Goal: Information Seeking & Learning: Learn about a topic

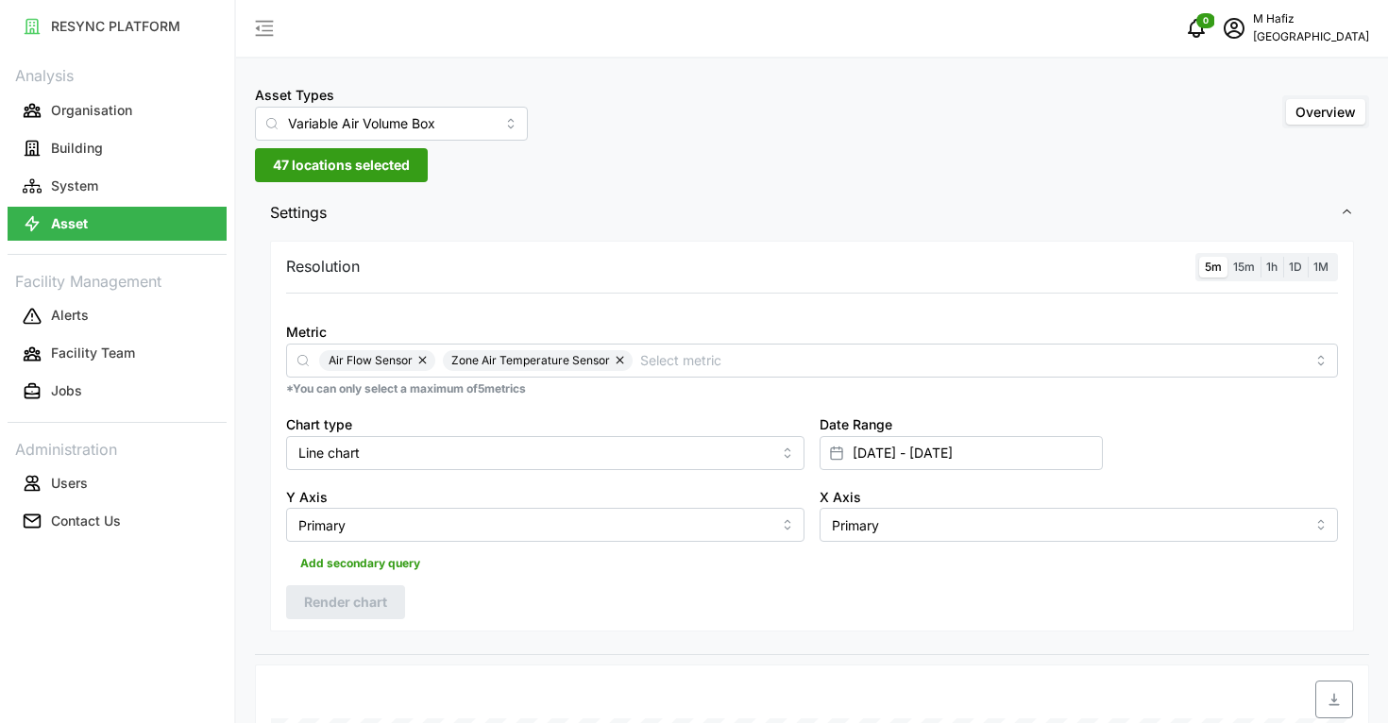
click at [389, 154] on span "47 locations selected" at bounding box center [341, 165] width 137 height 32
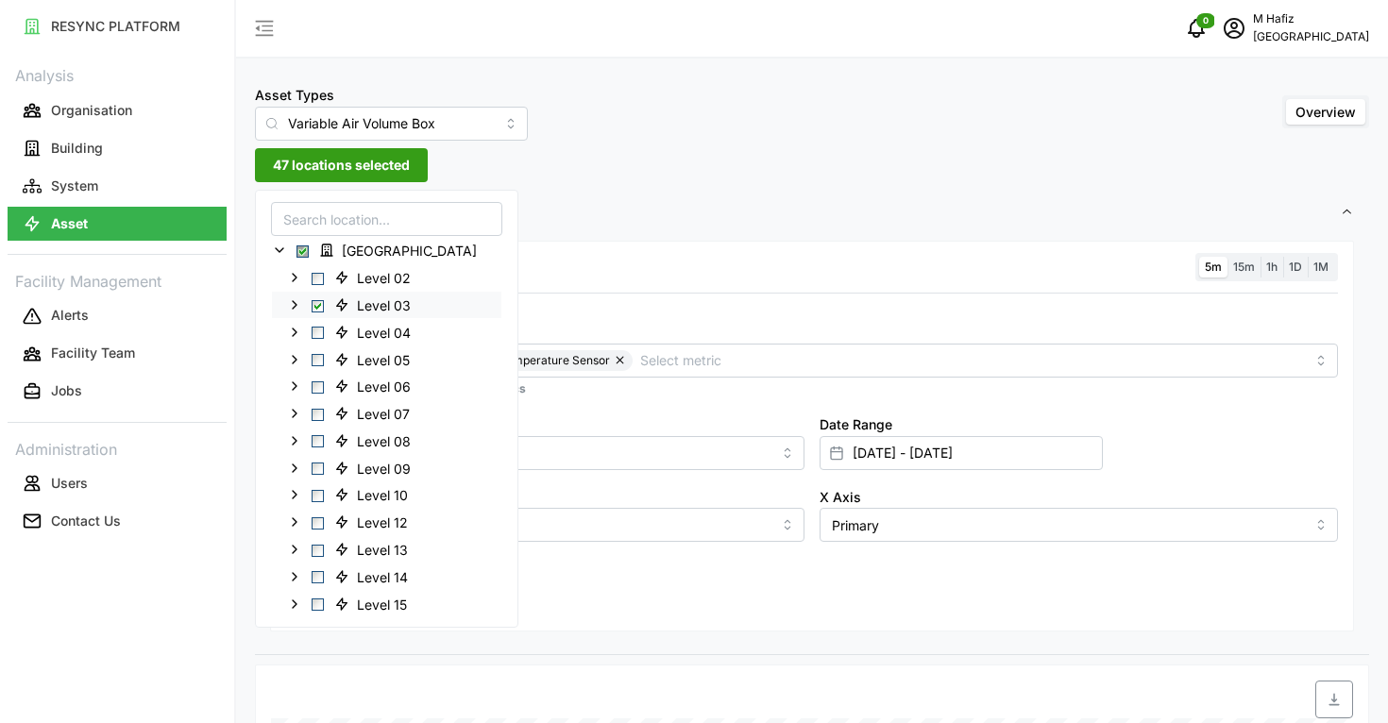
click at [317, 300] on span "Select Level 03" at bounding box center [318, 305] width 12 height 12
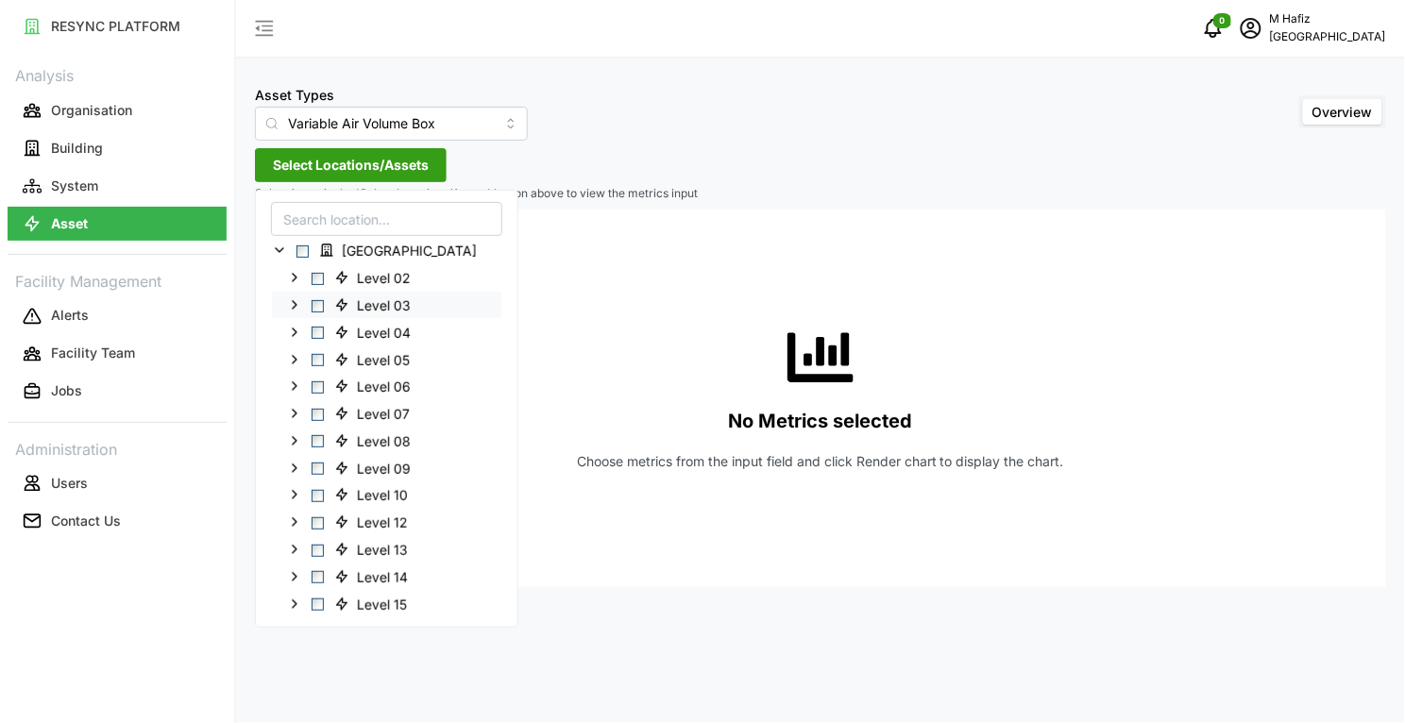
drag, startPoint x: 316, startPoint y: 275, endPoint x: 330, endPoint y: 300, distance: 29.2
click at [314, 275] on span "Select Level 02" at bounding box center [318, 279] width 12 height 12
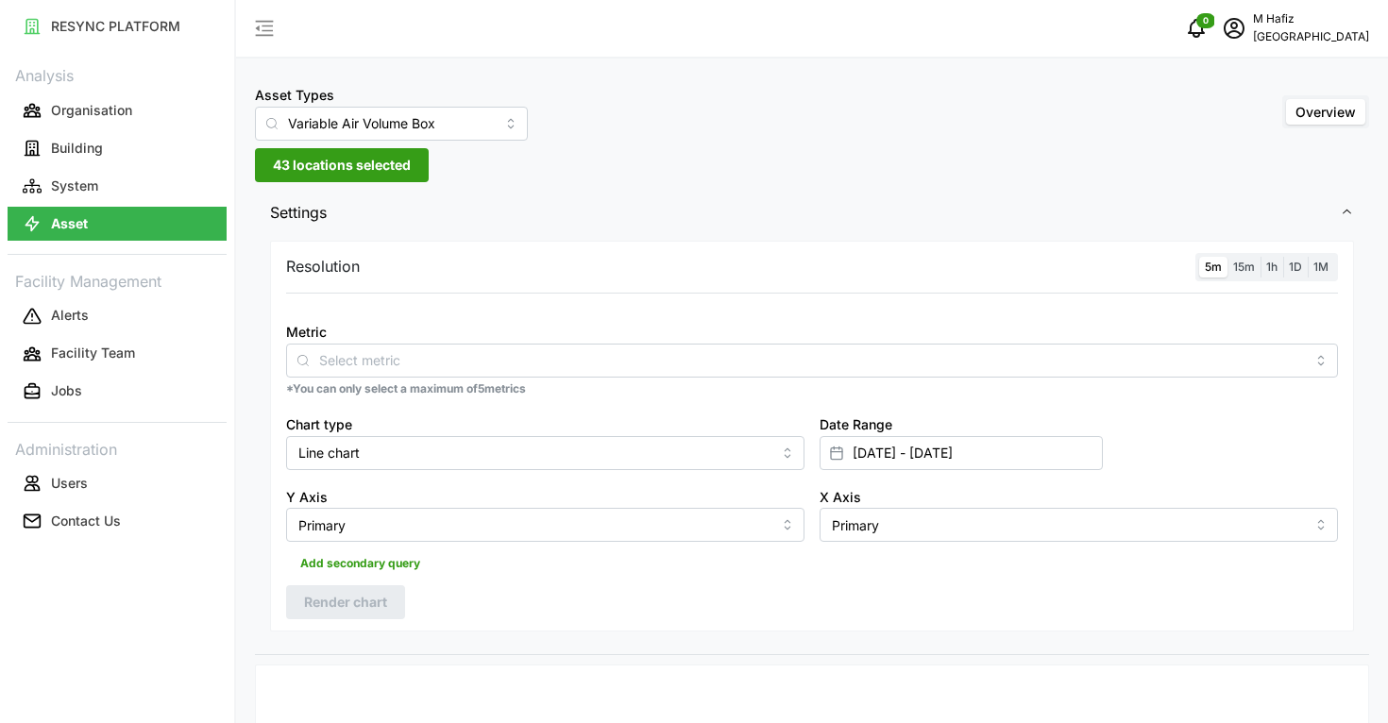
click at [359, 209] on span "Settings" at bounding box center [805, 213] width 1070 height 46
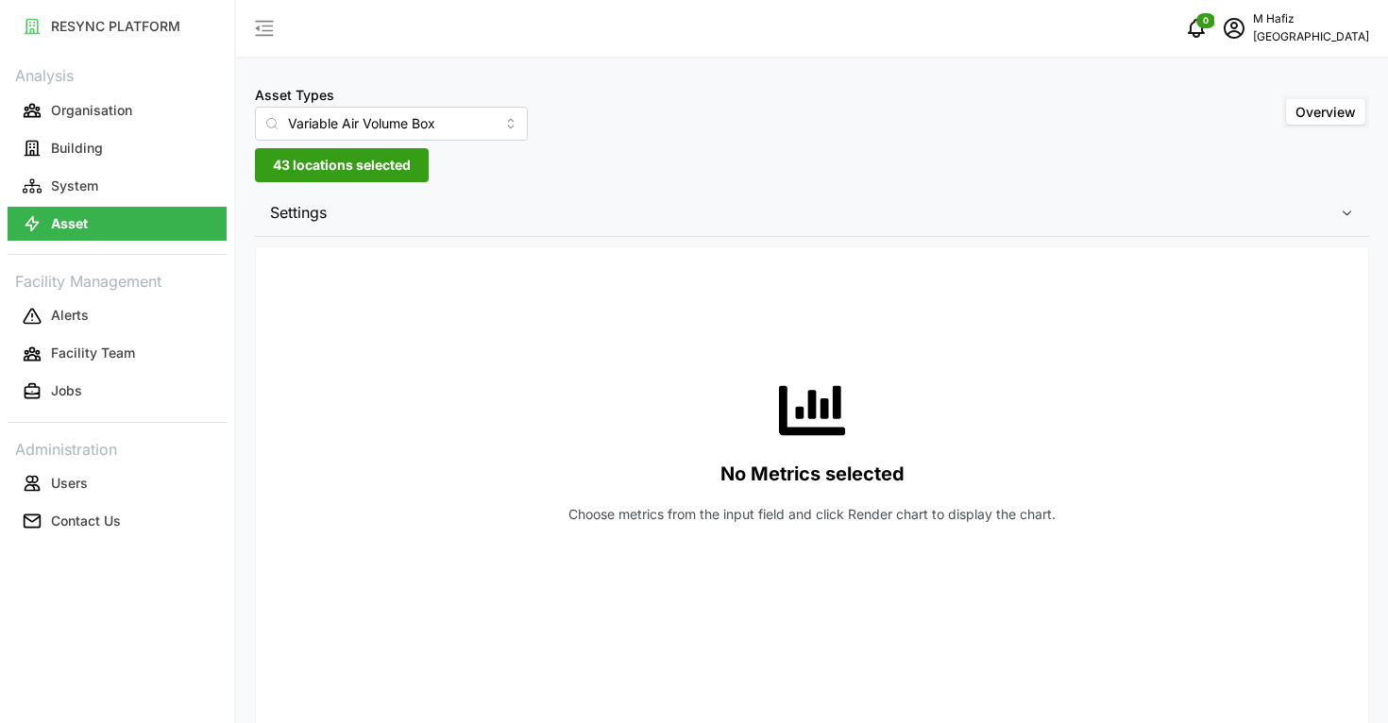
click at [359, 209] on span "Settings" at bounding box center [805, 213] width 1070 height 46
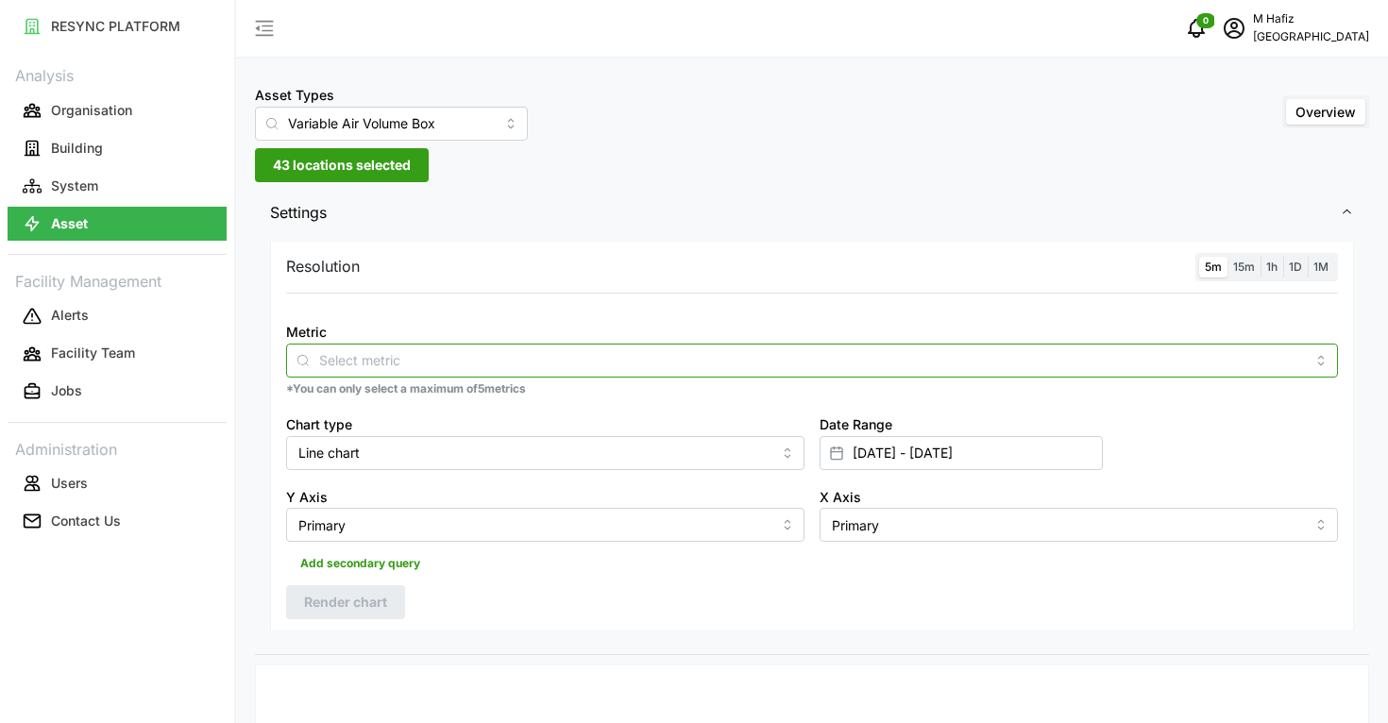
click at [492, 364] on input "Metric" at bounding box center [812, 359] width 986 height 21
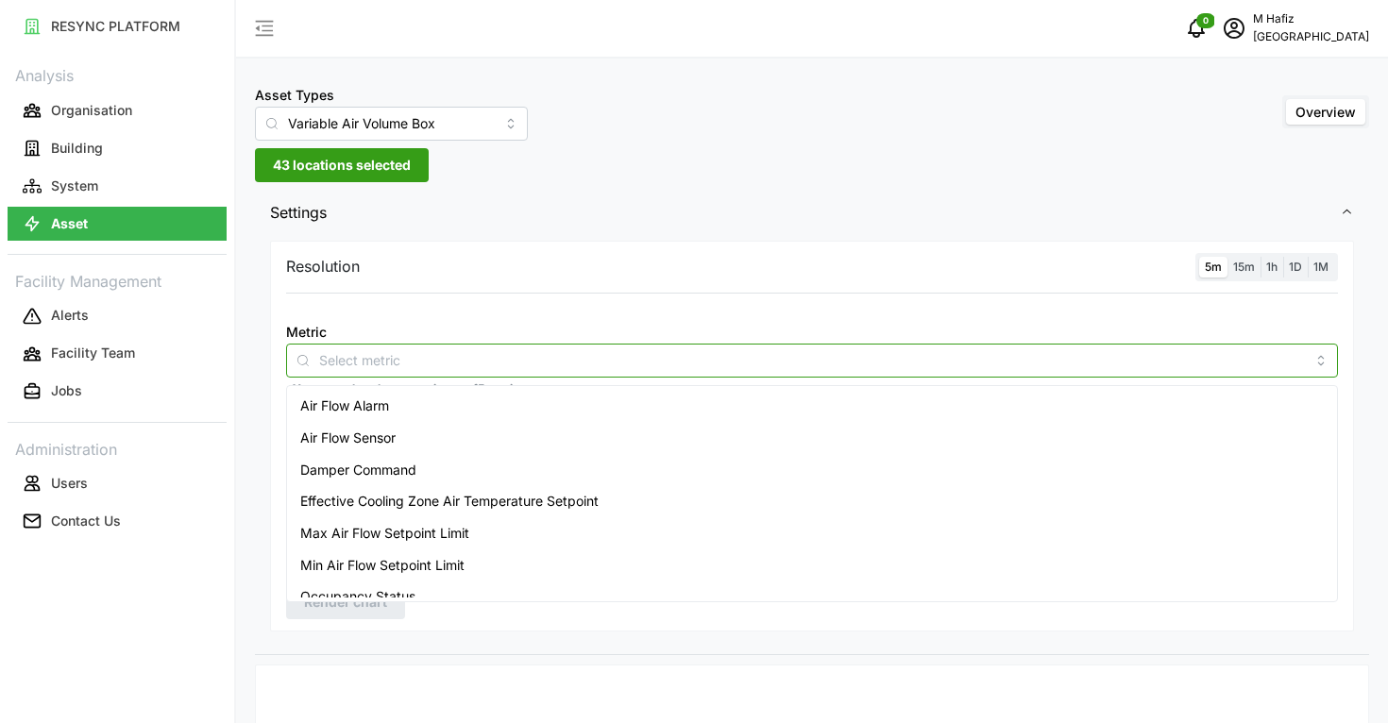
click at [409, 428] on div "Air Flow Sensor" at bounding box center [812, 438] width 1042 height 32
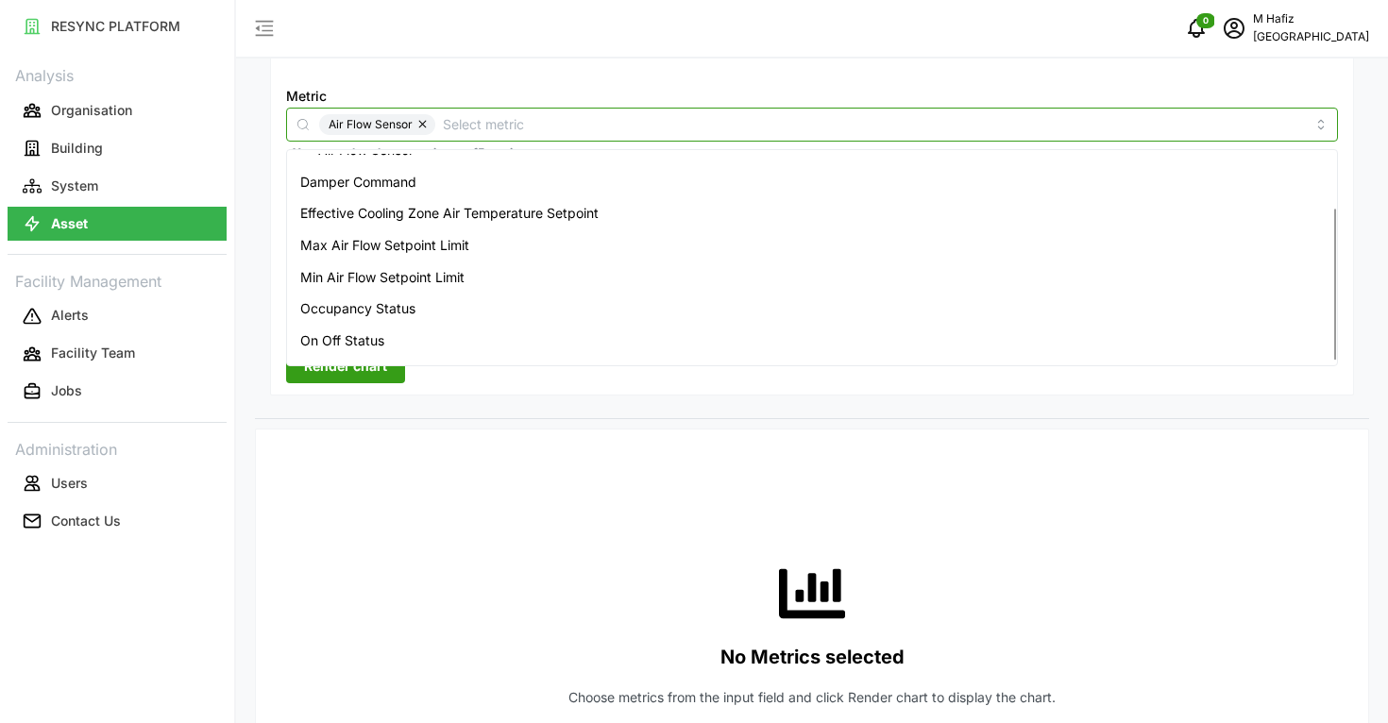
scroll to position [77, 0]
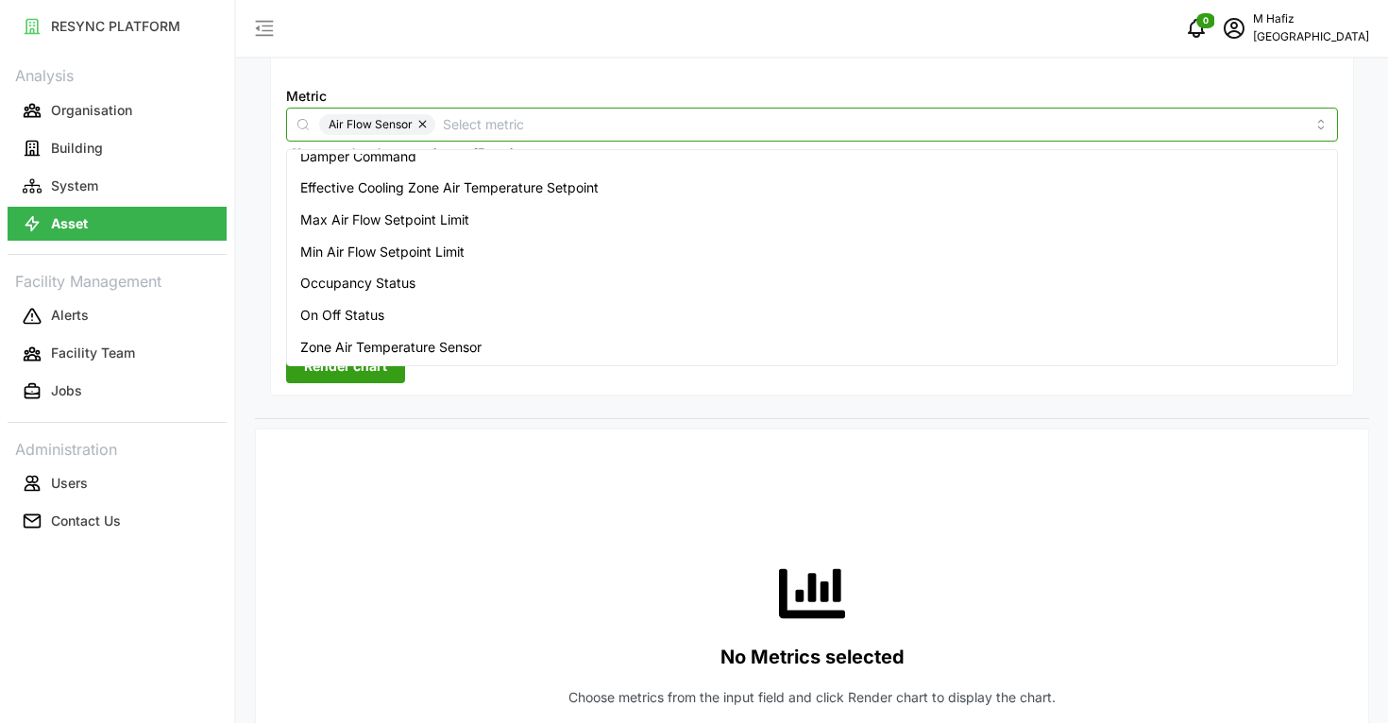
click at [430, 341] on span "Zone Air Temperature Sensor" at bounding box center [390, 347] width 181 height 21
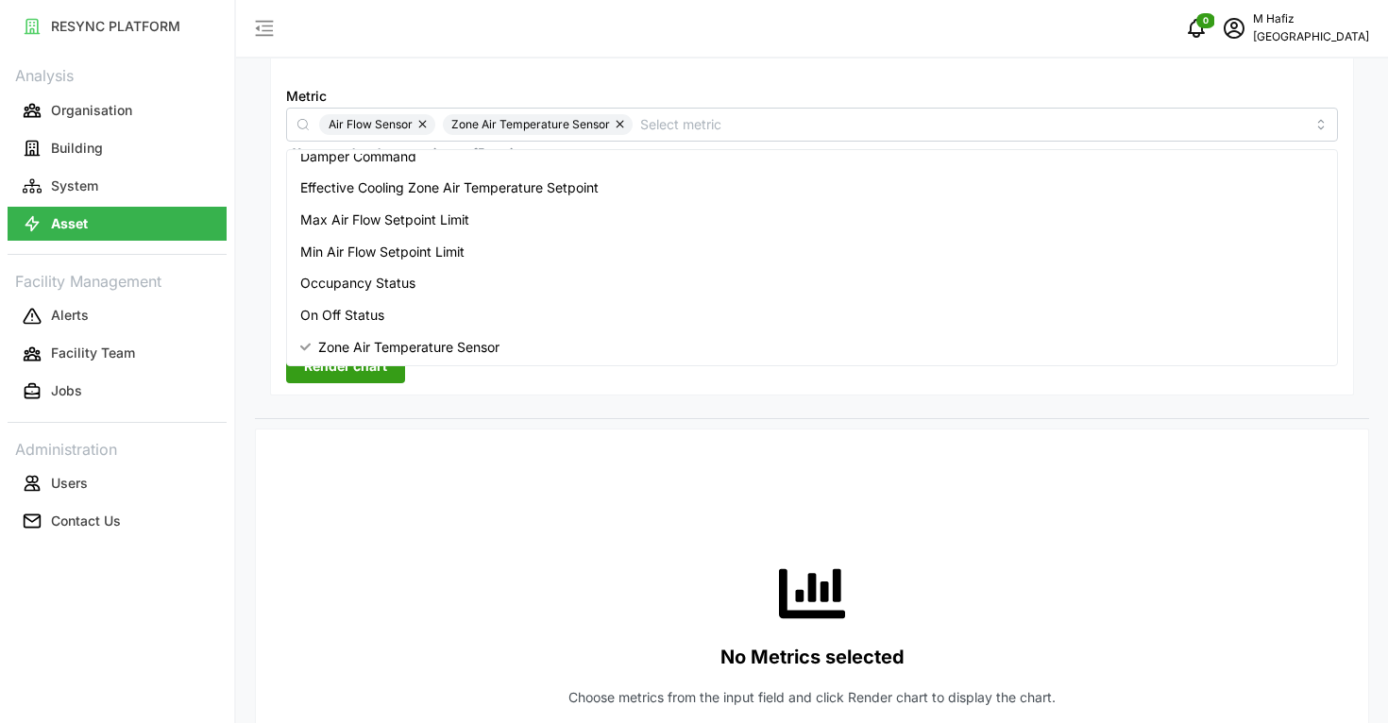
click at [458, 403] on div "Resolution 5m 15m 1h 1D 1M Metric Air Flow Sensor Zone Air Temperature Sensor *…" at bounding box center [812, 209] width 1114 height 419
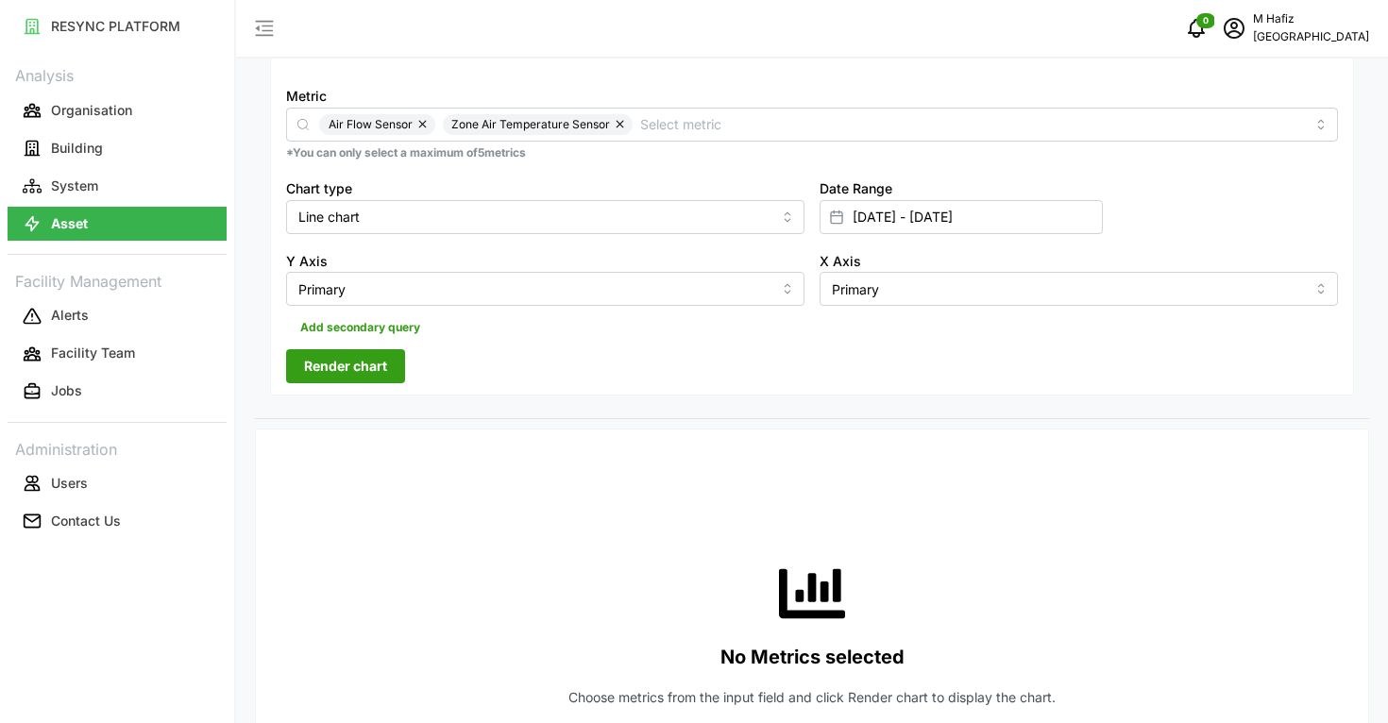
click at [375, 376] on span "Render chart" at bounding box center [345, 366] width 83 height 32
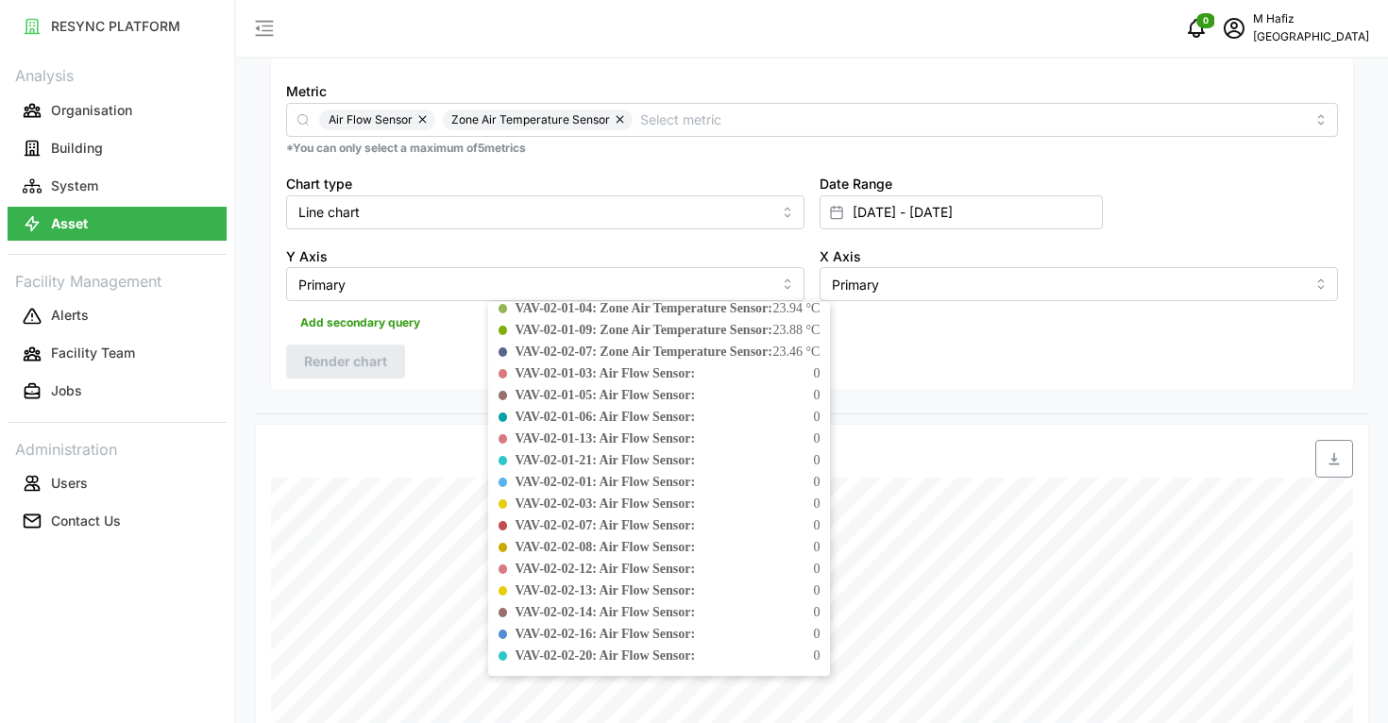
scroll to position [0, 0]
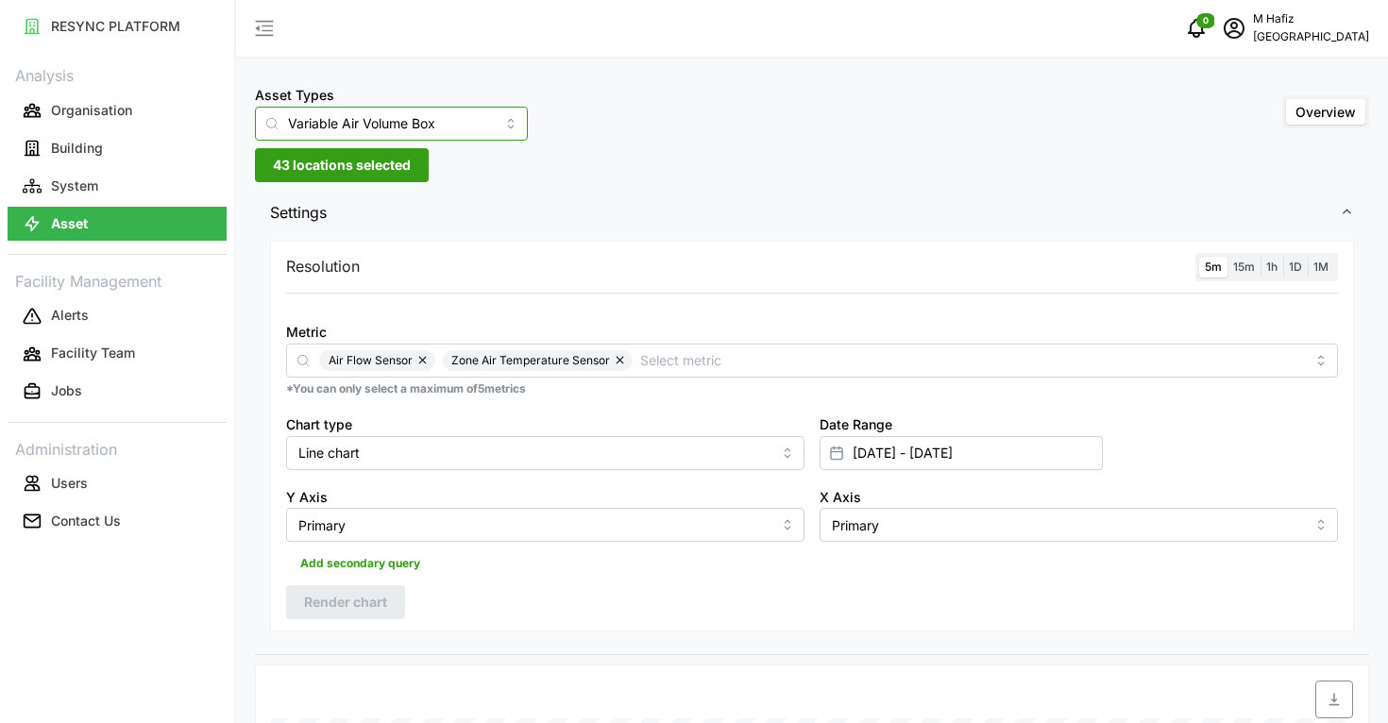
click at [461, 134] on input "Variable Air Volume Box" at bounding box center [391, 124] width 273 height 34
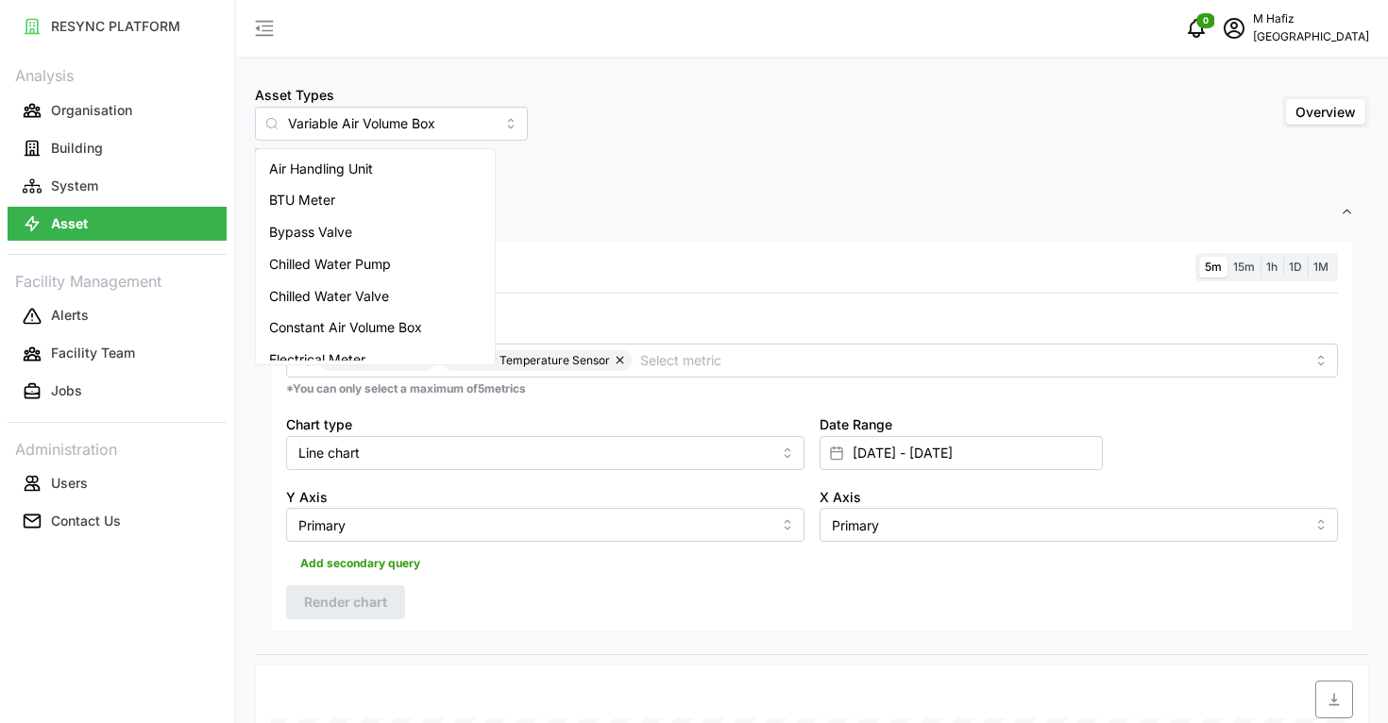
click at [711, 88] on div "Asset Types Variable Air Volume Box Overview" at bounding box center [812, 112] width 1114 height 58
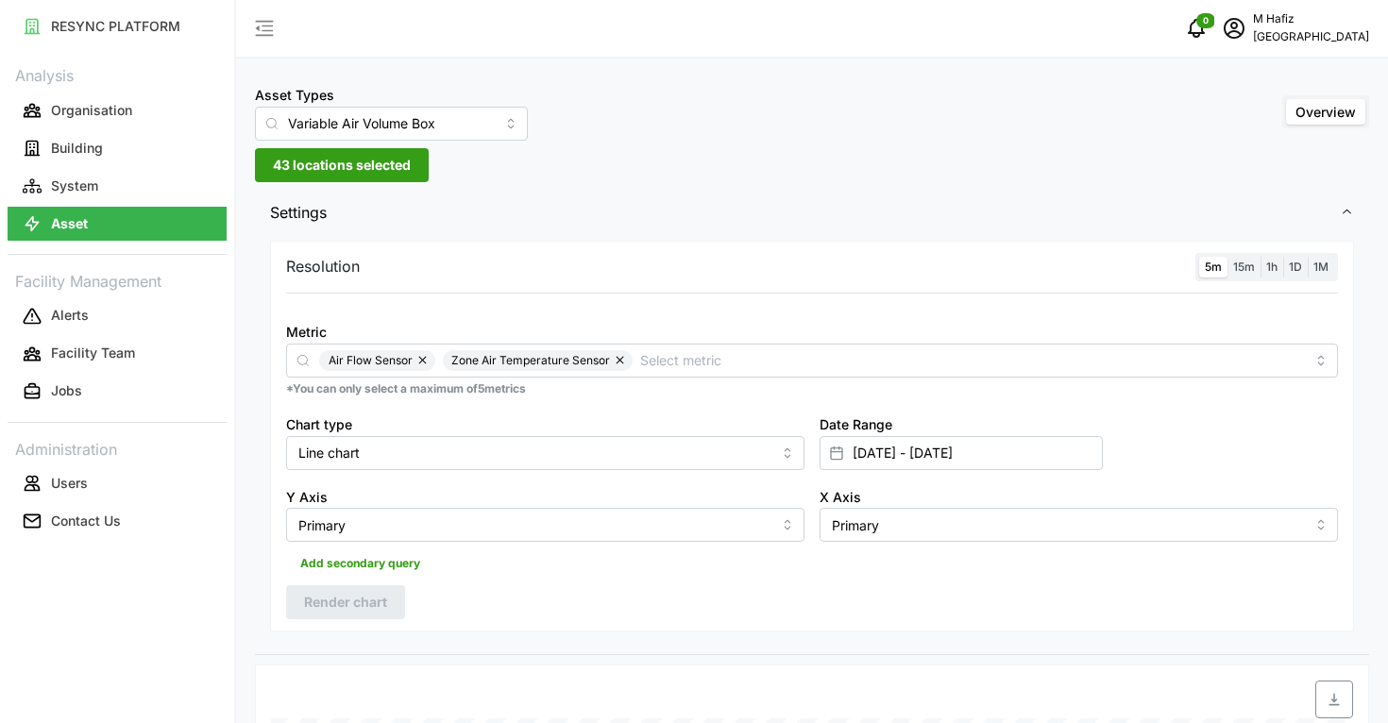
click at [371, 161] on span "43 locations selected" at bounding box center [342, 165] width 138 height 32
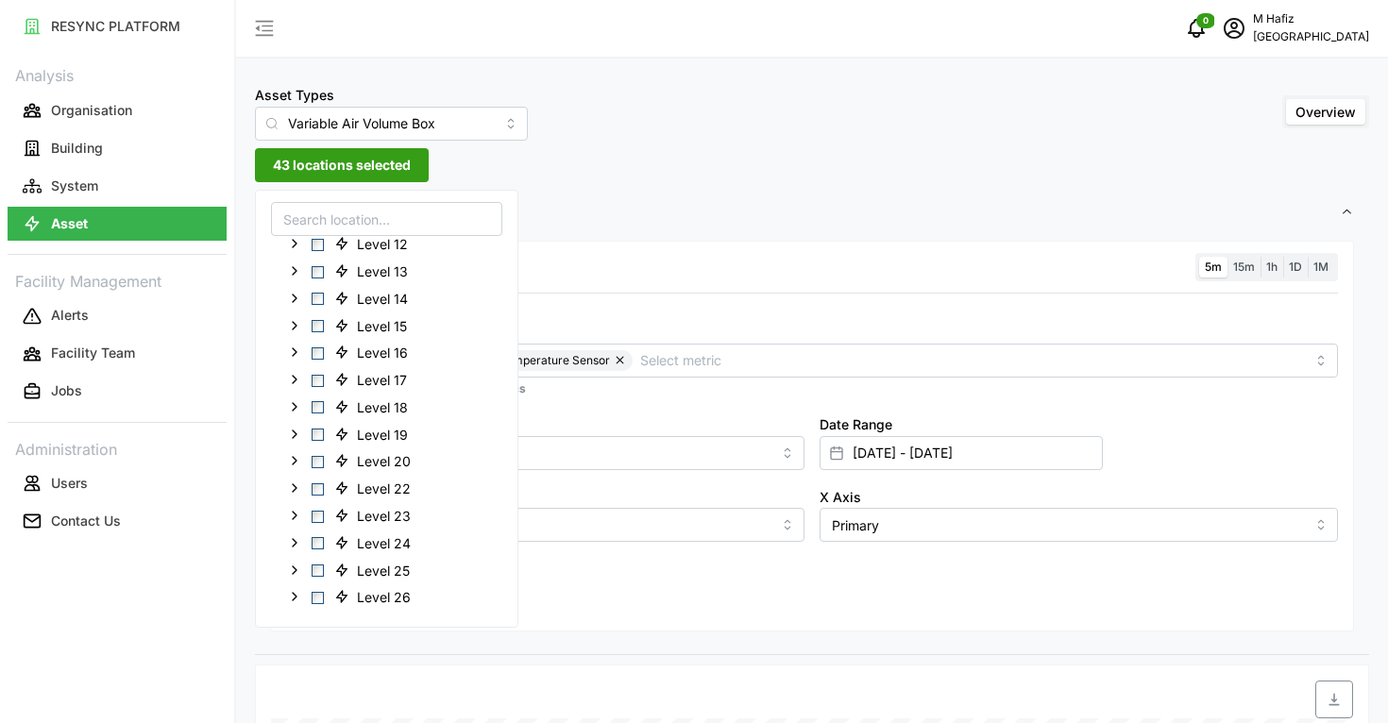
scroll to position [512, 0]
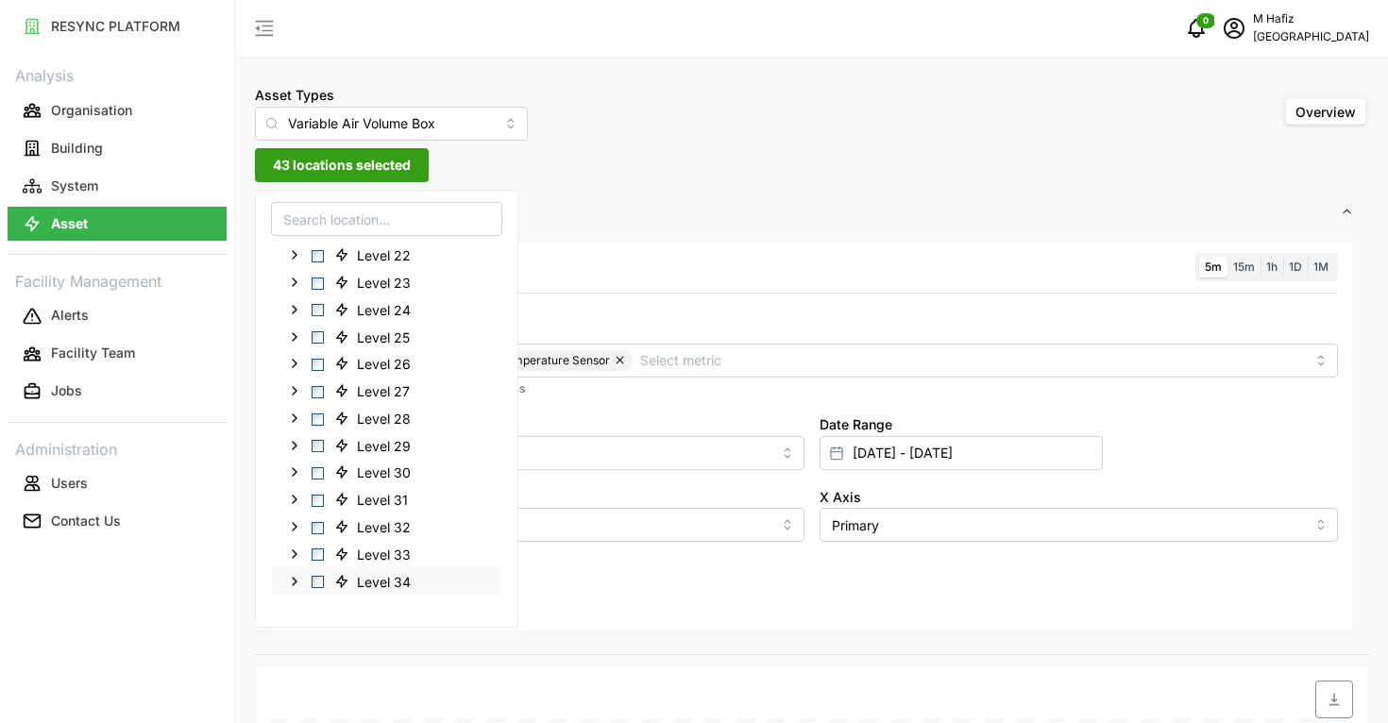
click at [316, 578] on span "Select Level 34" at bounding box center [318, 582] width 12 height 12
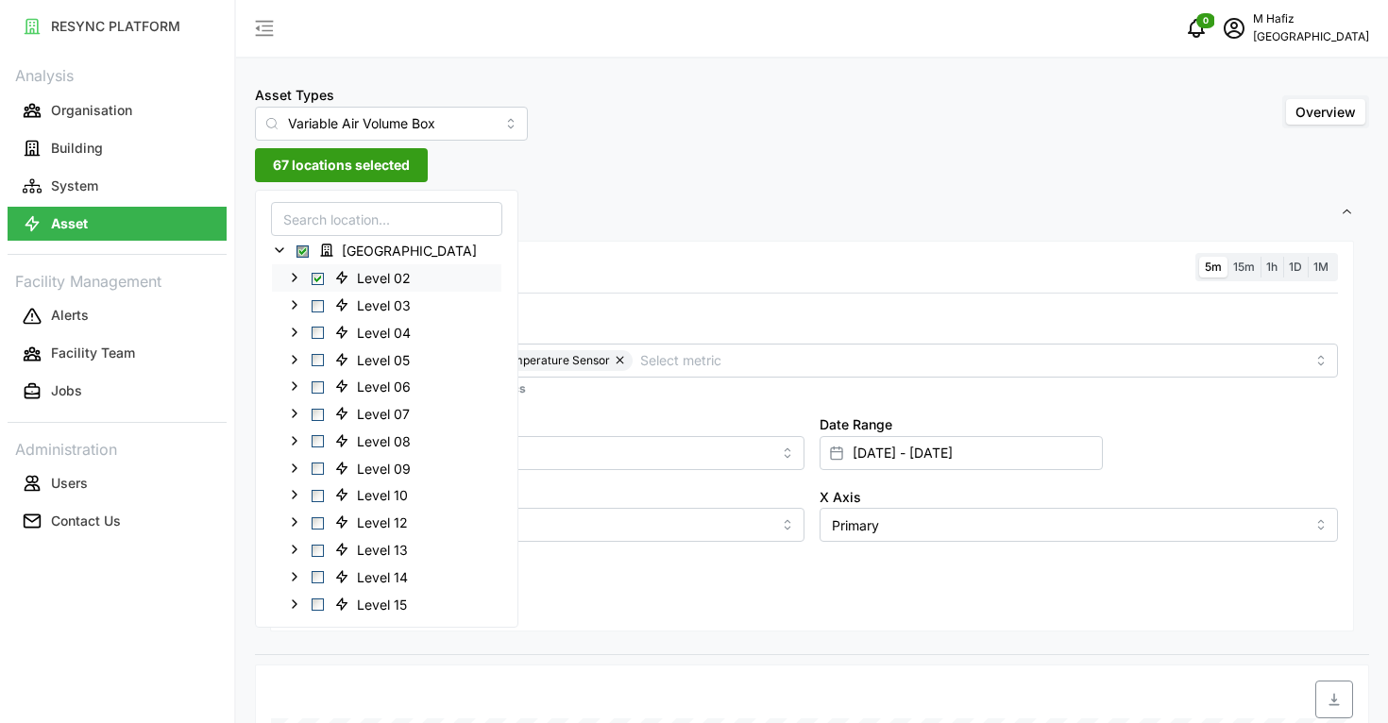
click at [319, 274] on span "Select Level 02" at bounding box center [318, 279] width 12 height 12
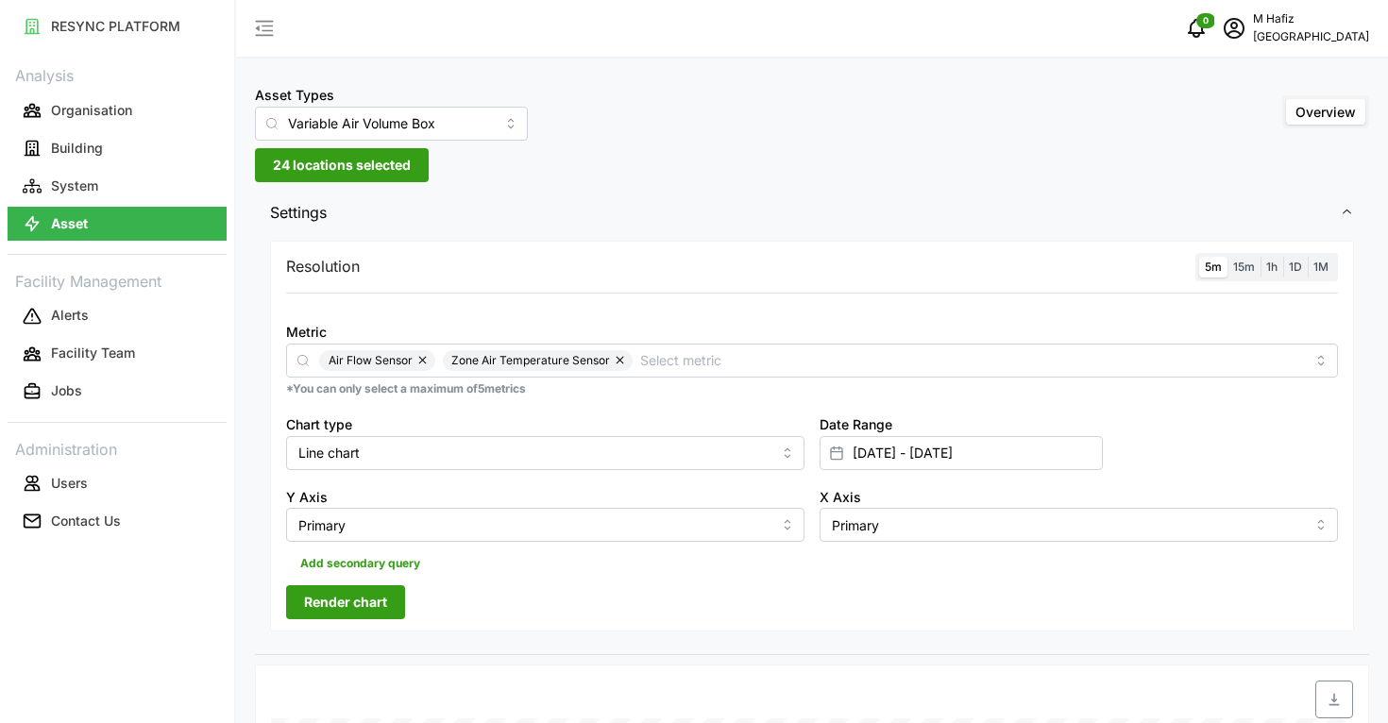
click at [658, 217] on span "Settings" at bounding box center [805, 213] width 1070 height 46
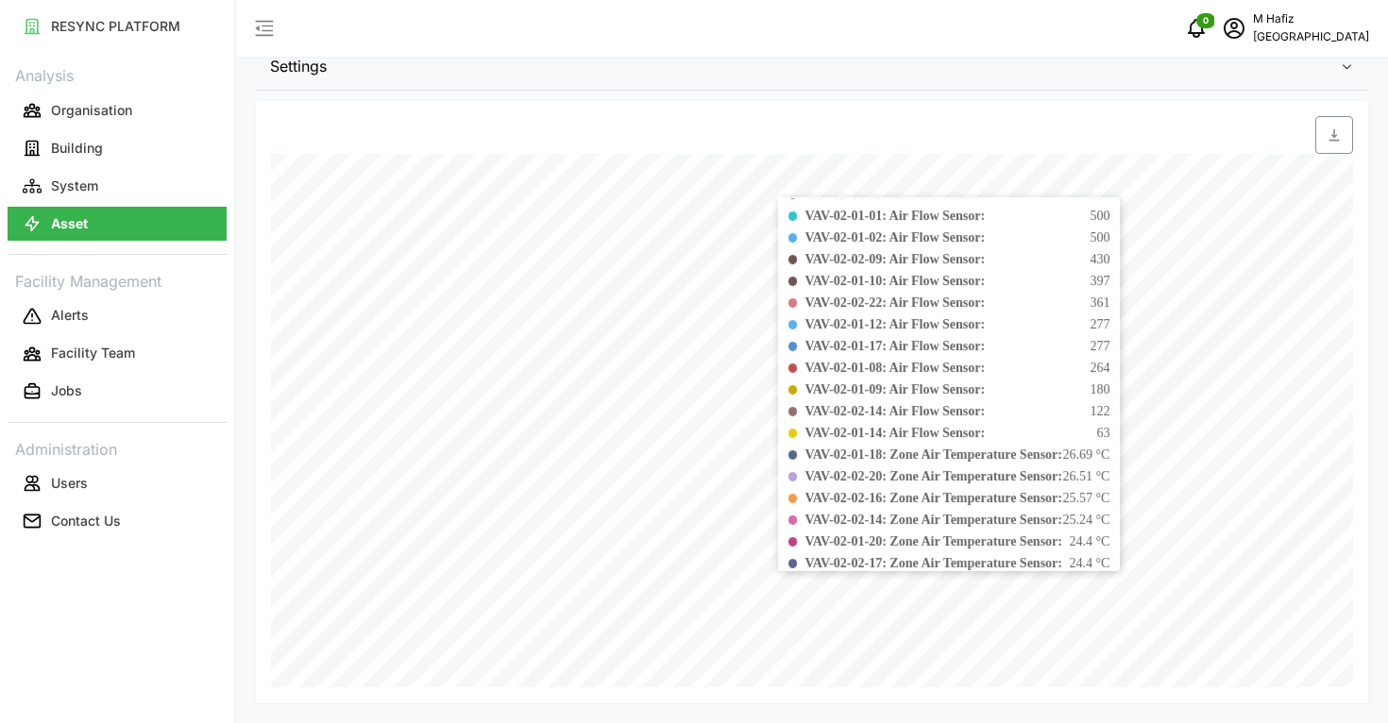
scroll to position [590, 0]
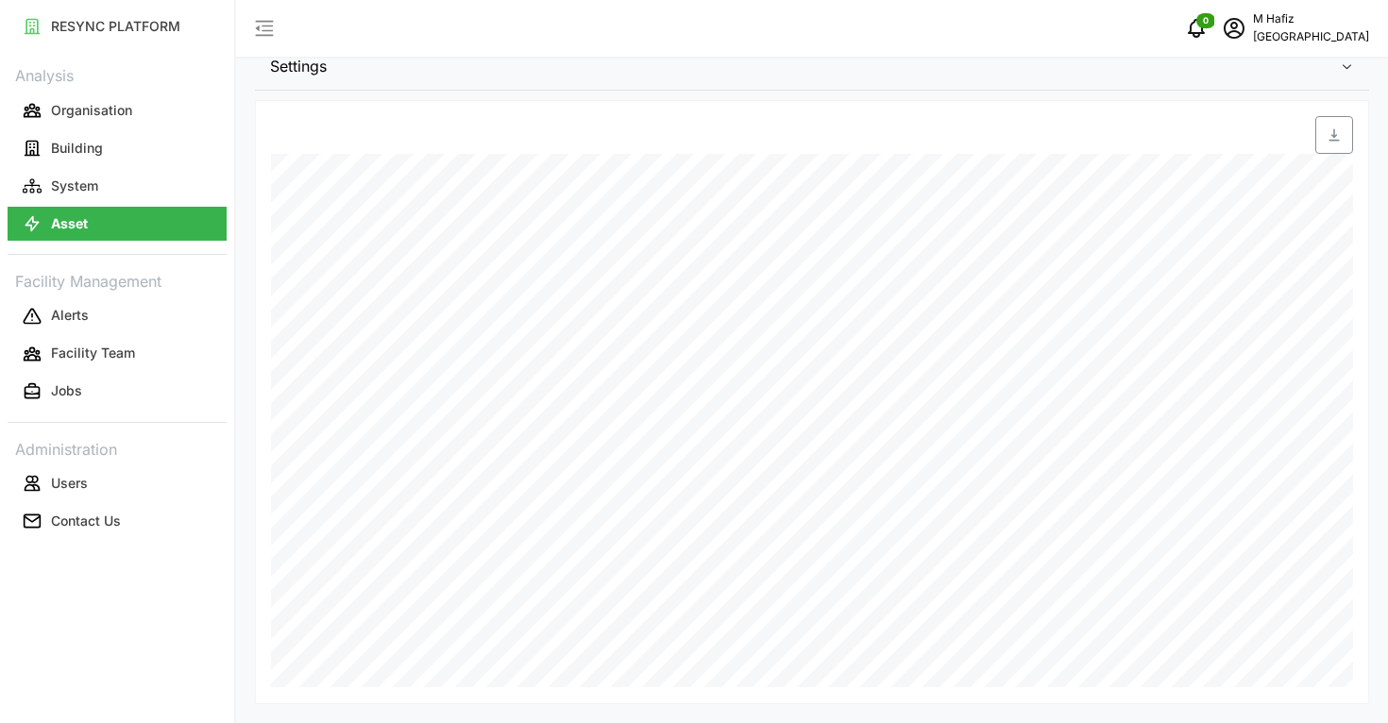
click at [888, 107] on div "Date Time: [DATE] 14:15 VAV-02-01-19: Air Flow Sensor: 3622 VAV-02-02-21: Air F…" at bounding box center [812, 402] width 1114 height 604
click at [775, 80] on span "Settings" at bounding box center [805, 66] width 1070 height 46
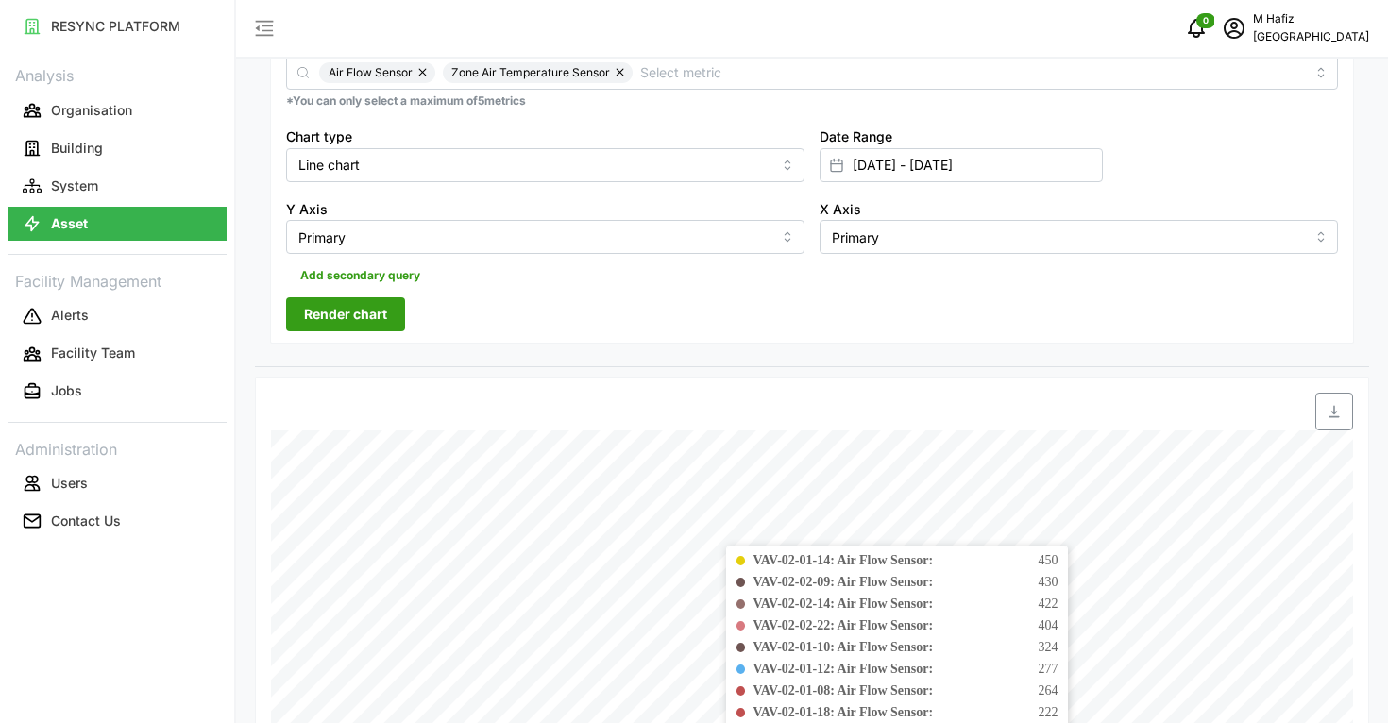
scroll to position [354, 0]
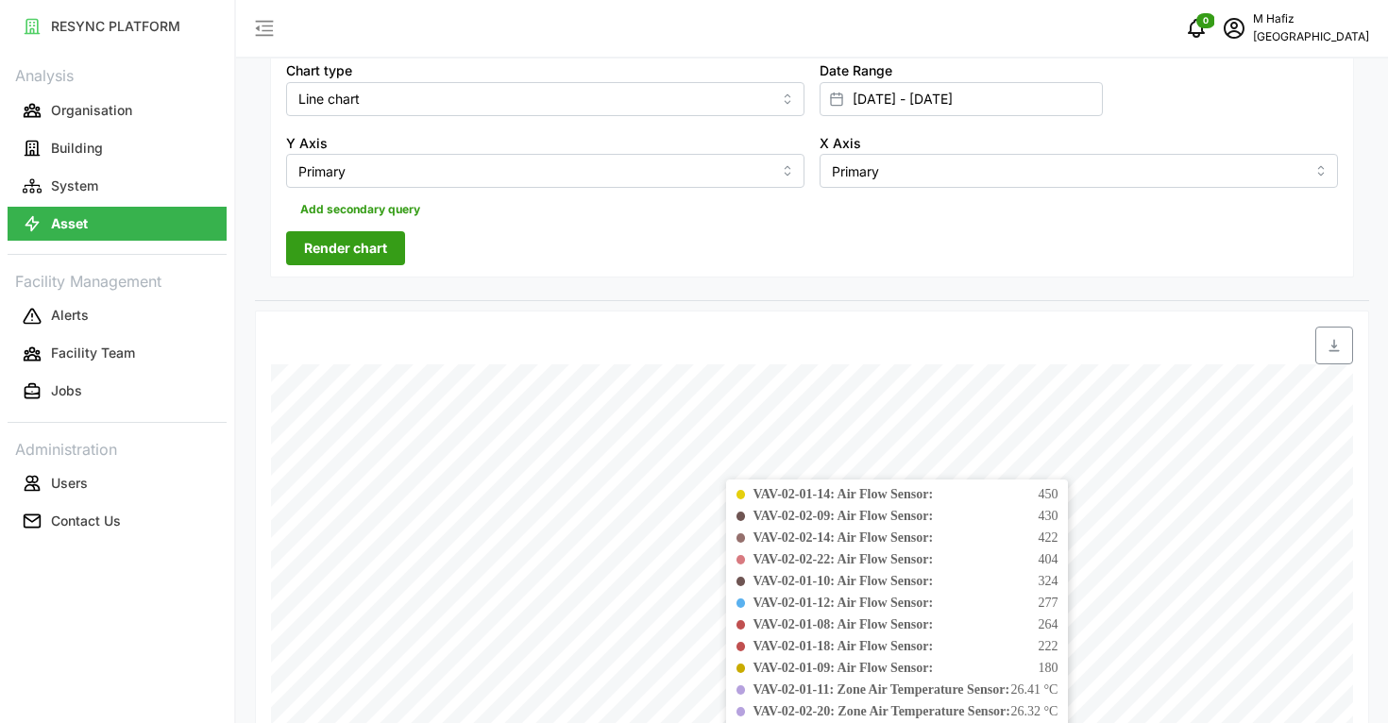
click at [340, 246] on span "Render chart" at bounding box center [345, 248] width 83 height 32
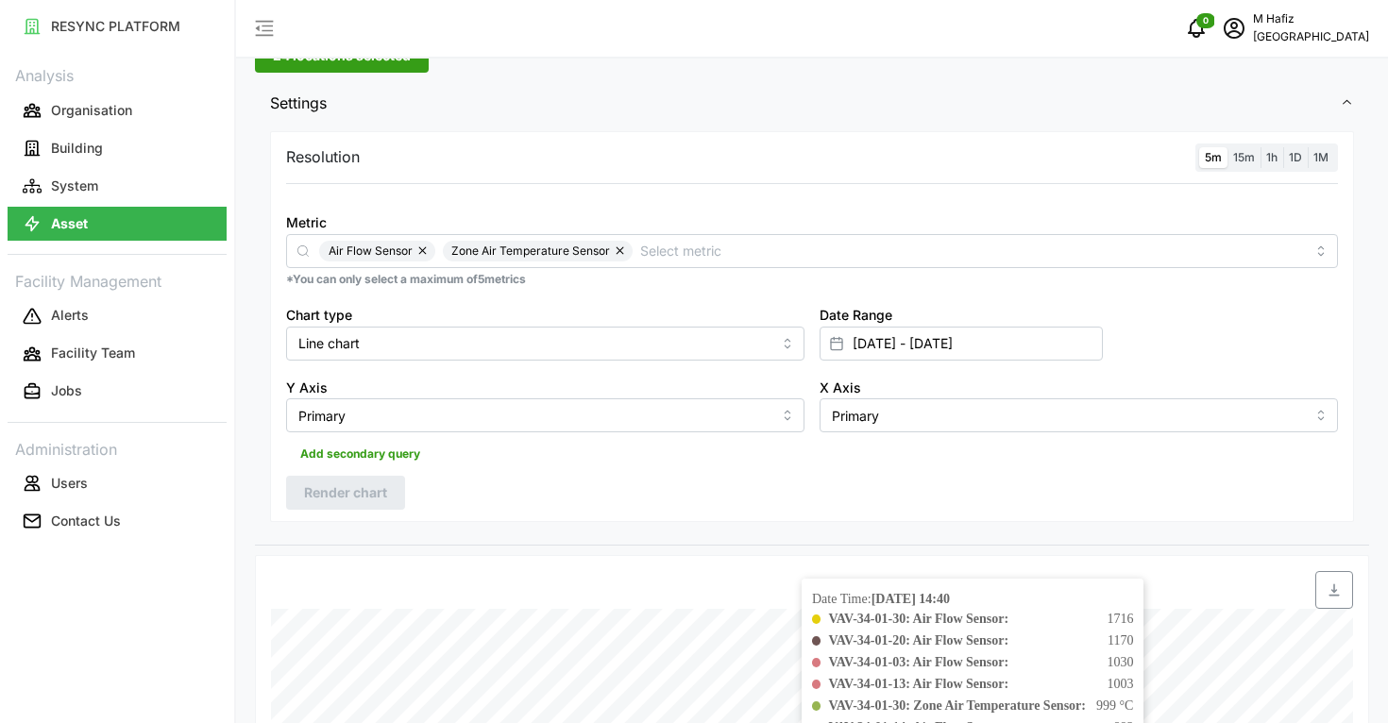
scroll to position [236, 0]
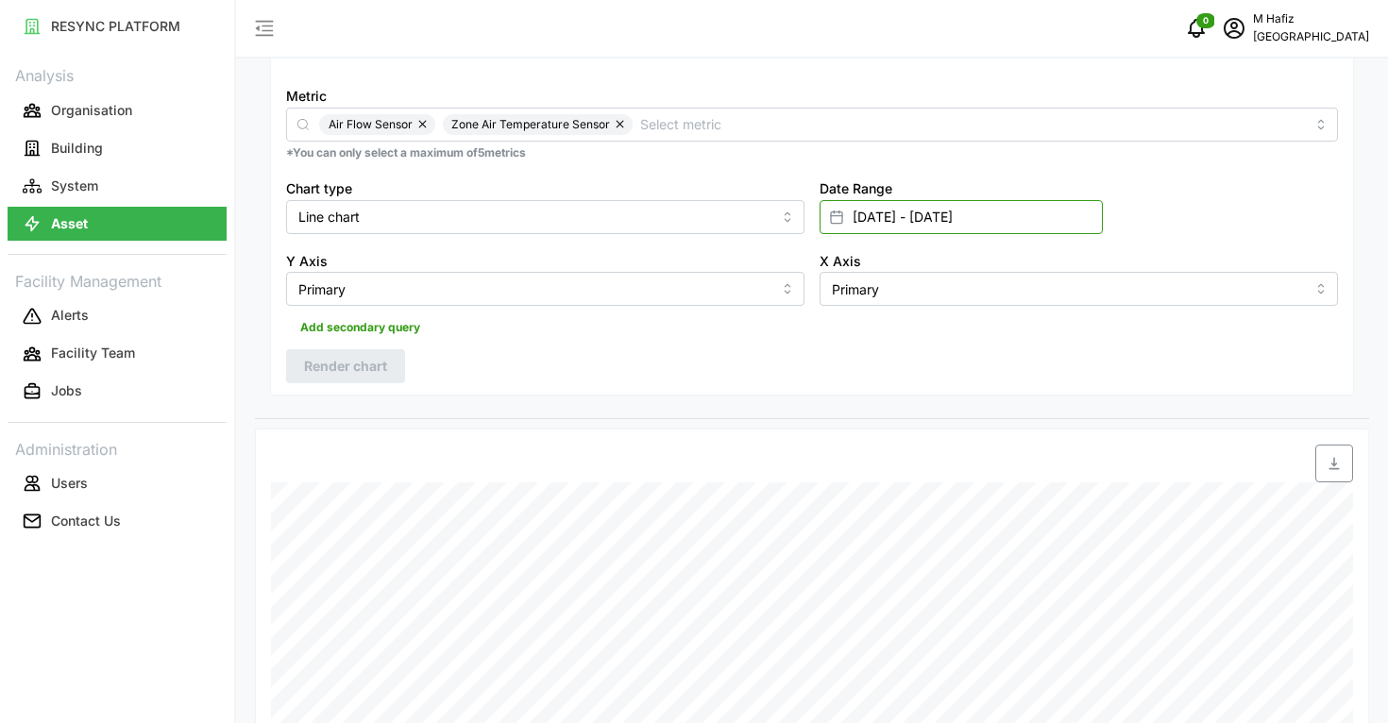
click at [889, 205] on input "[DATE] - [DATE]" at bounding box center [961, 217] width 283 height 34
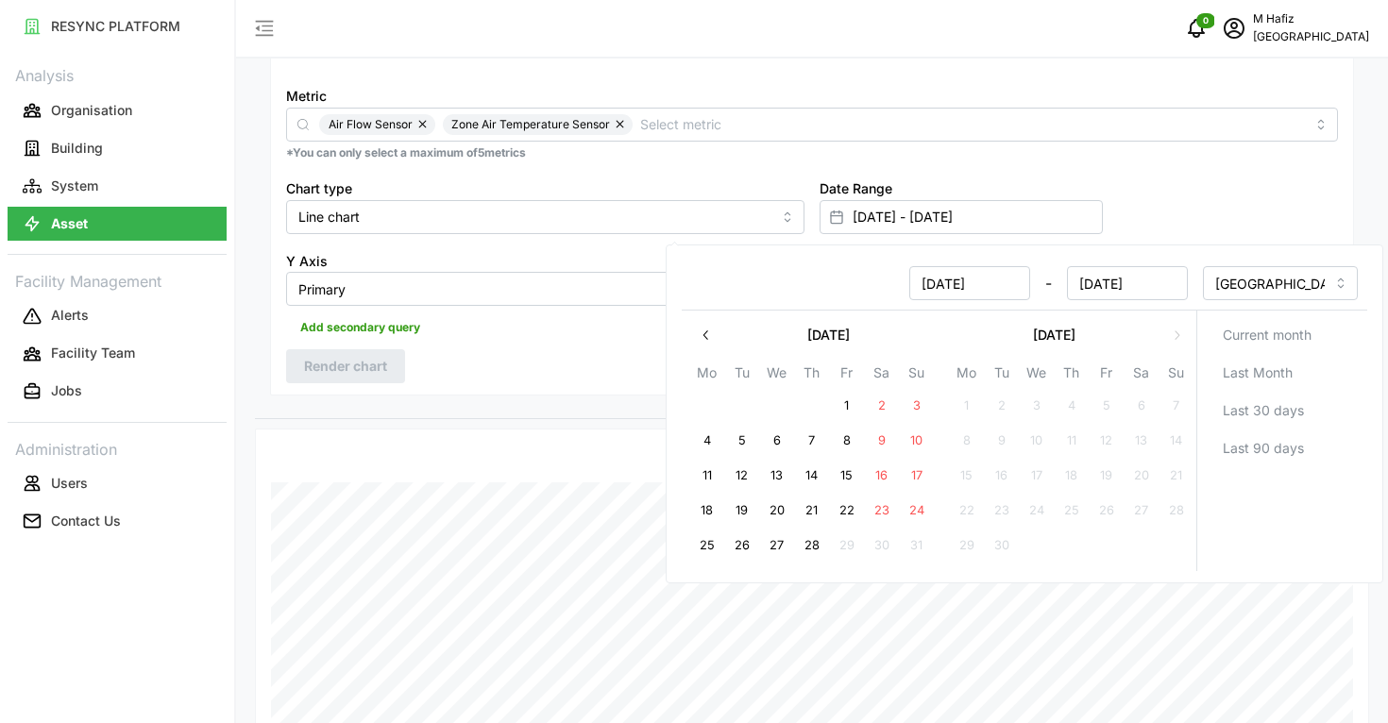
click at [838, 223] on rect at bounding box center [836, 217] width 11 height 11
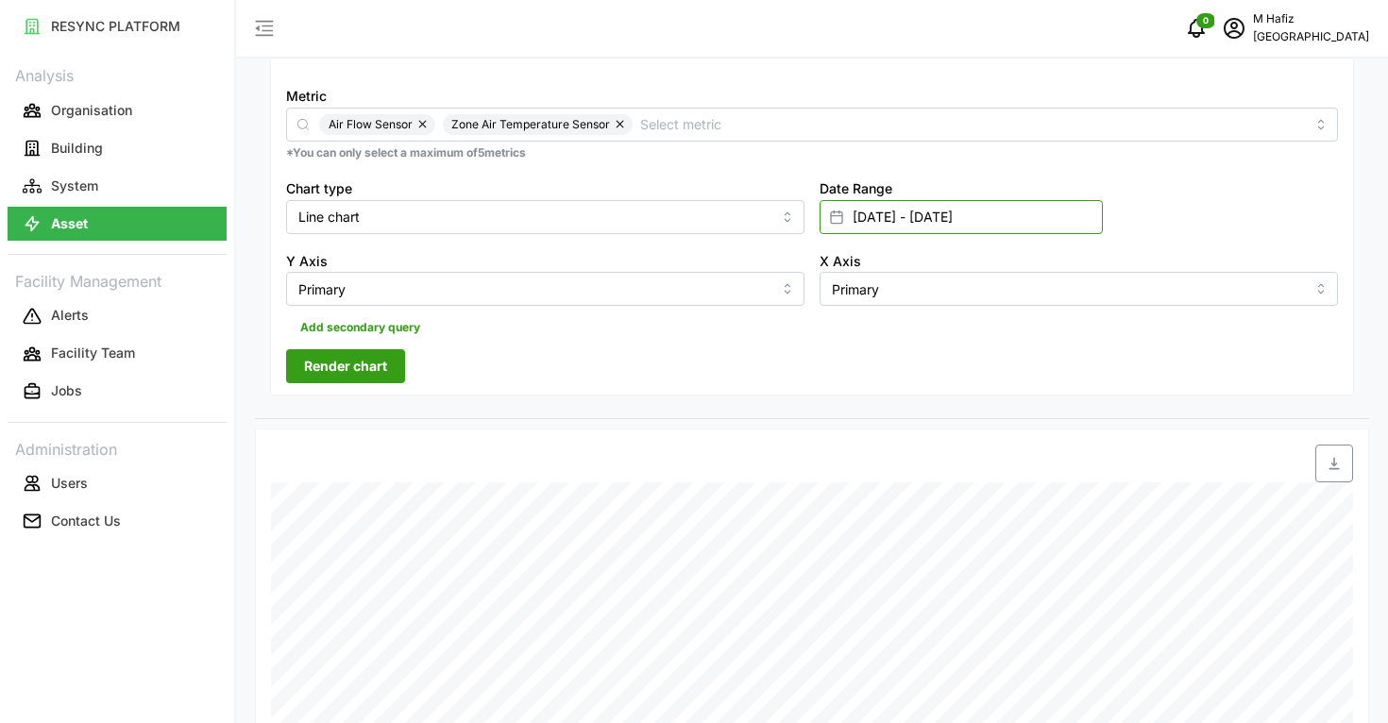
click at [861, 224] on input "[DATE] - [DATE]" at bounding box center [961, 217] width 283 height 34
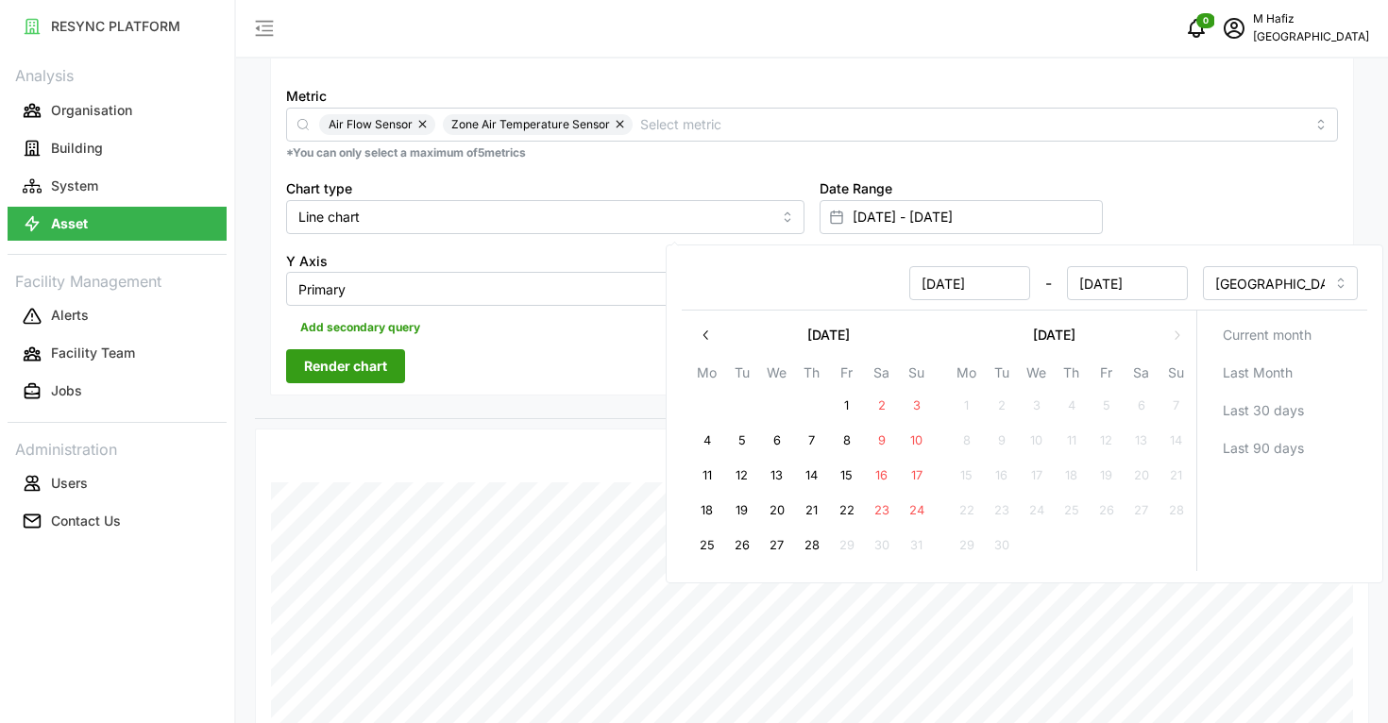
click at [818, 545] on button "28" at bounding box center [812, 546] width 34 height 34
type input "[DATE] - [DATE]"
type input "[DATE]"
click at [815, 549] on button "28" at bounding box center [812, 546] width 34 height 34
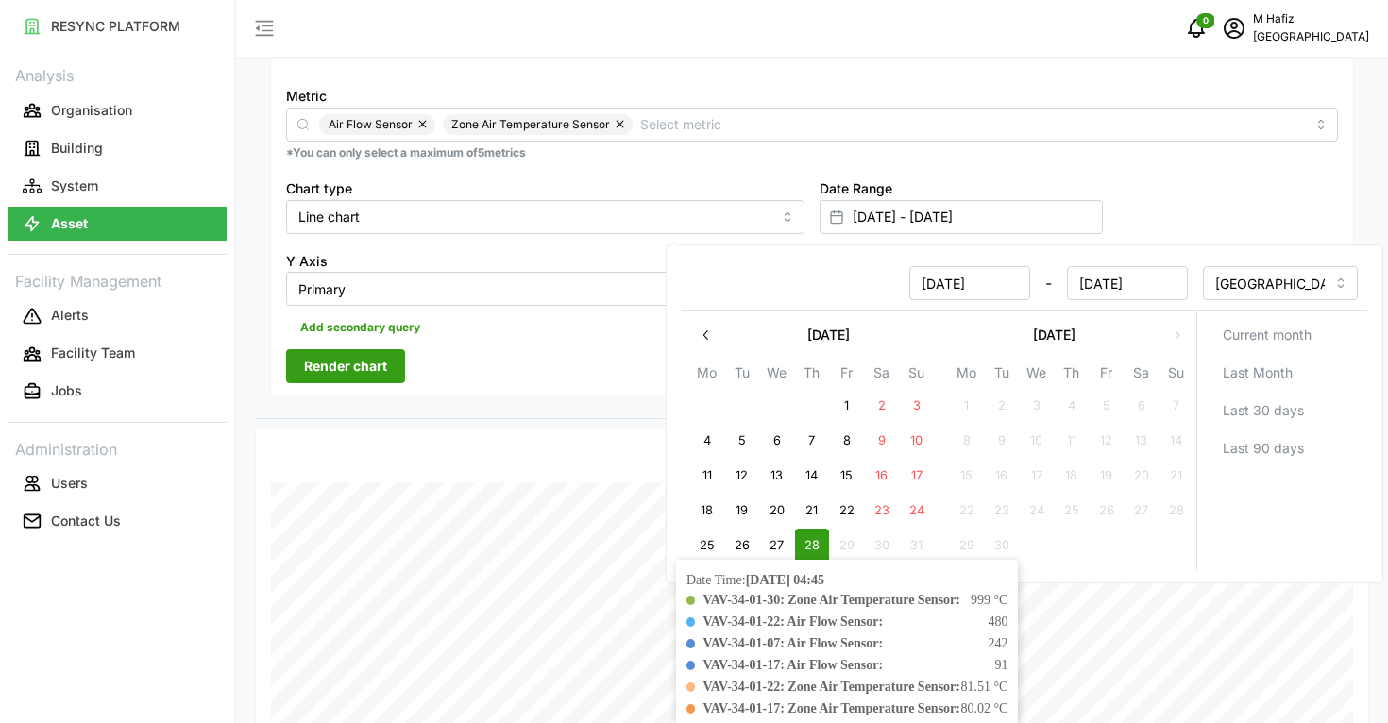
click at [378, 380] on span "Render chart" at bounding box center [345, 366] width 83 height 32
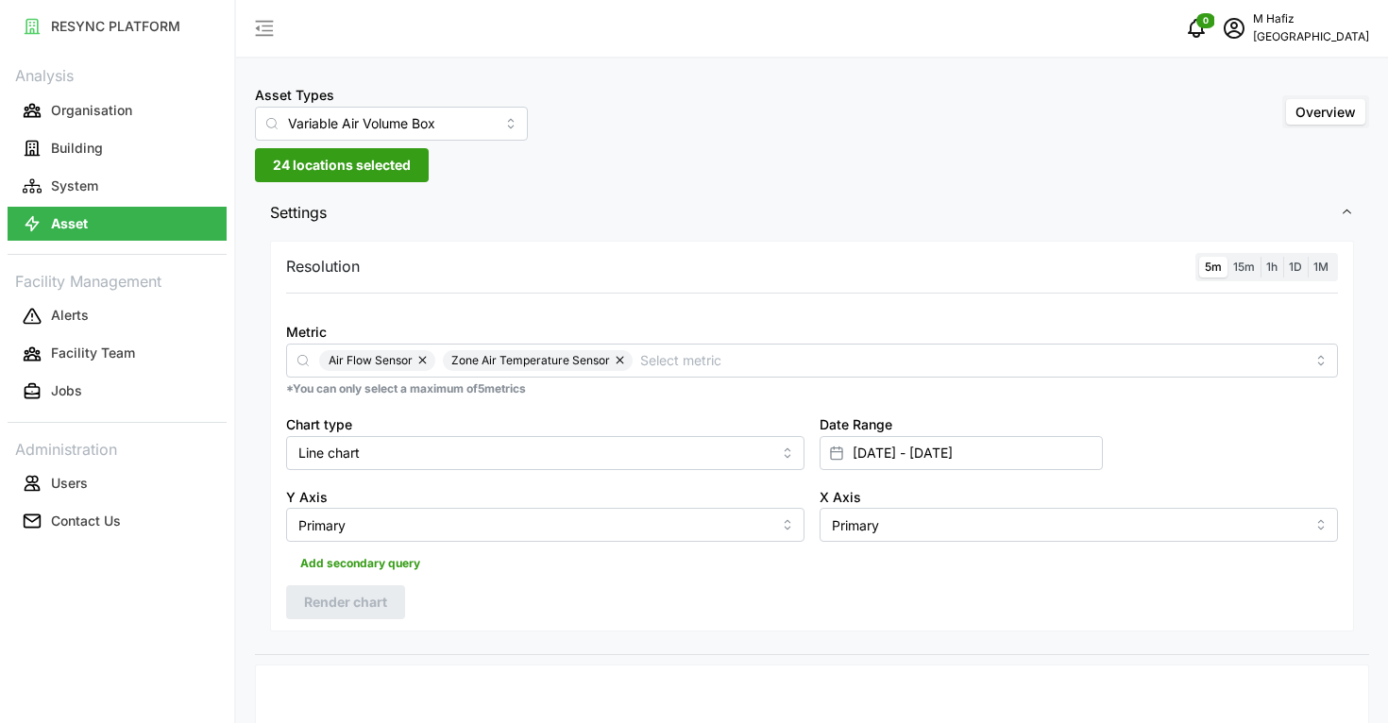
drag, startPoint x: 562, startPoint y: 204, endPoint x: 552, endPoint y: 198, distance: 11.0
click at [562, 204] on span "Settings" at bounding box center [805, 213] width 1070 height 46
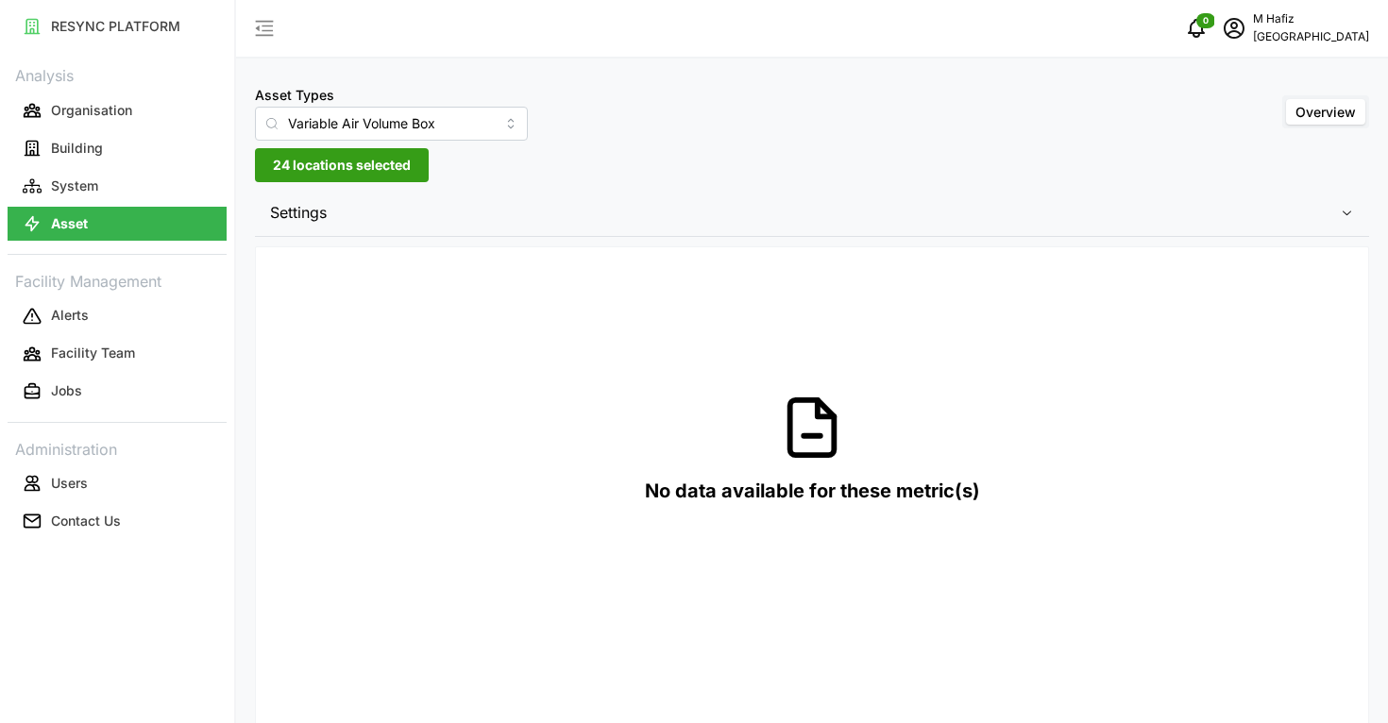
click at [465, 179] on div "Asset Types Variable Air Volume Box Overview 24 locations selected Settings Res…" at bounding box center [812, 605] width 1152 height 1210
click at [483, 232] on span "Settings" at bounding box center [805, 213] width 1070 height 46
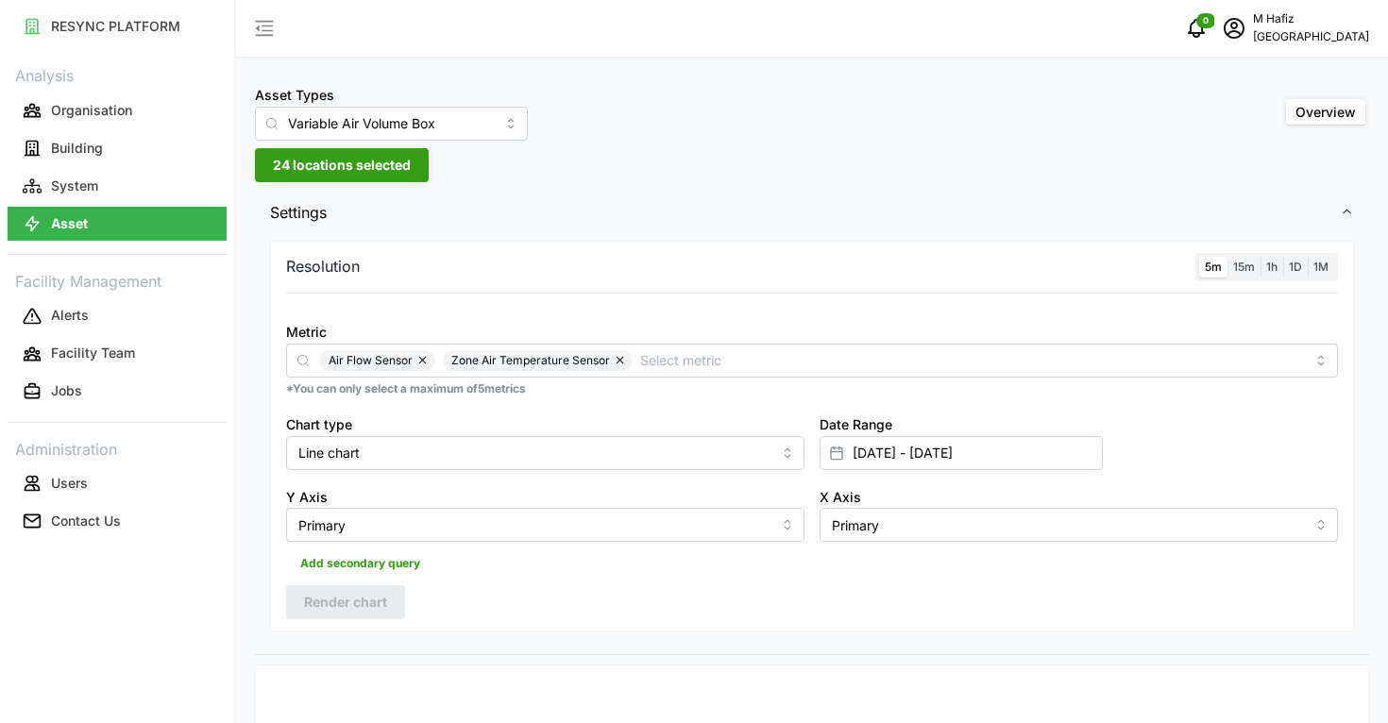
click at [340, 167] on span "24 locations selected" at bounding box center [342, 165] width 138 height 32
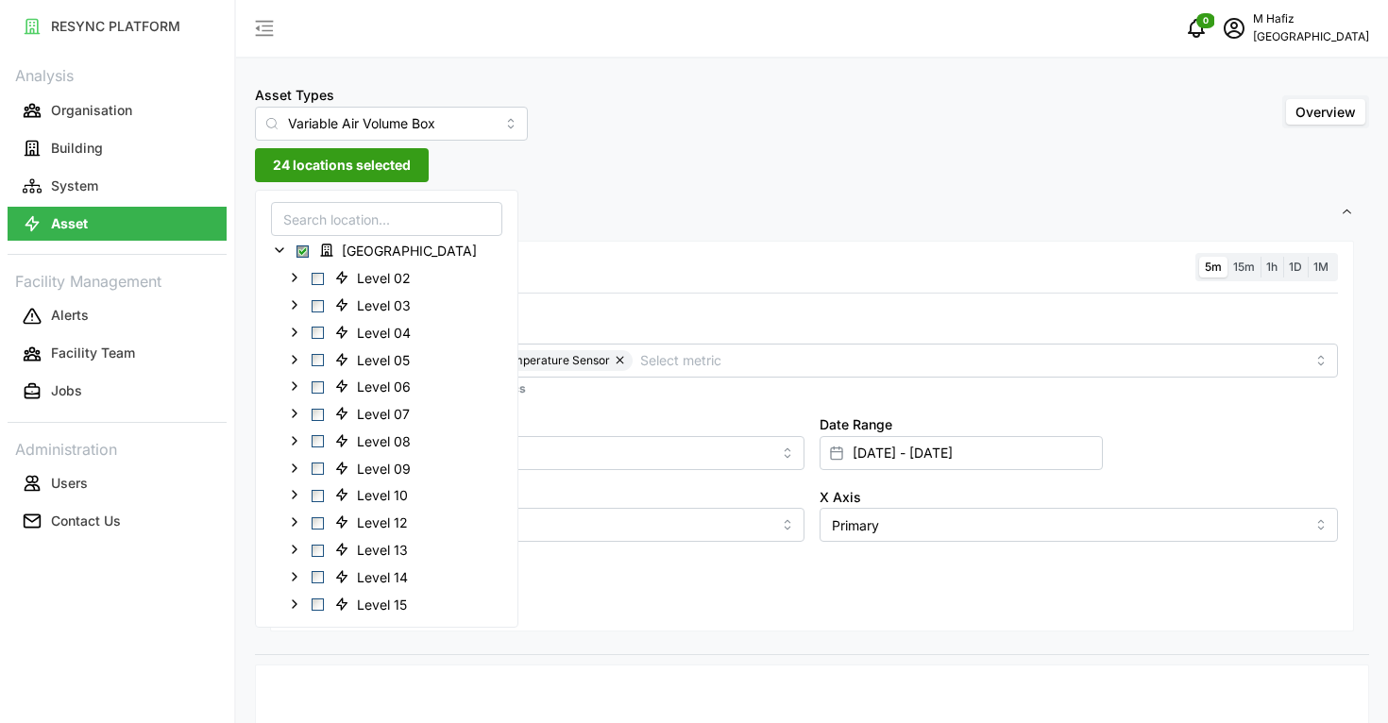
click at [584, 256] on div "Resolution 5m 15m 1h 1D 1M" at bounding box center [812, 267] width 1052 height 29
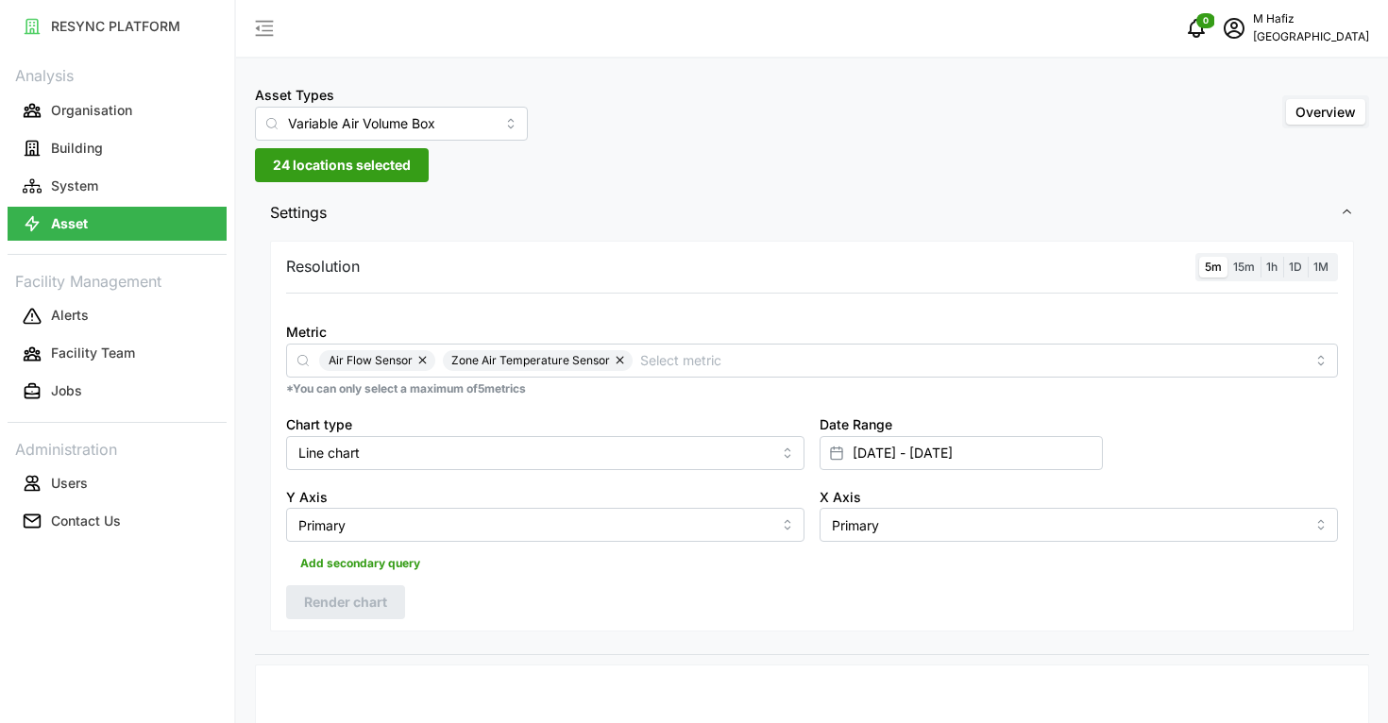
click at [388, 158] on span "24 locations selected" at bounding box center [342, 165] width 138 height 32
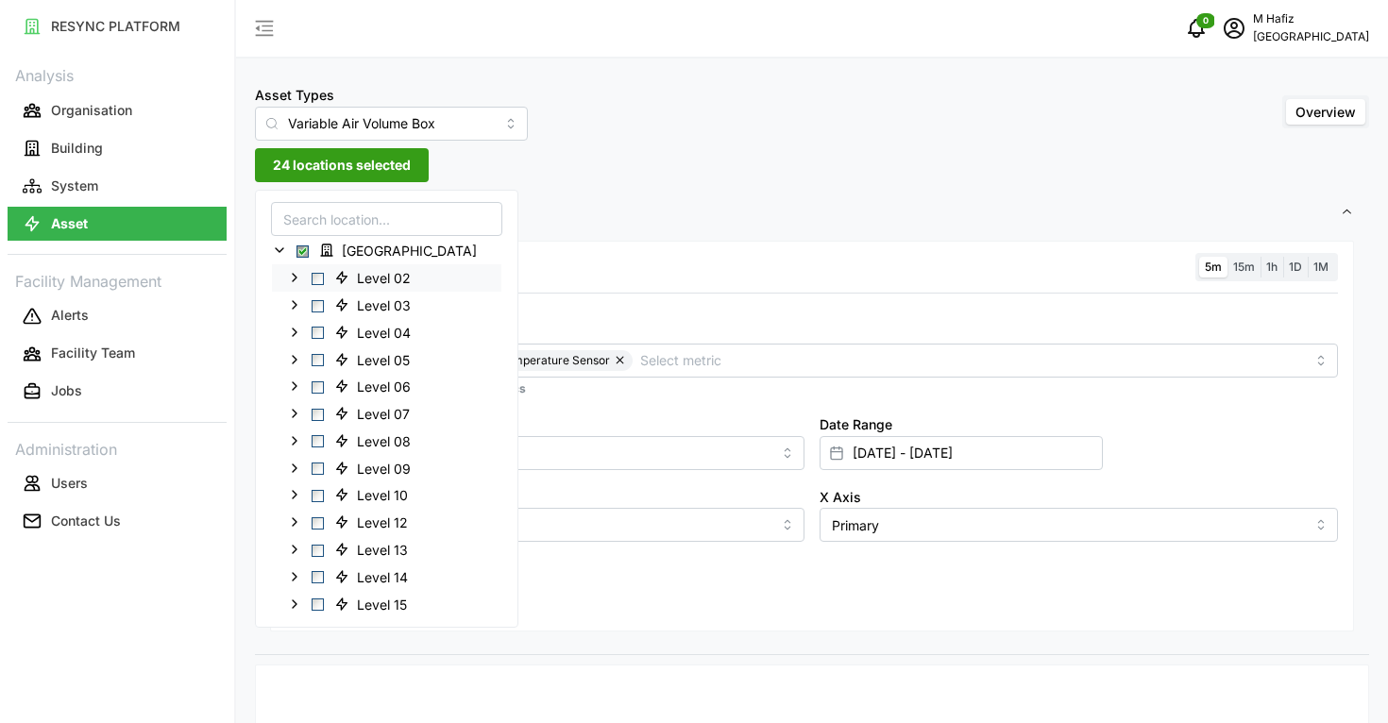
click at [298, 288] on div "Level 02" at bounding box center [386, 277] width 229 height 27
click at [319, 279] on span "Select Level 02" at bounding box center [318, 279] width 12 height 12
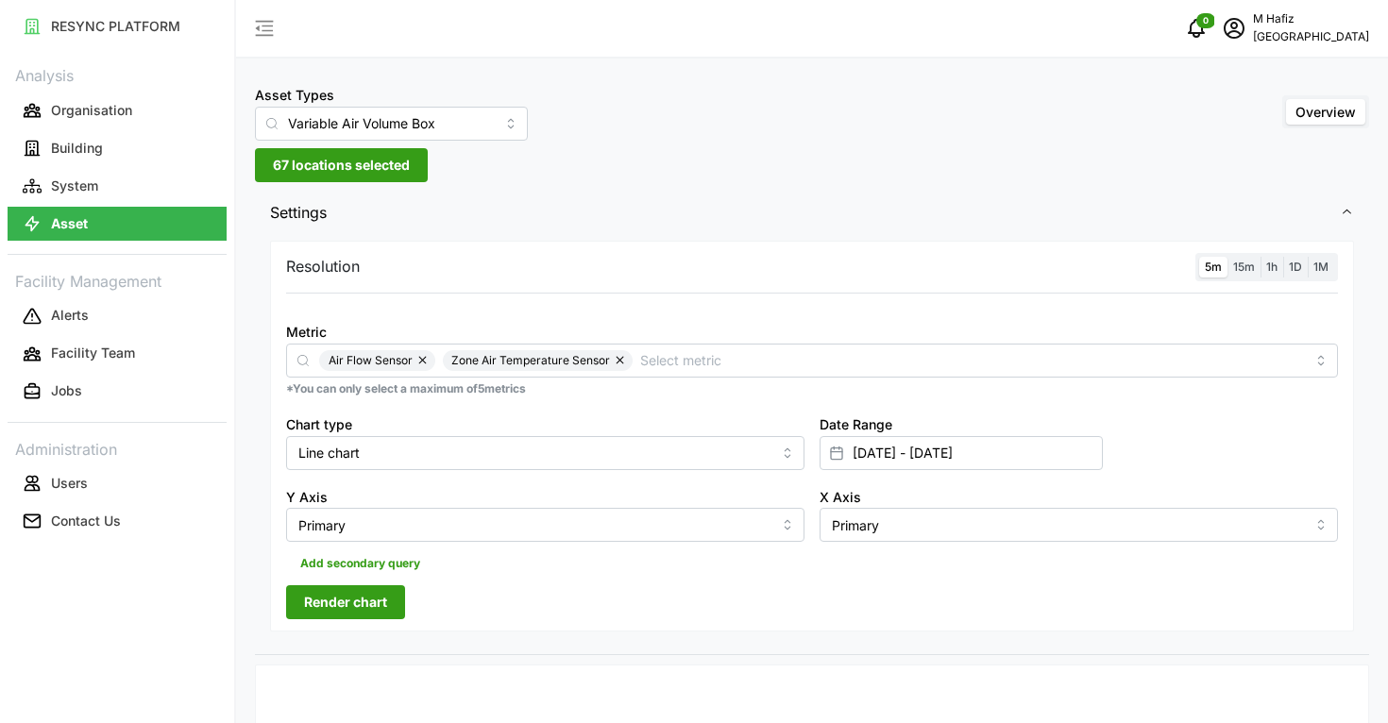
click at [661, 214] on span "Settings" at bounding box center [805, 213] width 1070 height 46
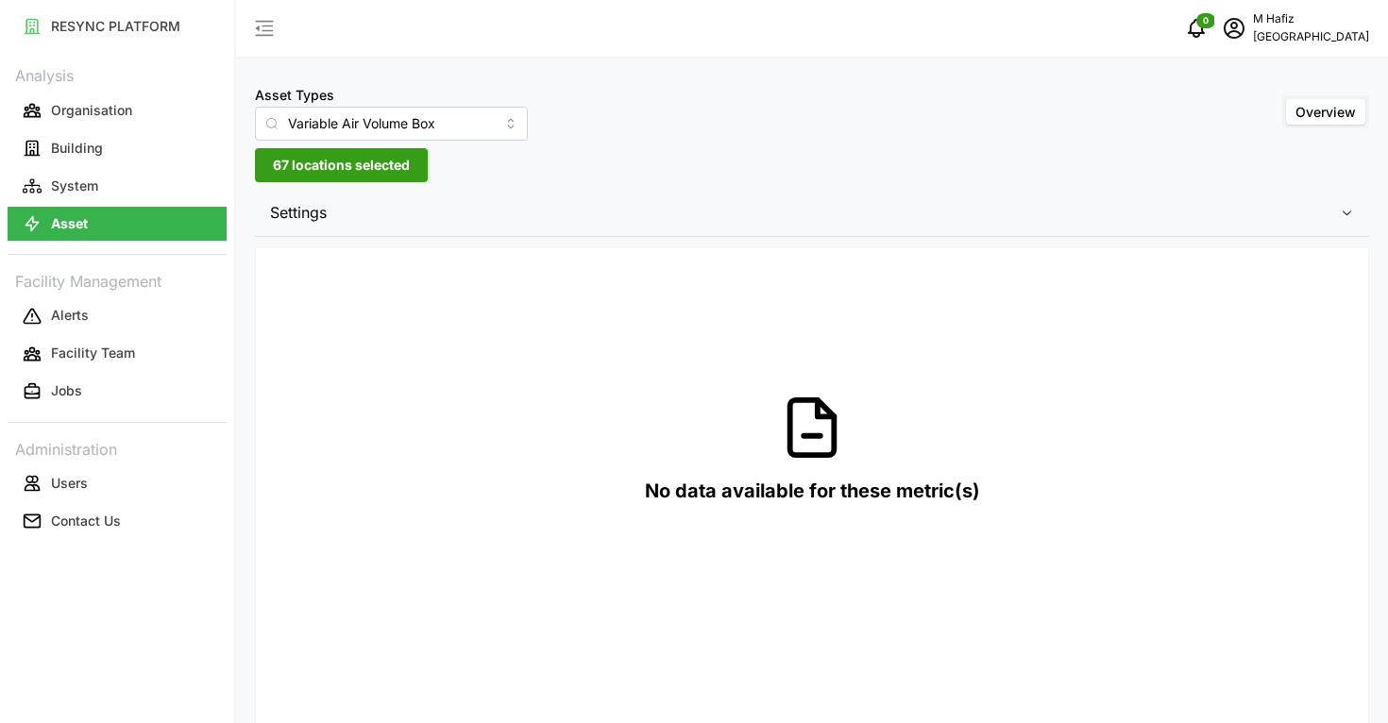
click at [402, 157] on span "67 locations selected" at bounding box center [341, 165] width 137 height 32
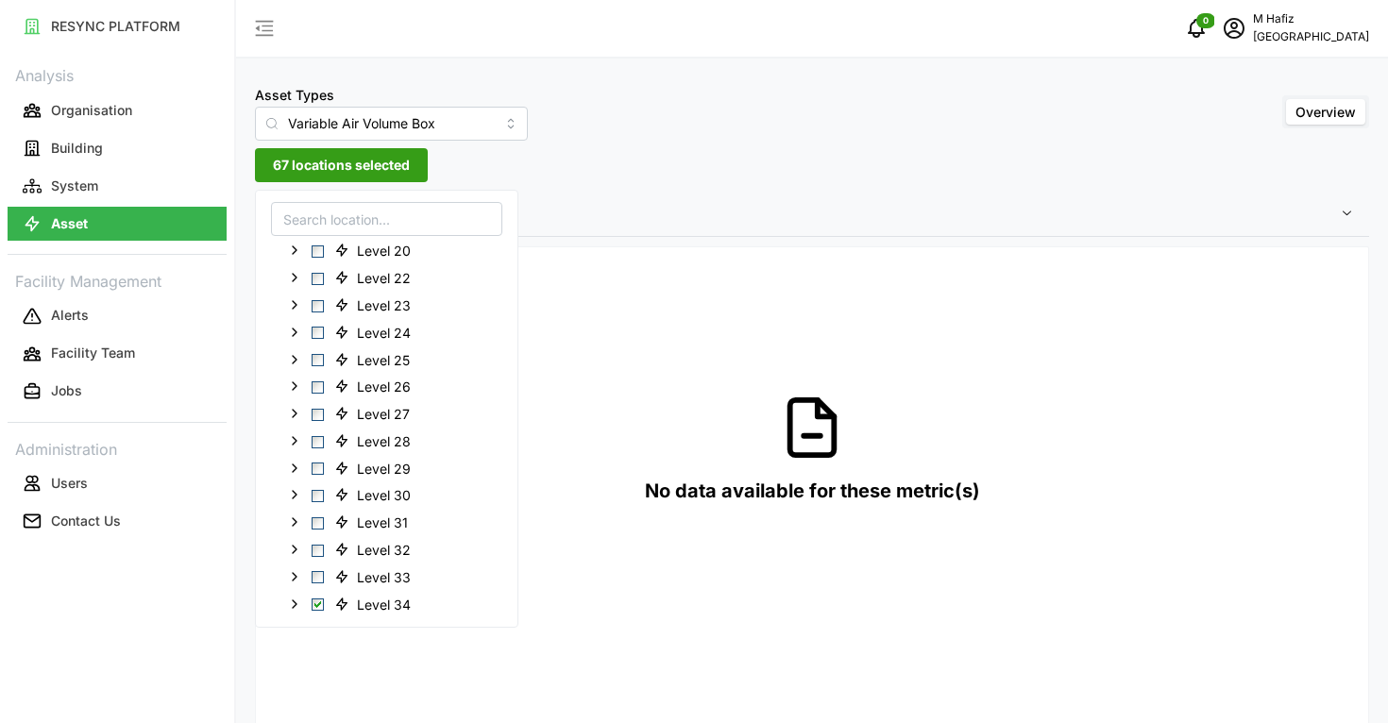
scroll to position [512, 0]
click at [312, 590] on div "Level 34" at bounding box center [386, 580] width 229 height 27
click at [314, 585] on span "Select Level 34" at bounding box center [318, 582] width 12 height 12
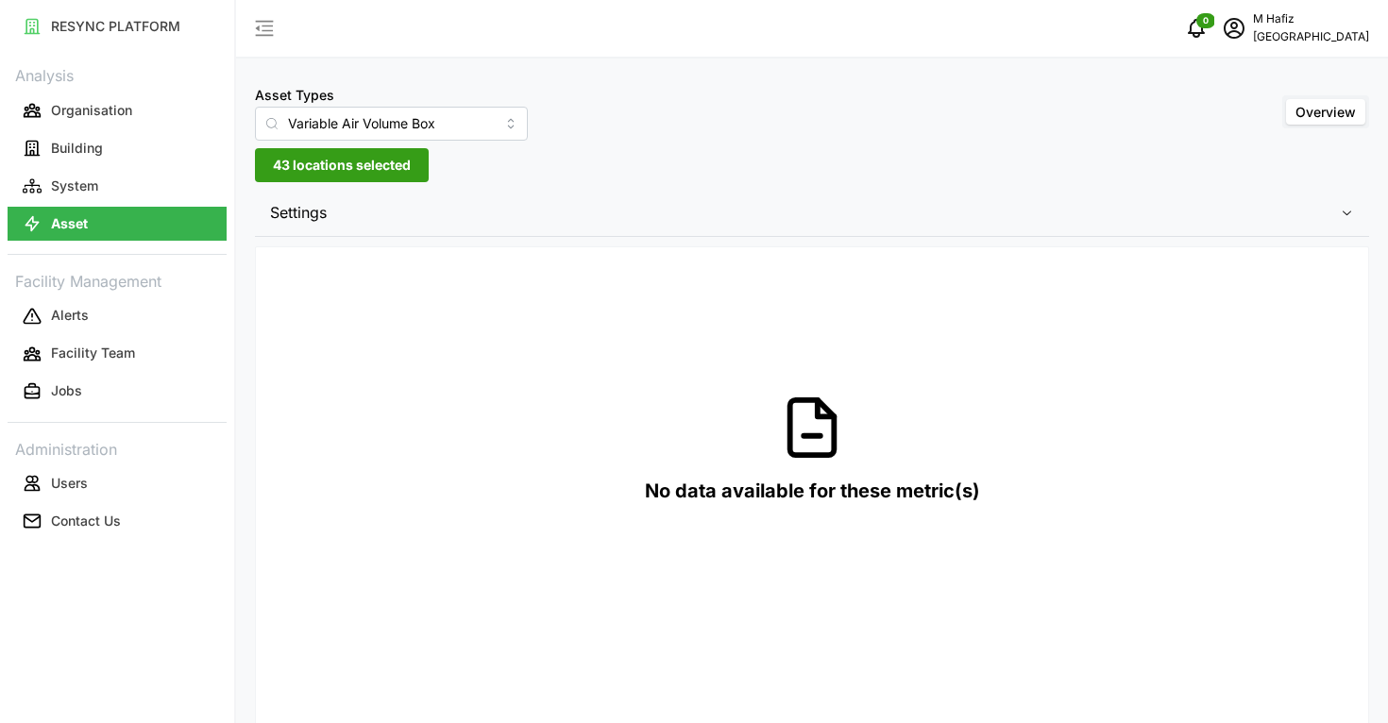
click at [722, 107] on div "Asset Types Variable Air Volume Box Overview" at bounding box center [812, 112] width 1114 height 58
click at [562, 208] on span "Settings" at bounding box center [805, 213] width 1070 height 46
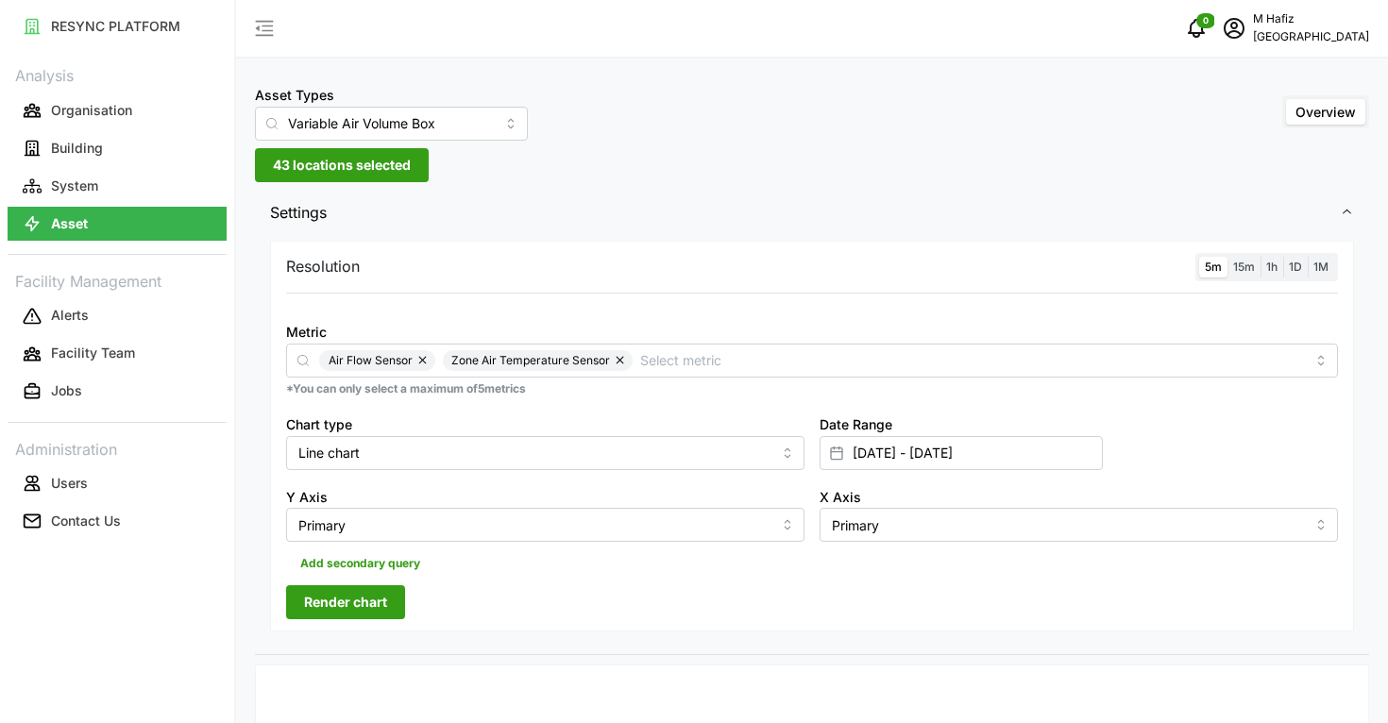
click at [369, 601] on span "Render chart" at bounding box center [345, 602] width 83 height 32
click at [324, 165] on span "43 locations selected" at bounding box center [342, 165] width 138 height 32
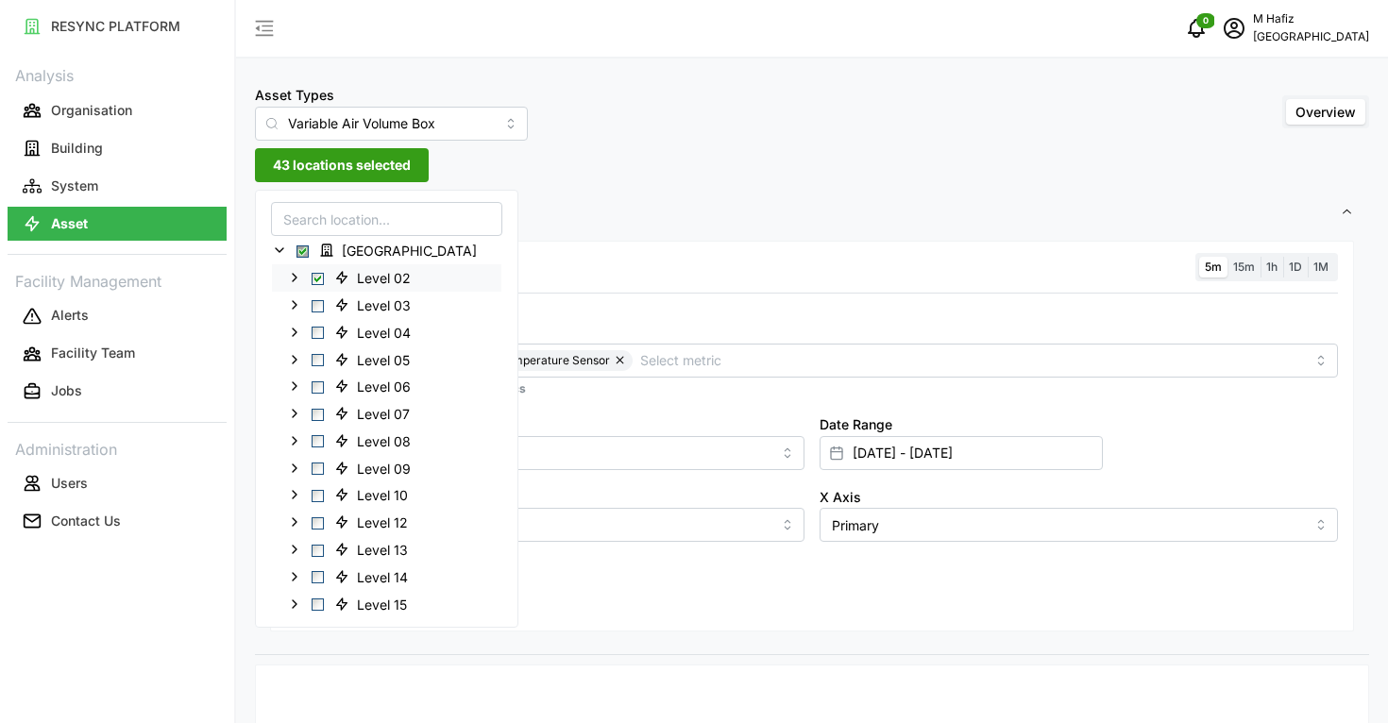
click at [318, 280] on span "Select Level 02" at bounding box center [318, 279] width 12 height 12
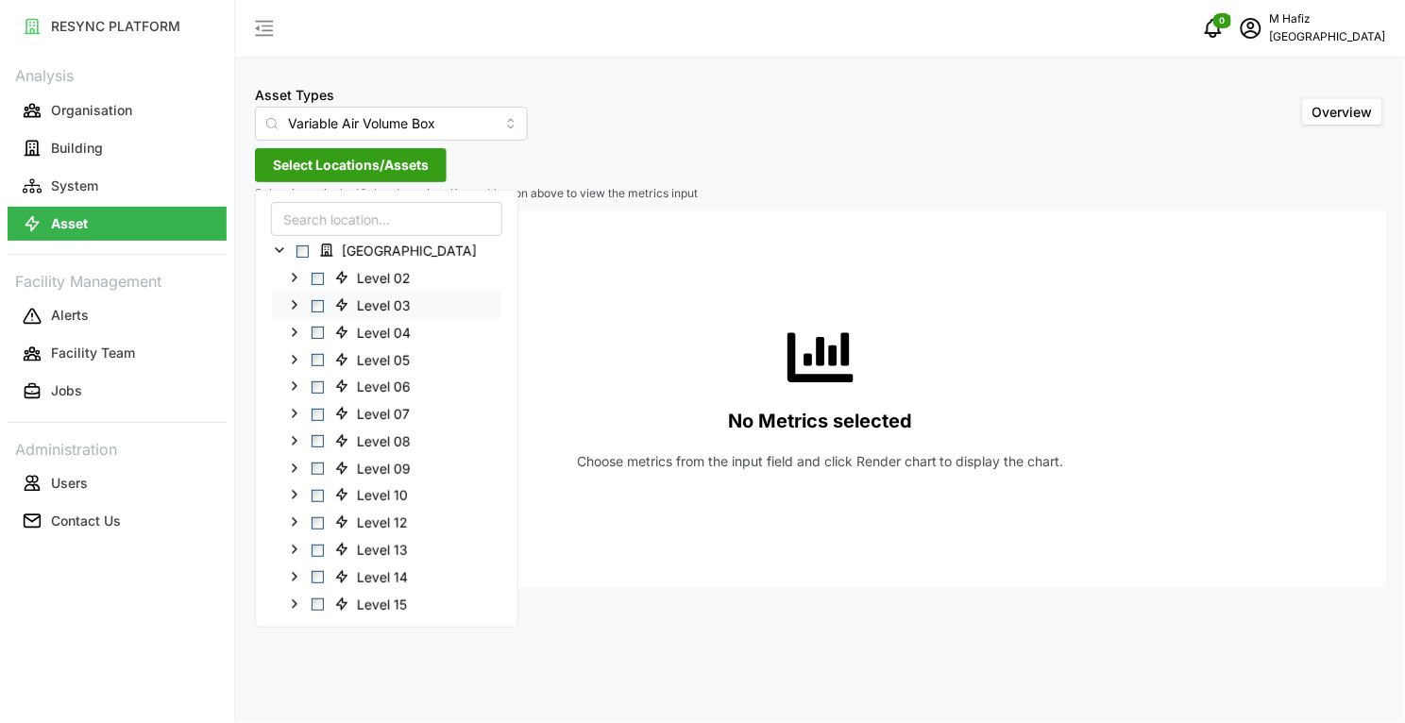
click at [314, 307] on span "Select Level 03" at bounding box center [318, 305] width 12 height 12
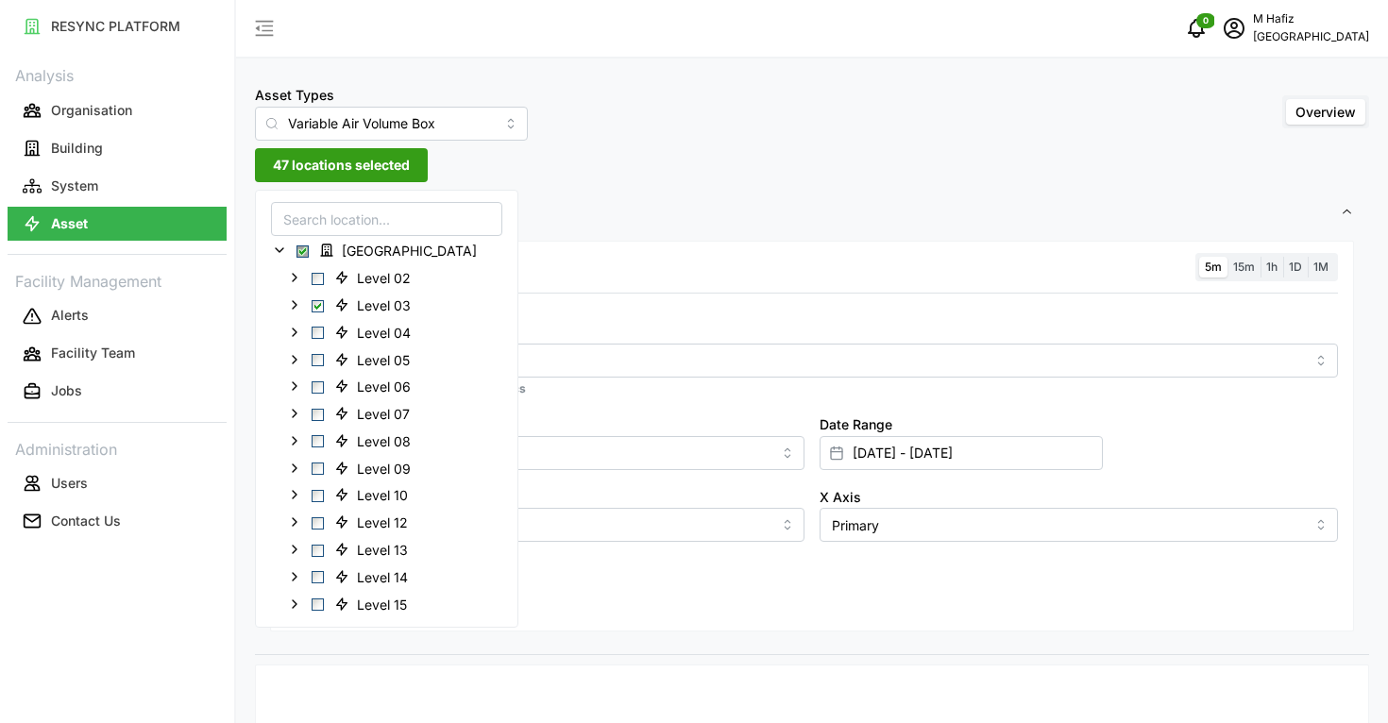
click at [682, 139] on div "Asset Types Variable Air Volume Box Overview" at bounding box center [812, 112] width 1114 height 58
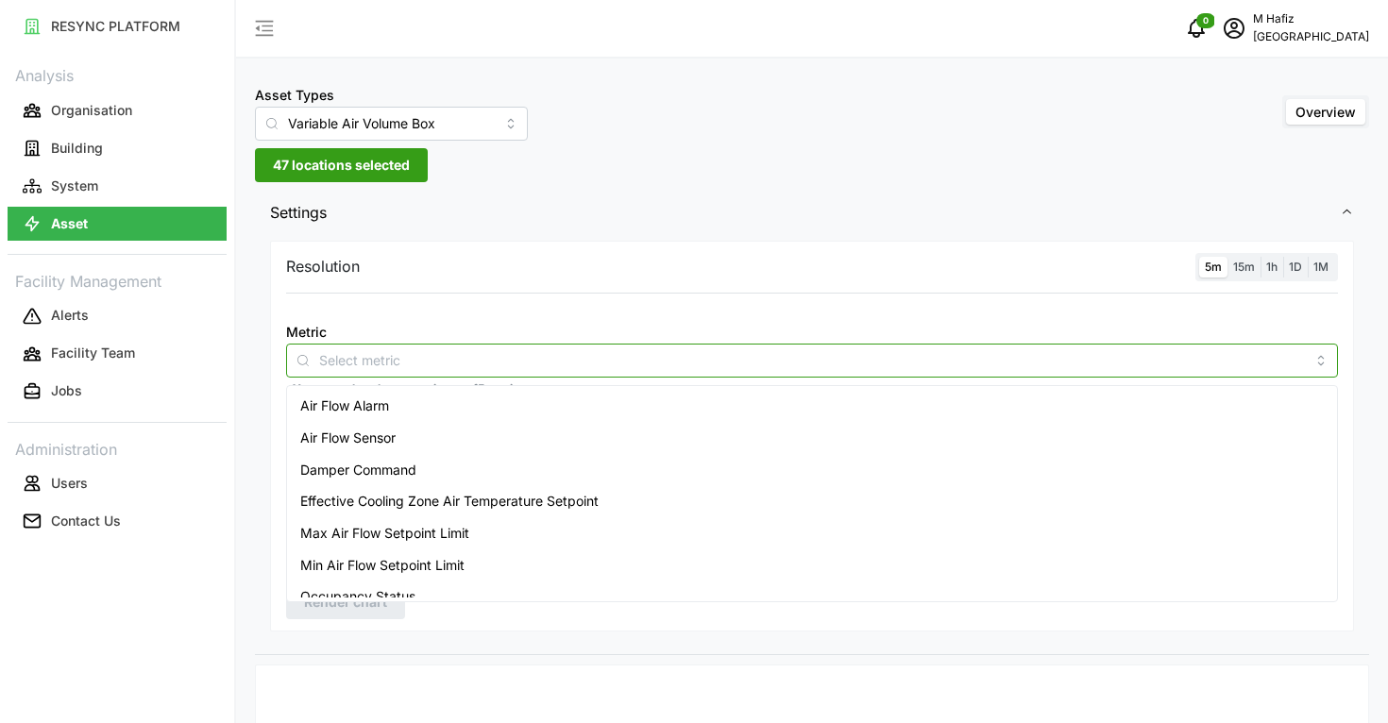
click at [406, 354] on input "Metric" at bounding box center [812, 359] width 986 height 21
click at [422, 449] on div "Air Flow Sensor" at bounding box center [812, 438] width 1042 height 32
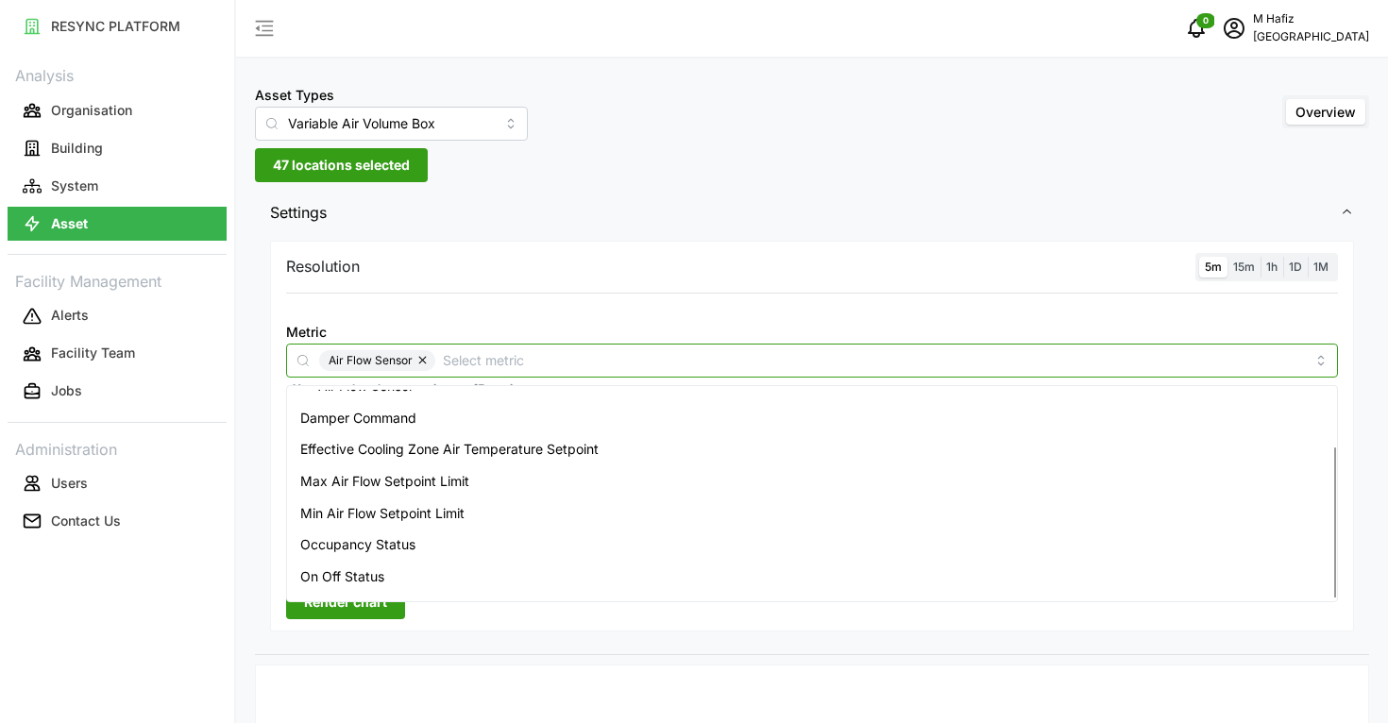
scroll to position [77, 0]
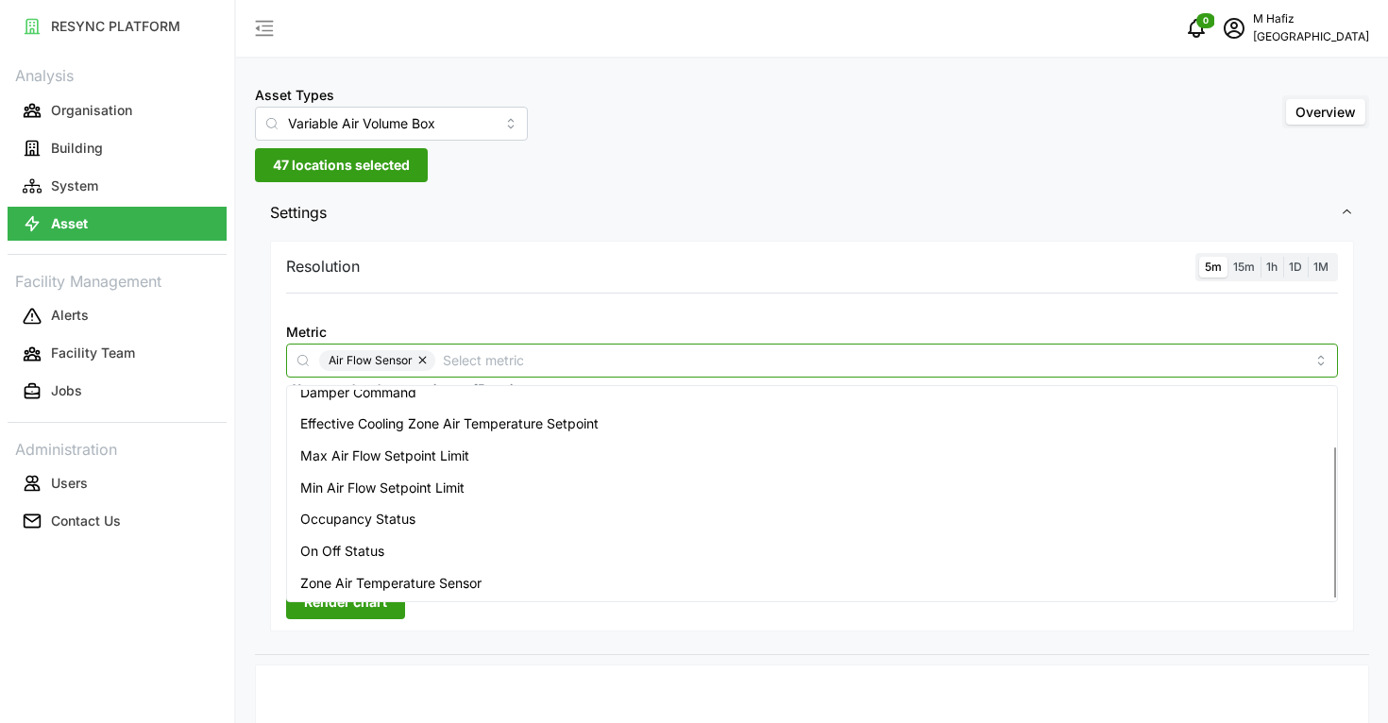
click at [450, 578] on span "Zone Air Temperature Sensor" at bounding box center [390, 583] width 181 height 21
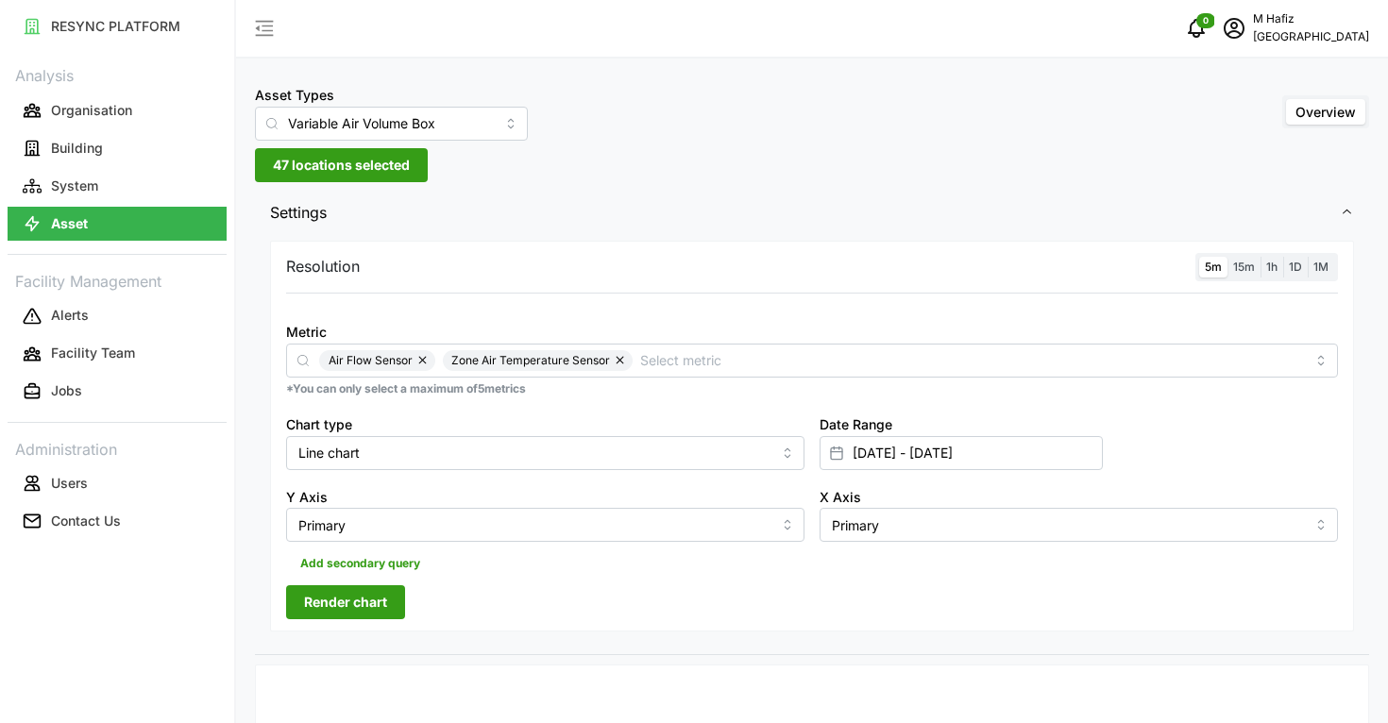
click at [631, 203] on span "Settings" at bounding box center [805, 213] width 1070 height 46
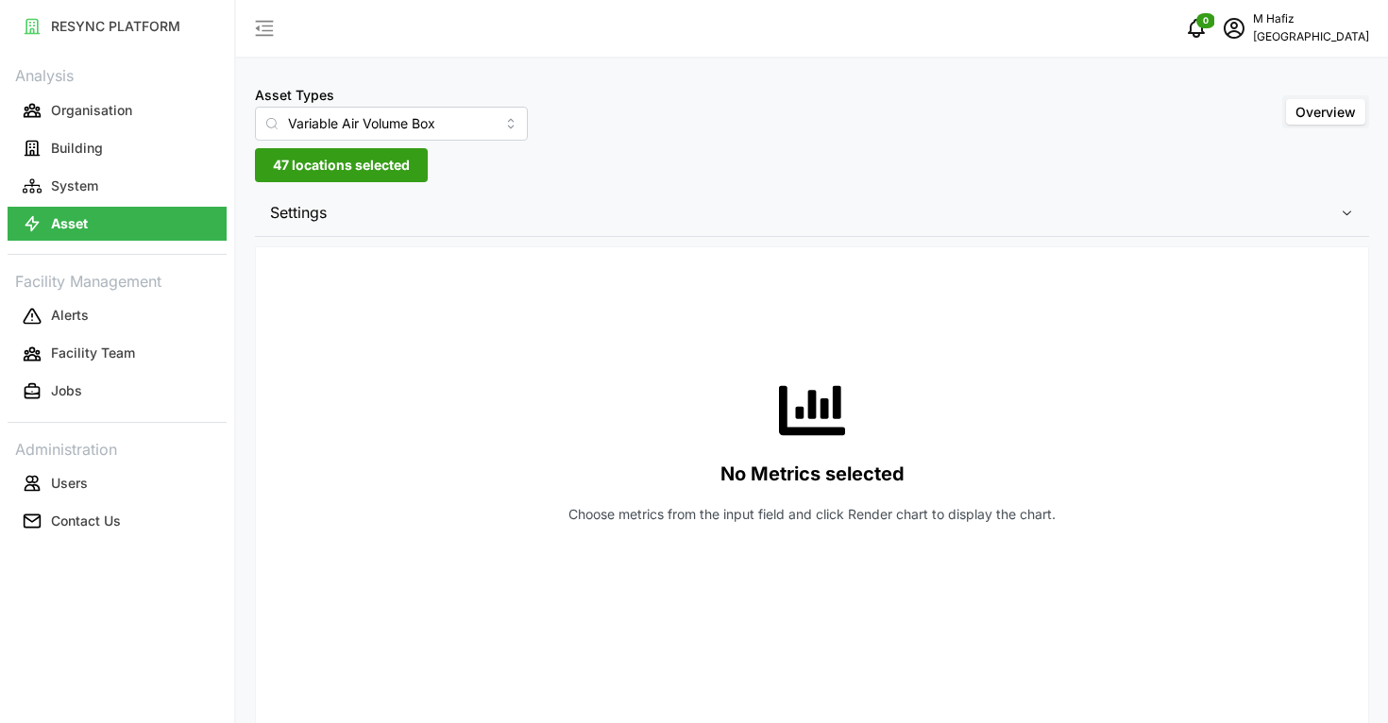
click at [564, 218] on span "Settings" at bounding box center [805, 213] width 1070 height 46
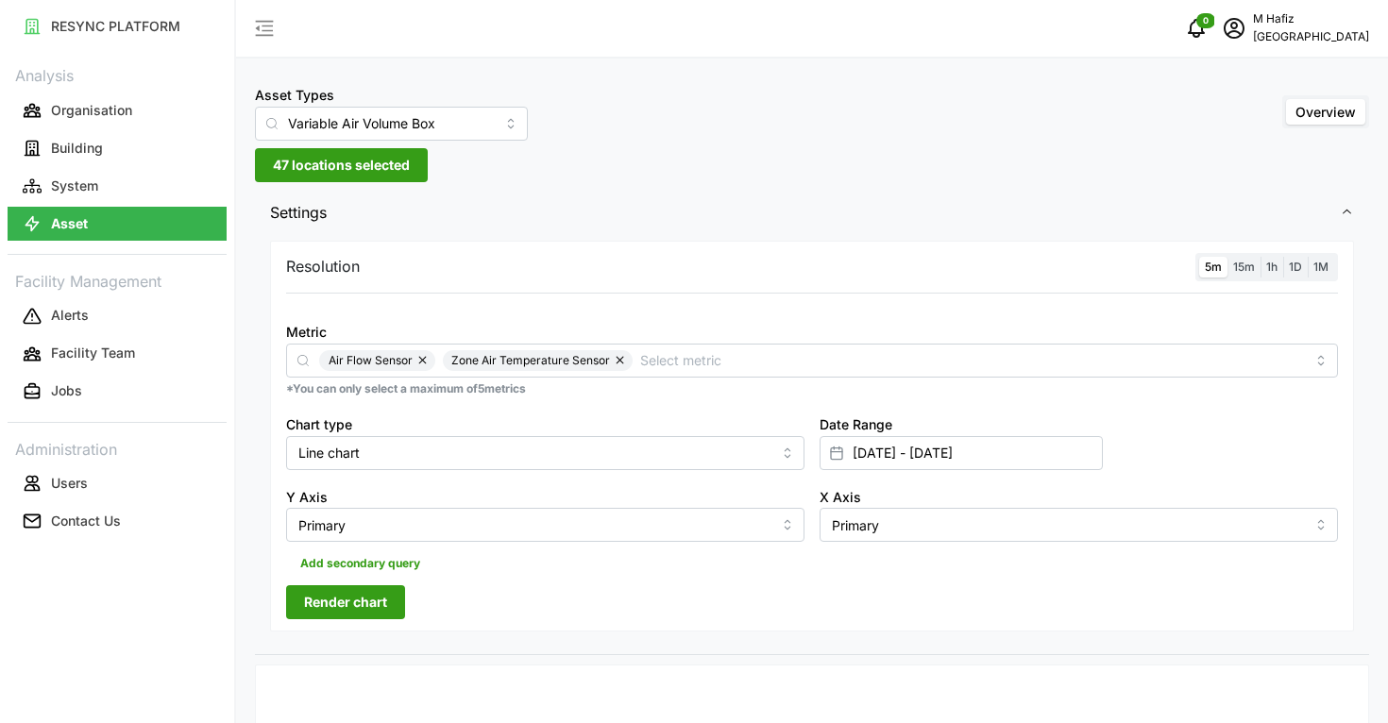
click at [343, 595] on span "Render chart" at bounding box center [345, 602] width 83 height 32
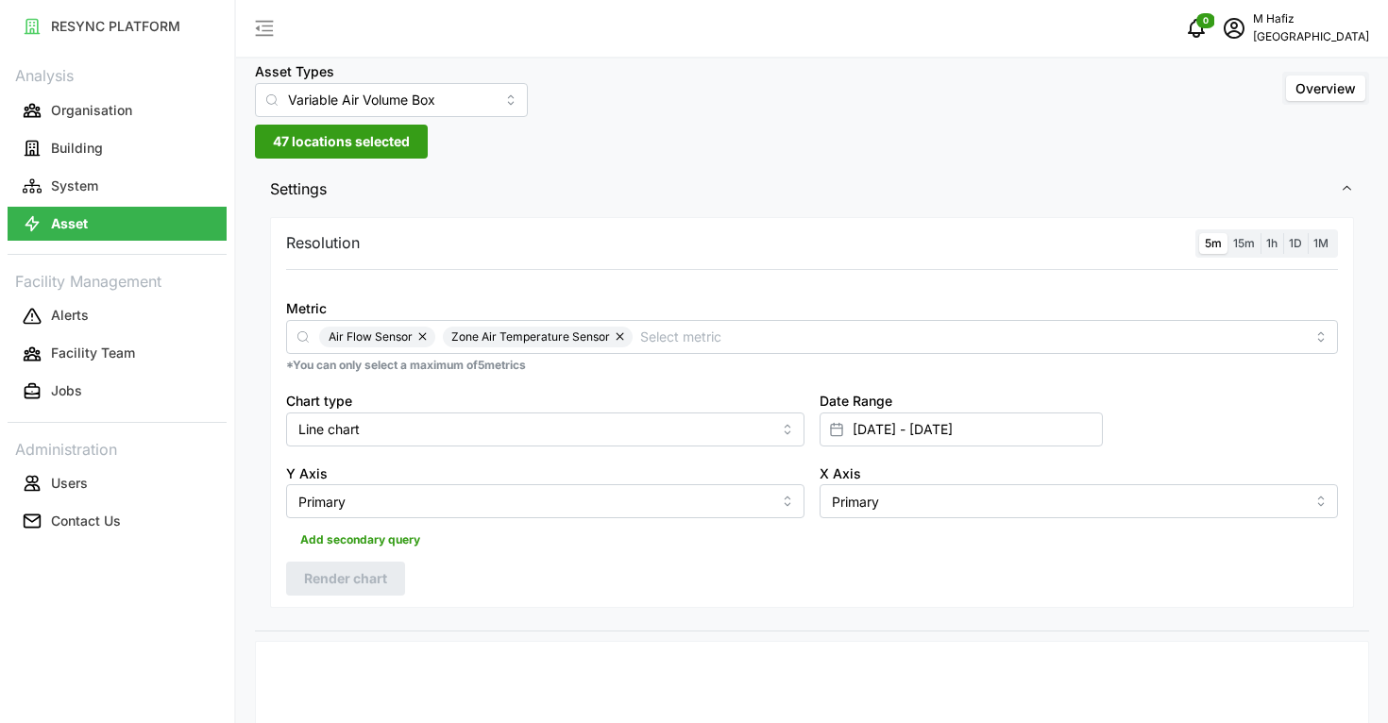
scroll to position [0, 0]
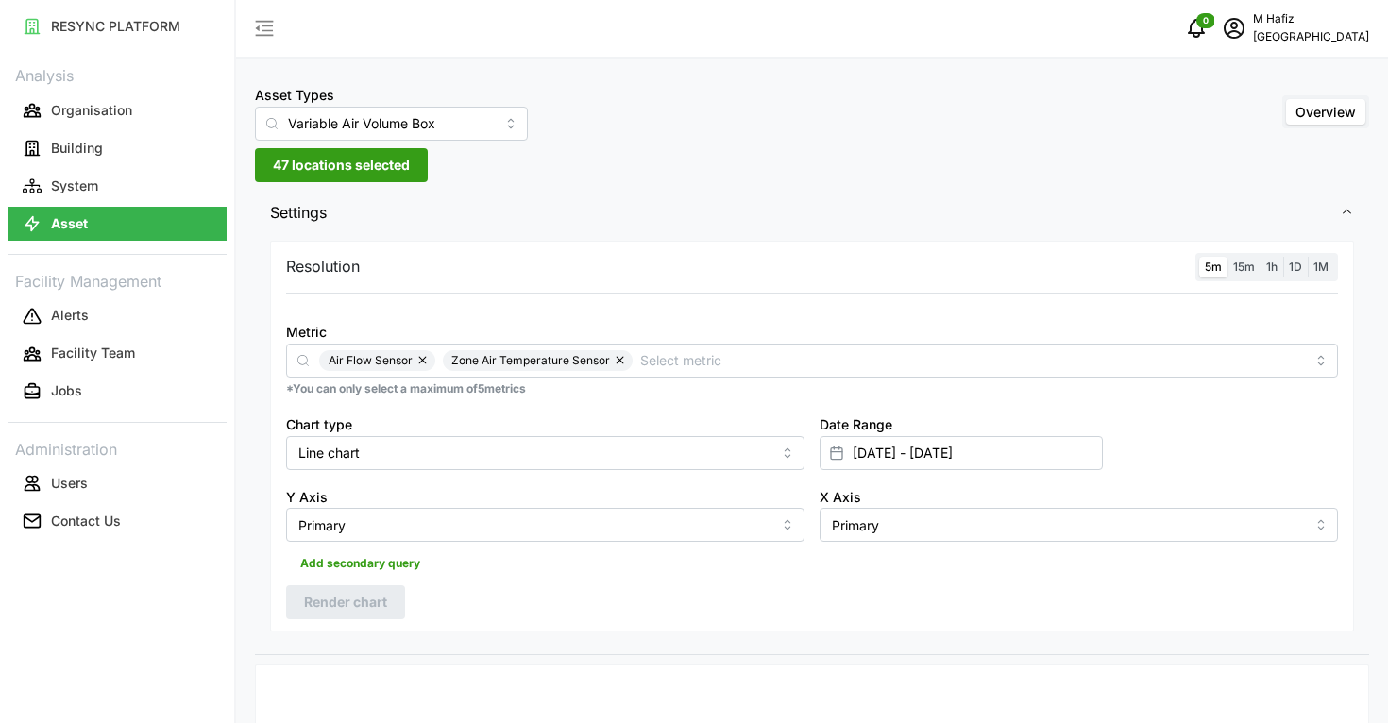
click at [341, 171] on span "47 locations selected" at bounding box center [341, 165] width 137 height 32
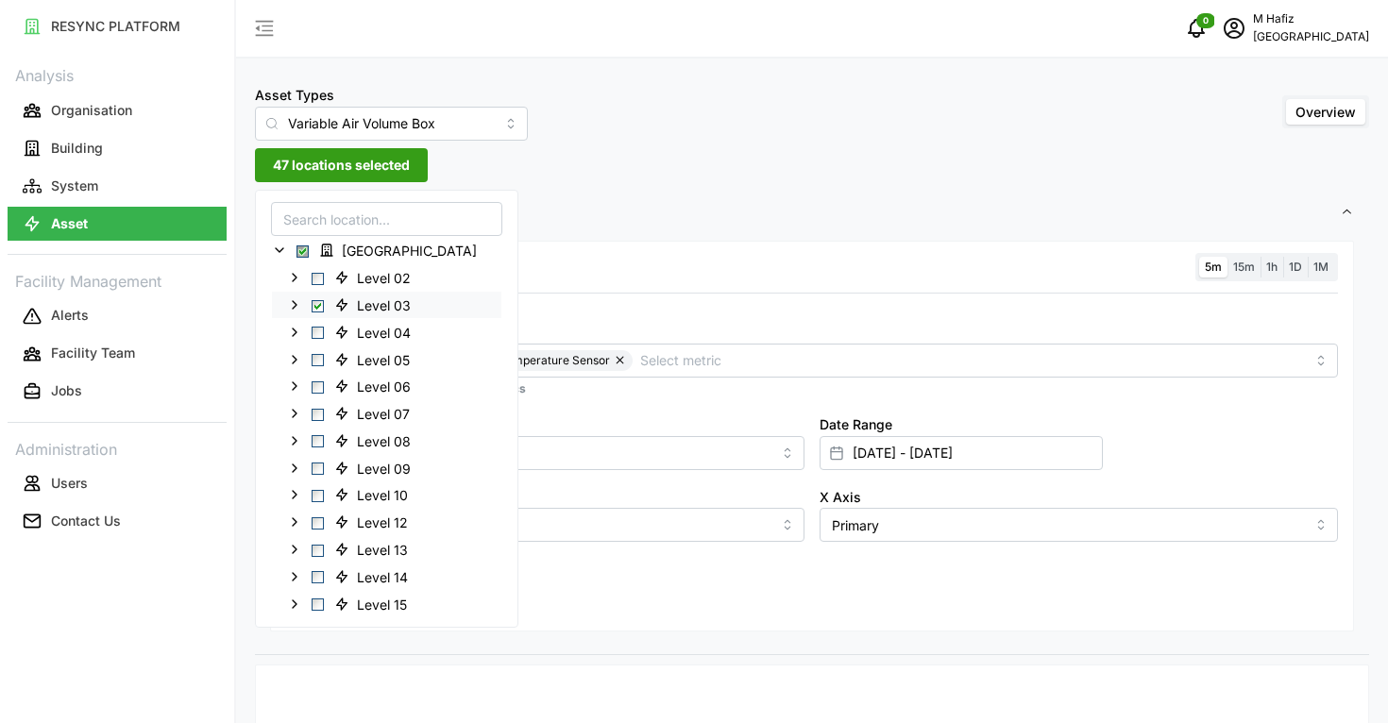
click at [319, 300] on span "Select Level 03" at bounding box center [318, 305] width 12 height 12
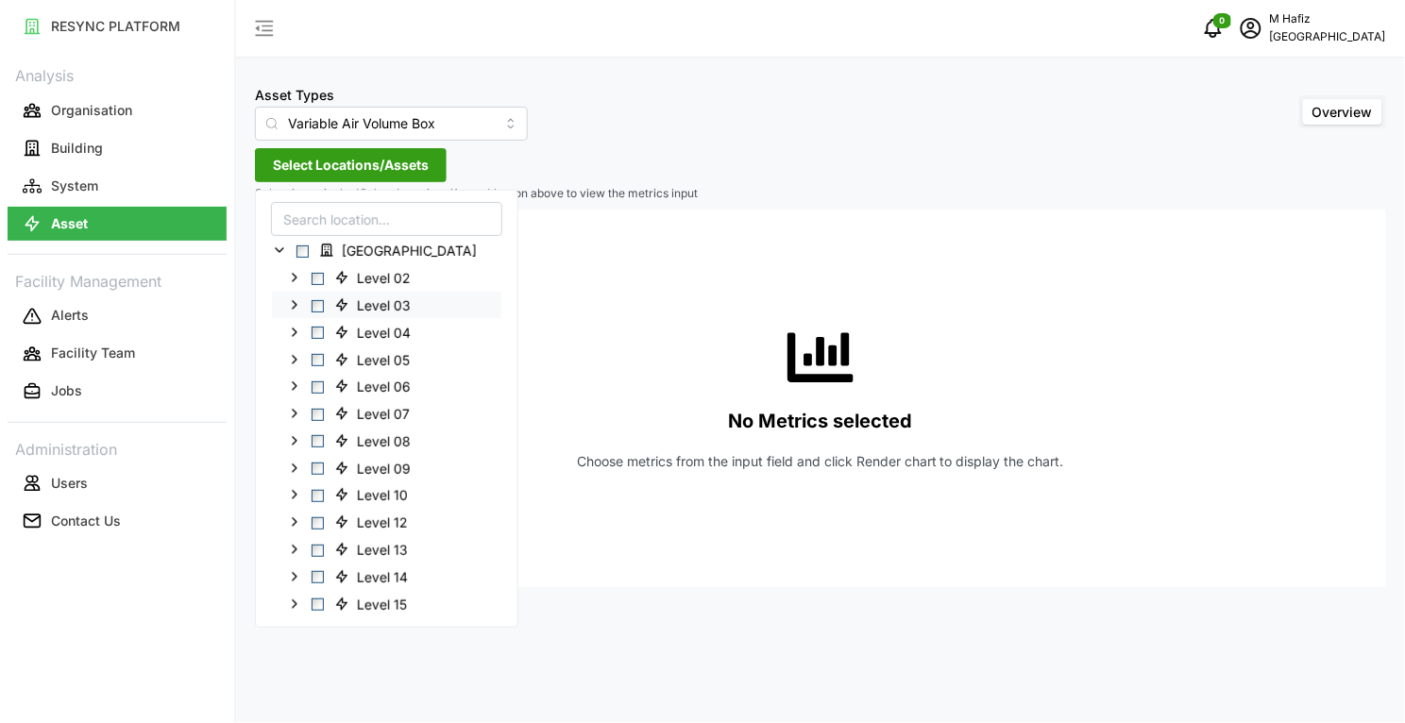
click at [316, 307] on span "Select Level 03" at bounding box center [318, 305] width 12 height 12
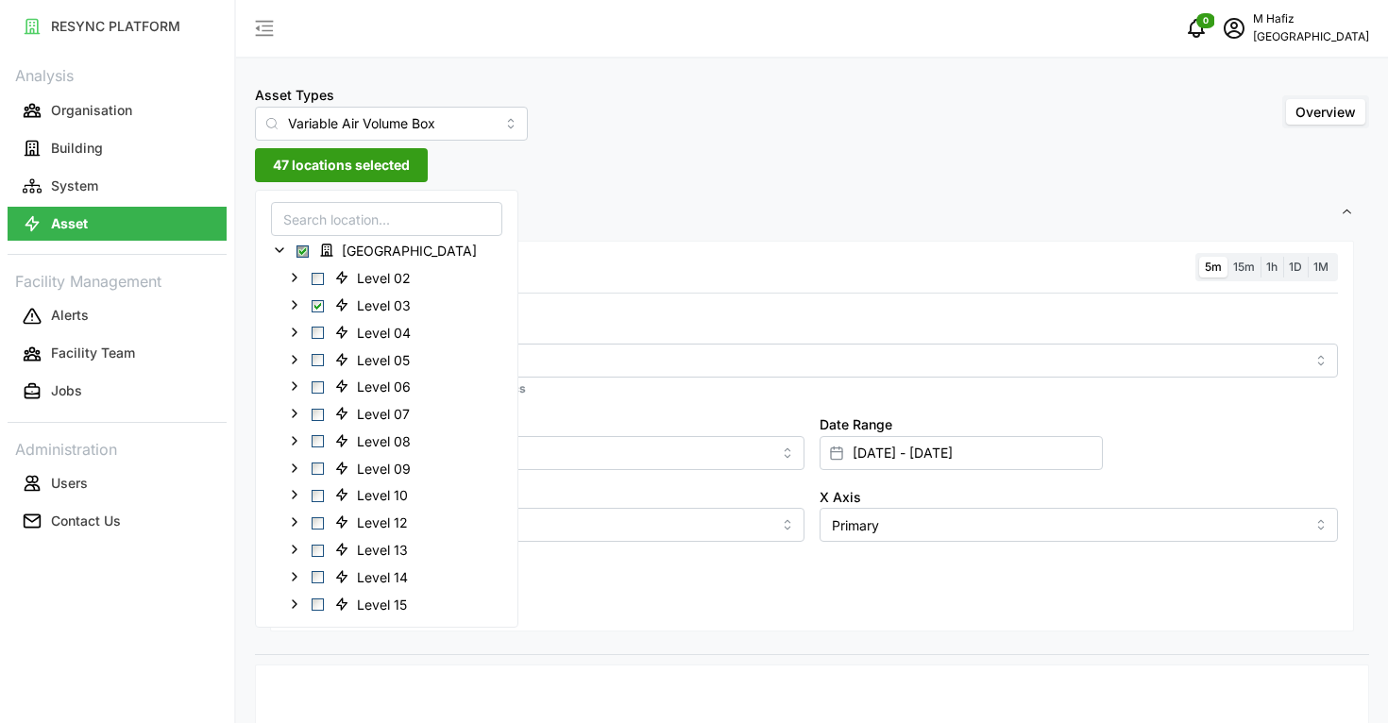
click at [823, 247] on div "Resolution 5m 15m 1h 1D 1M Metric *You can only select a maximum of 5 metrics C…" at bounding box center [812, 437] width 1084 height 392
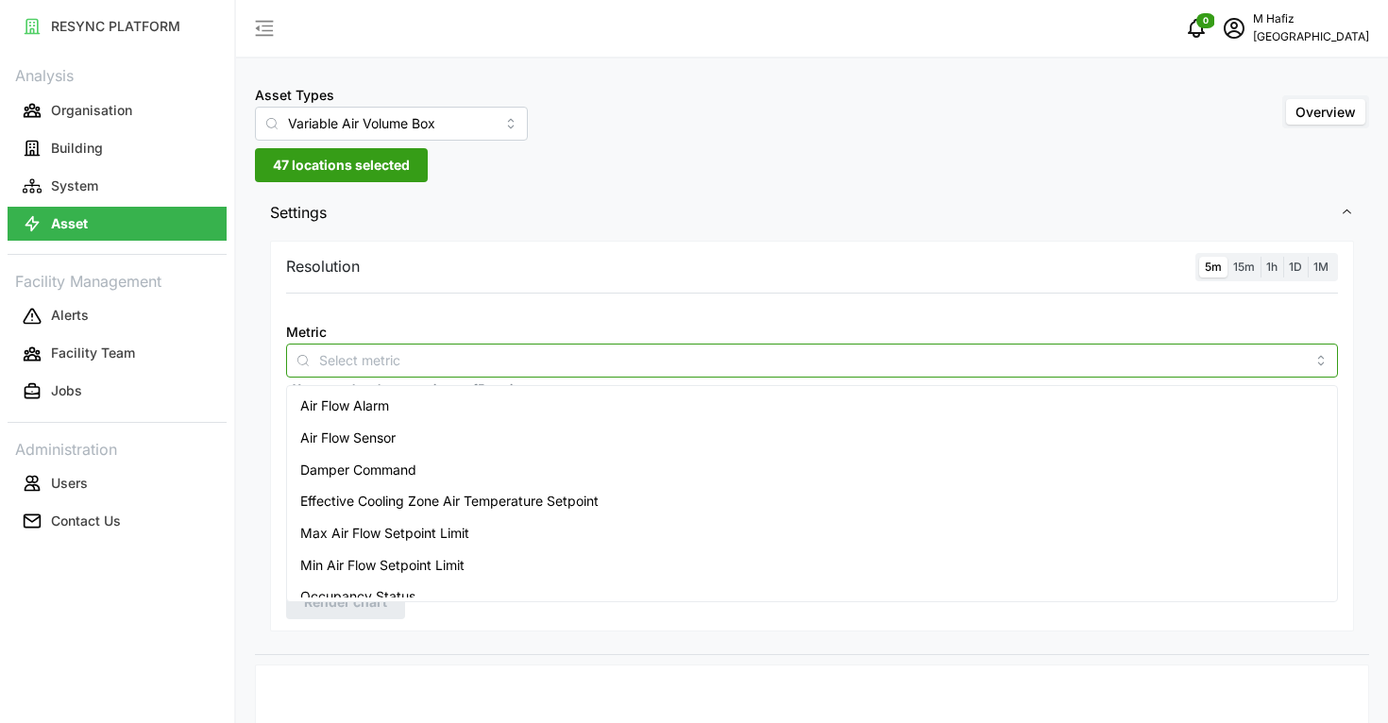
click at [395, 357] on input "Metric" at bounding box center [812, 359] width 986 height 21
click at [402, 417] on div "Air Flow Alarm" at bounding box center [812, 406] width 1042 height 32
click at [399, 423] on div "Air Flow Sensor" at bounding box center [812, 438] width 1042 height 32
click at [425, 406] on div "Air Flow Alarm" at bounding box center [812, 406] width 1042 height 32
click at [421, 366] on button "button" at bounding box center [424, 360] width 23 height 21
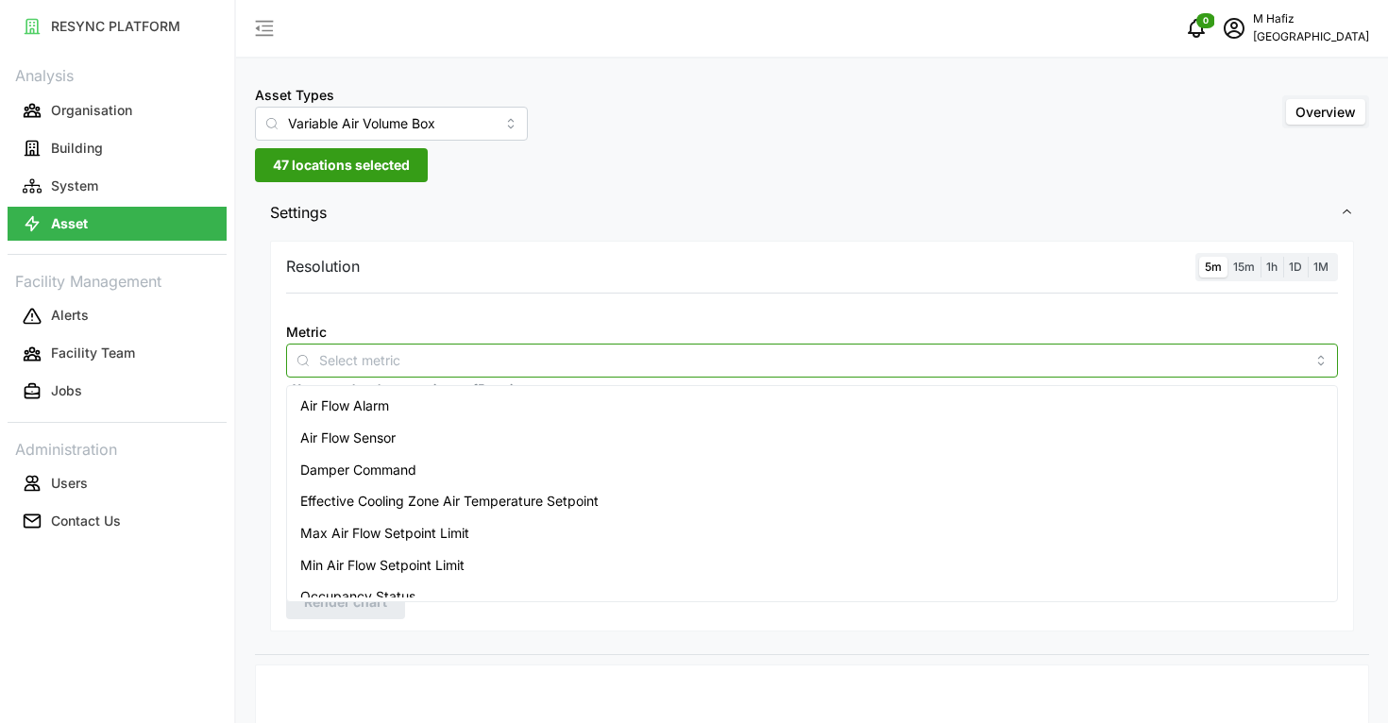
click at [387, 441] on span "Air Flow Sensor" at bounding box center [347, 438] width 95 height 21
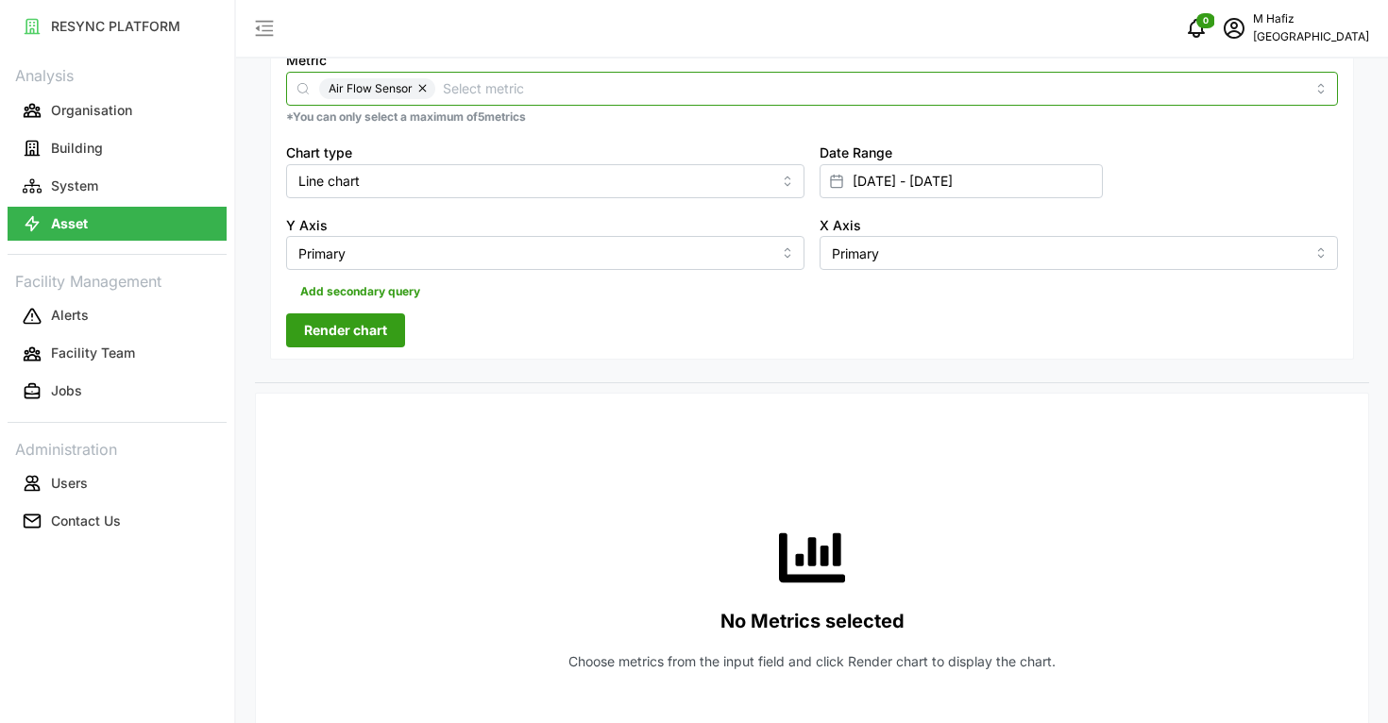
scroll to position [118, 0]
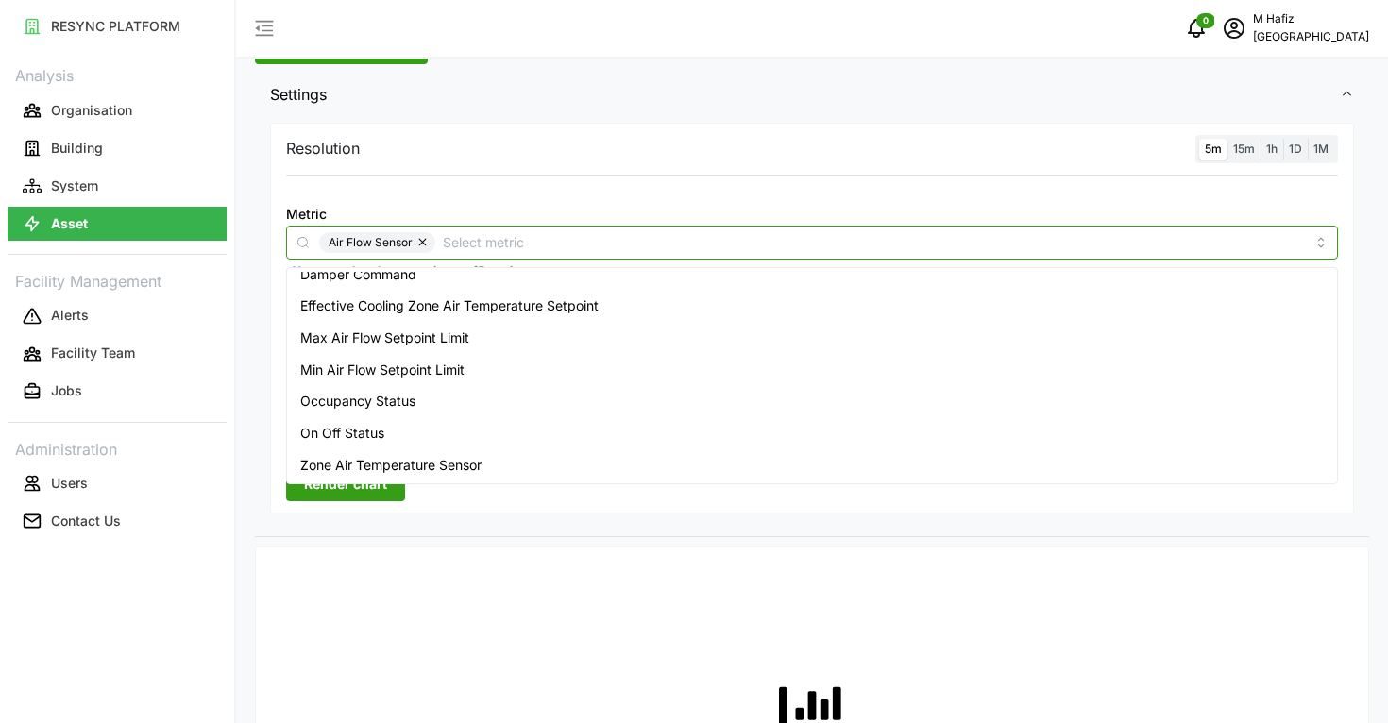
click at [455, 467] on span "Zone Air Temperature Sensor" at bounding box center [390, 465] width 181 height 21
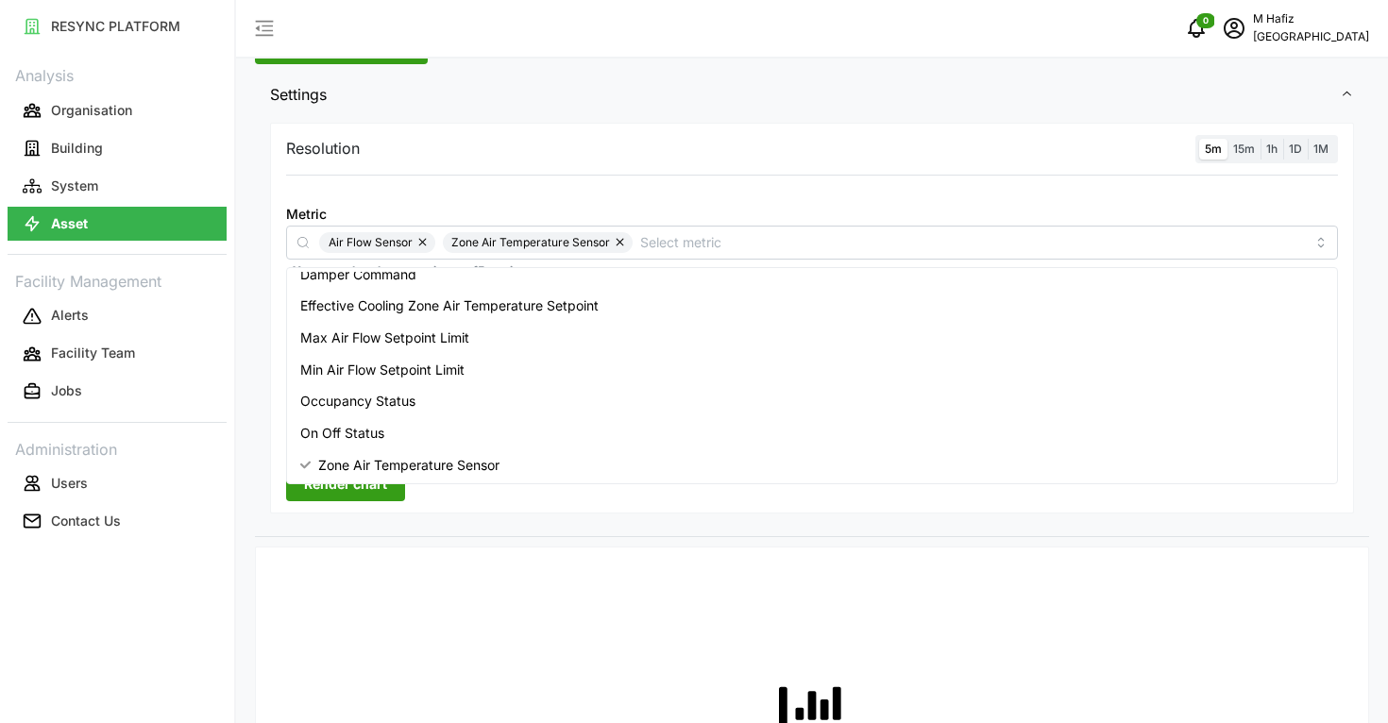
click at [370, 498] on span "Render chart" at bounding box center [345, 484] width 83 height 32
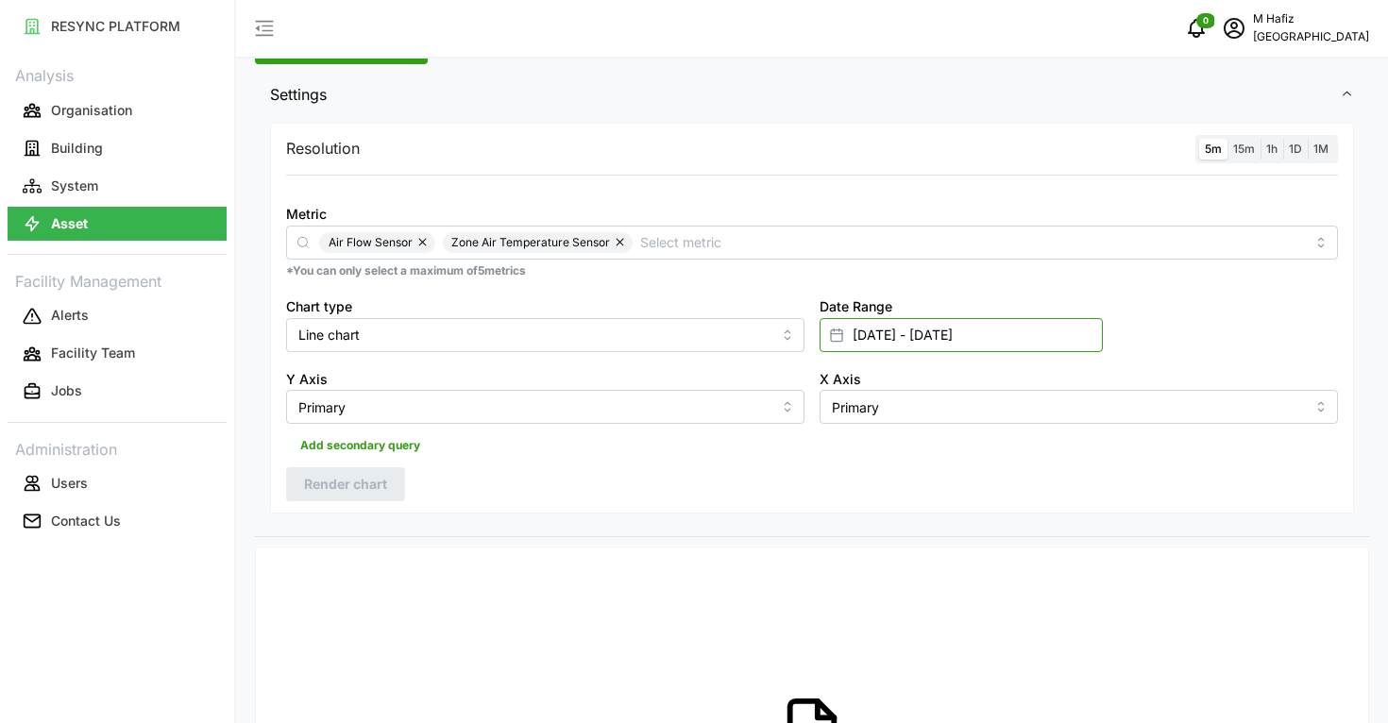
click at [940, 347] on input "[DATE] - [DATE]" at bounding box center [961, 335] width 283 height 34
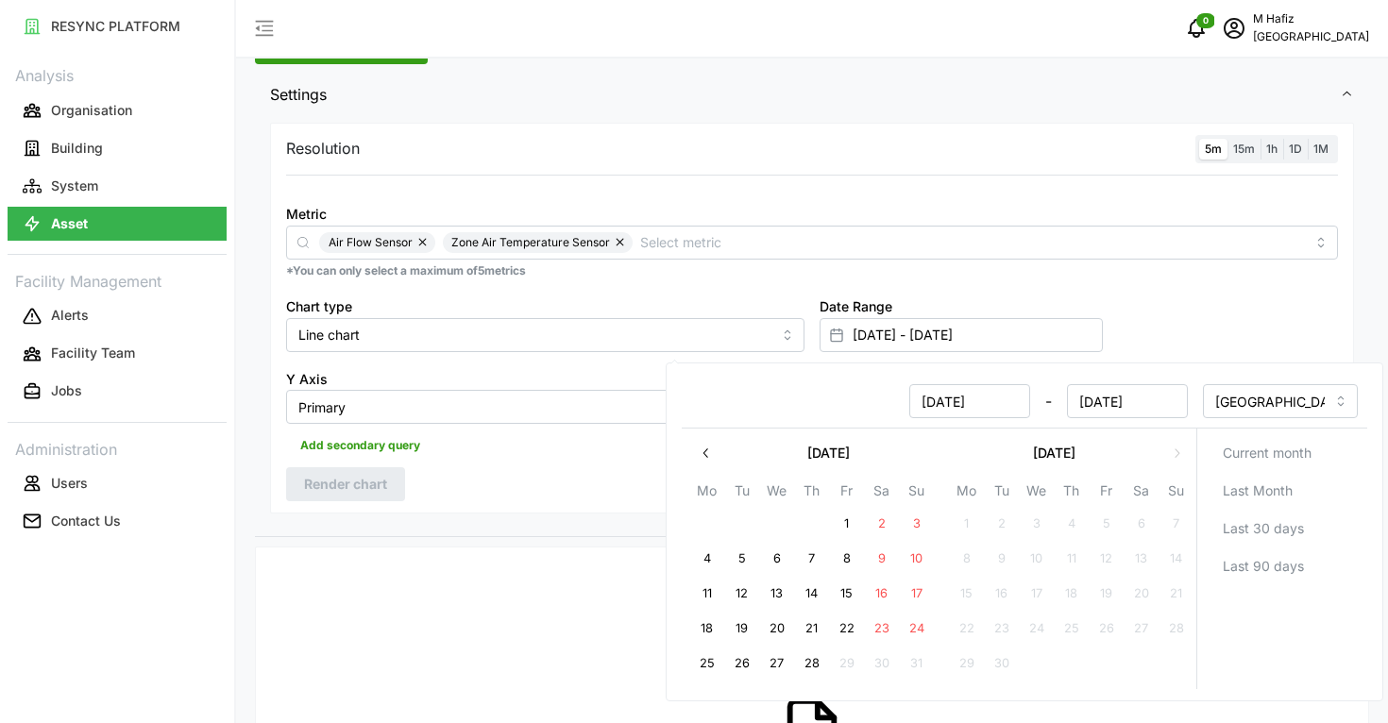
click at [1154, 307] on div "Date Range [DATE] - [DATE]" at bounding box center [1078, 323] width 533 height 73
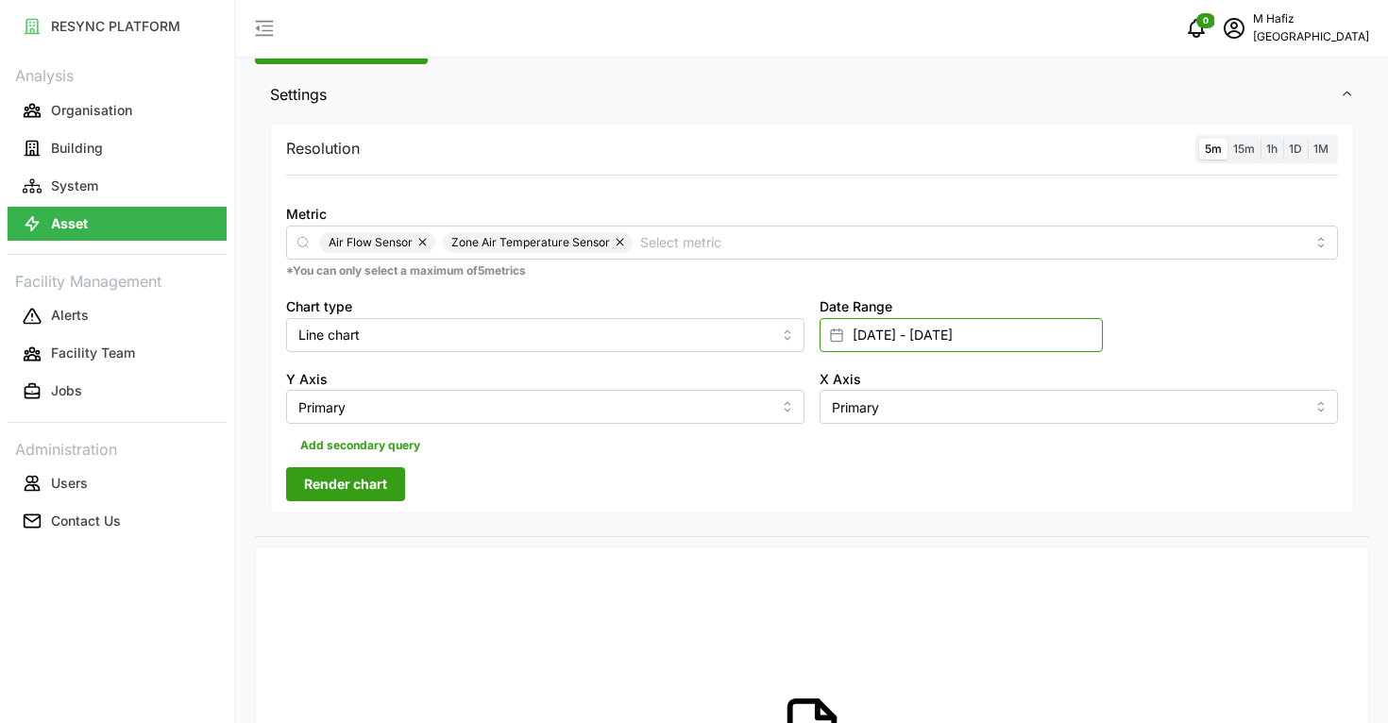
click at [928, 322] on input "[DATE] - [DATE]" at bounding box center [961, 335] width 283 height 34
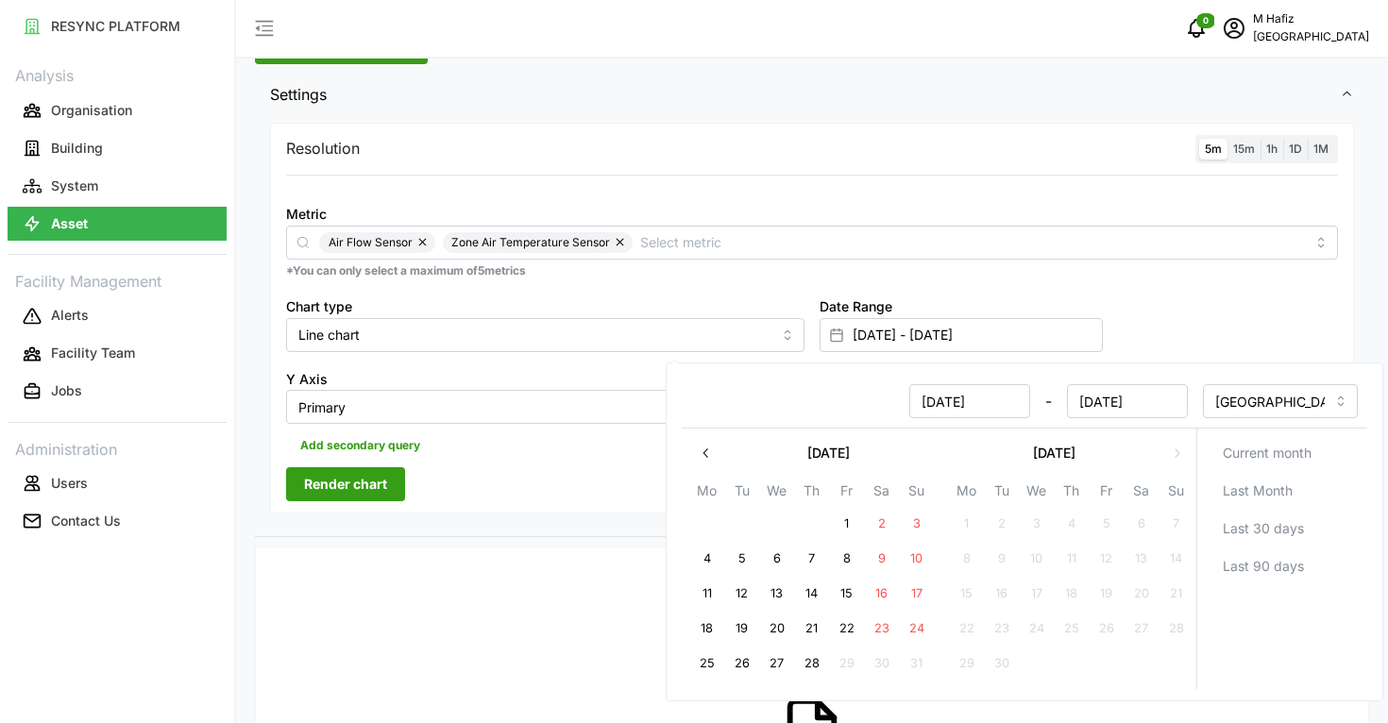
click at [767, 666] on button "27" at bounding box center [777, 664] width 34 height 34
type input "[DATE] - [DATE]"
type input "[DATE]"
click at [384, 496] on span "Render chart" at bounding box center [345, 484] width 83 height 32
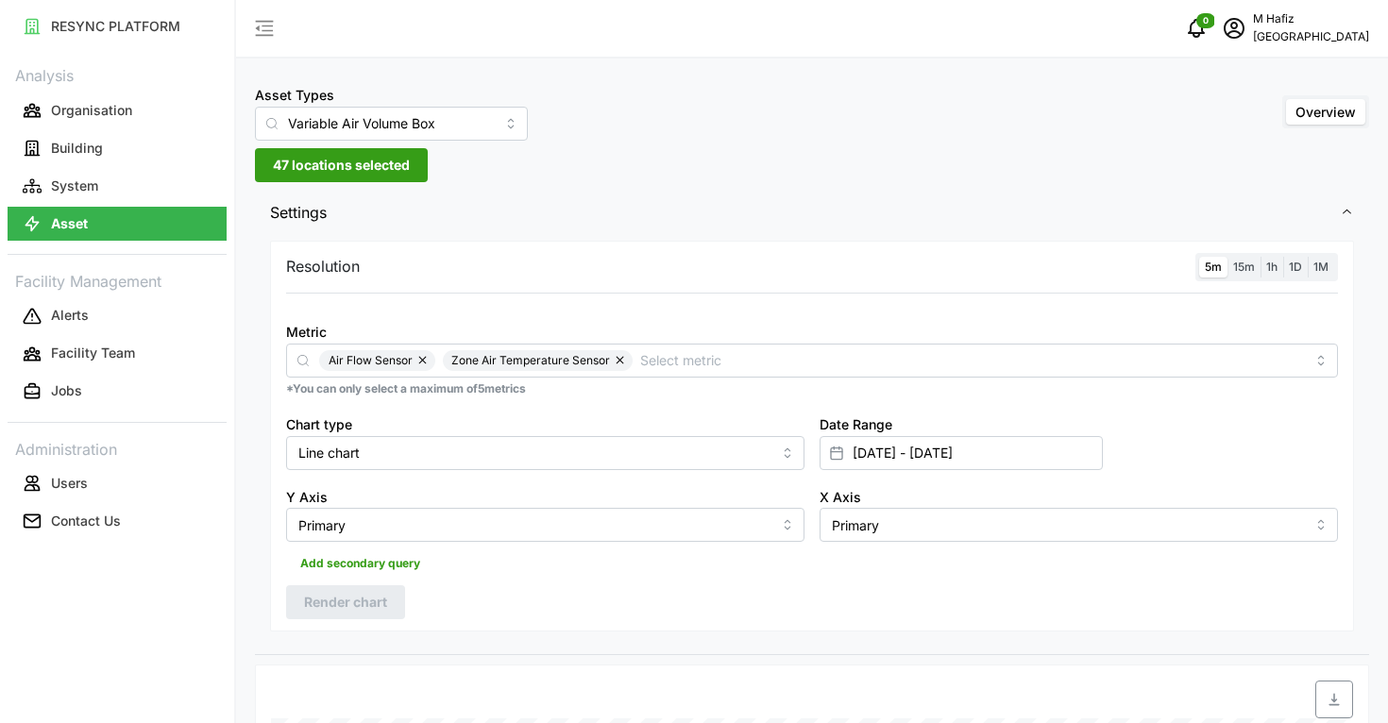
click at [413, 165] on button "47 locations selected" at bounding box center [341, 165] width 173 height 34
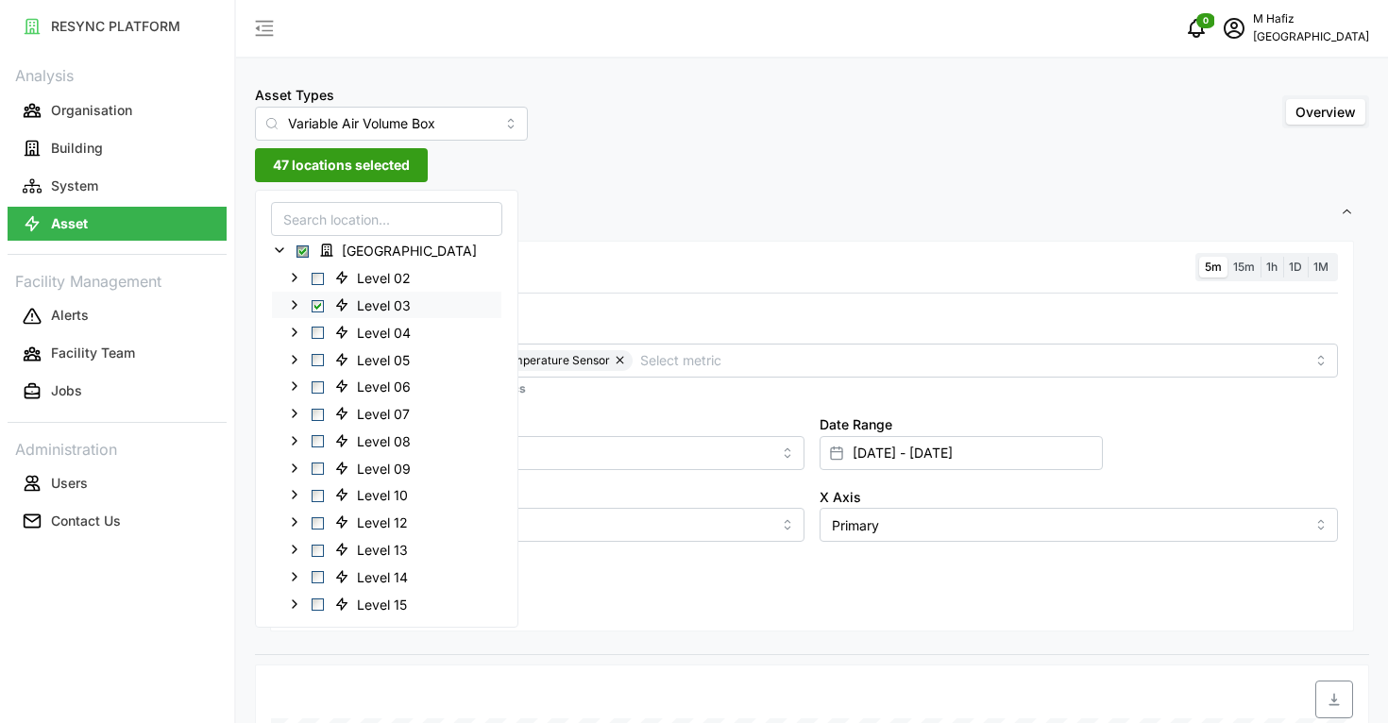
click at [313, 307] on span "Select Level 03" at bounding box center [318, 305] width 12 height 12
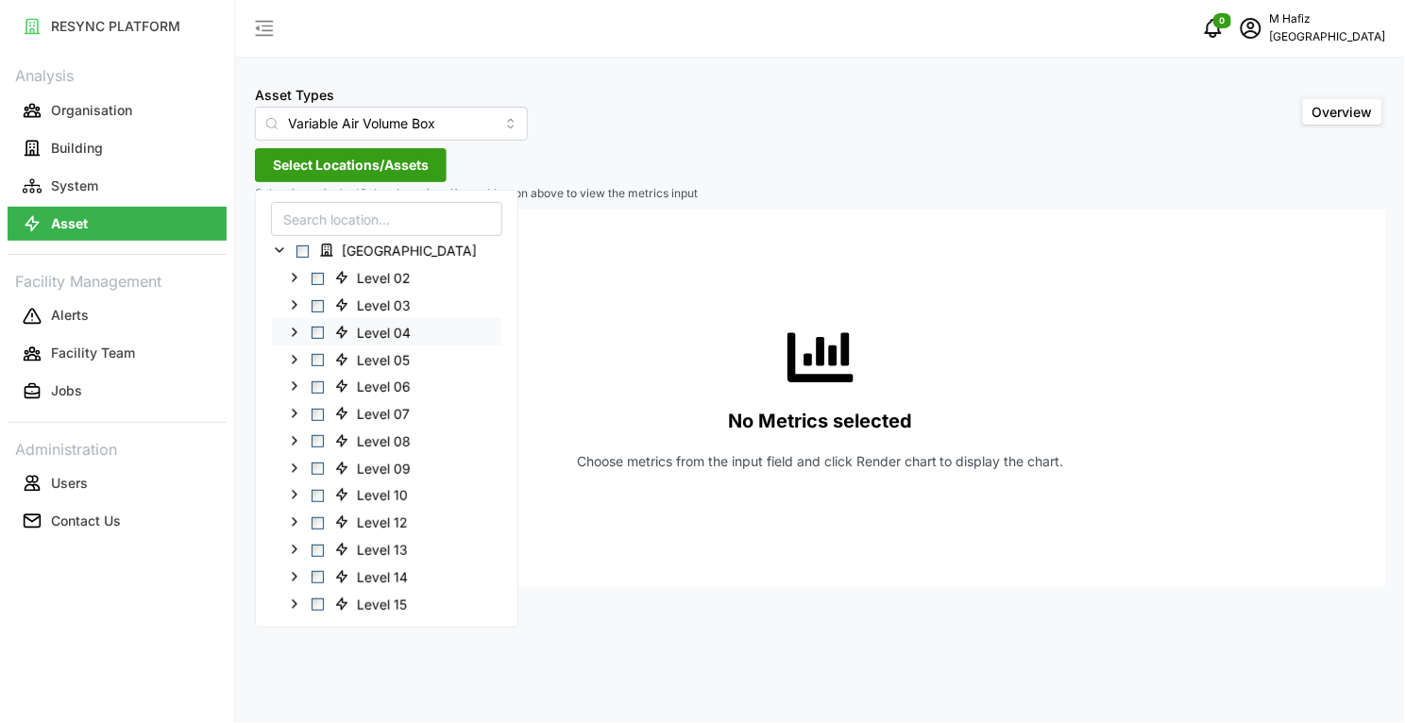
click at [317, 331] on span "Select Level 04" at bounding box center [318, 333] width 12 height 12
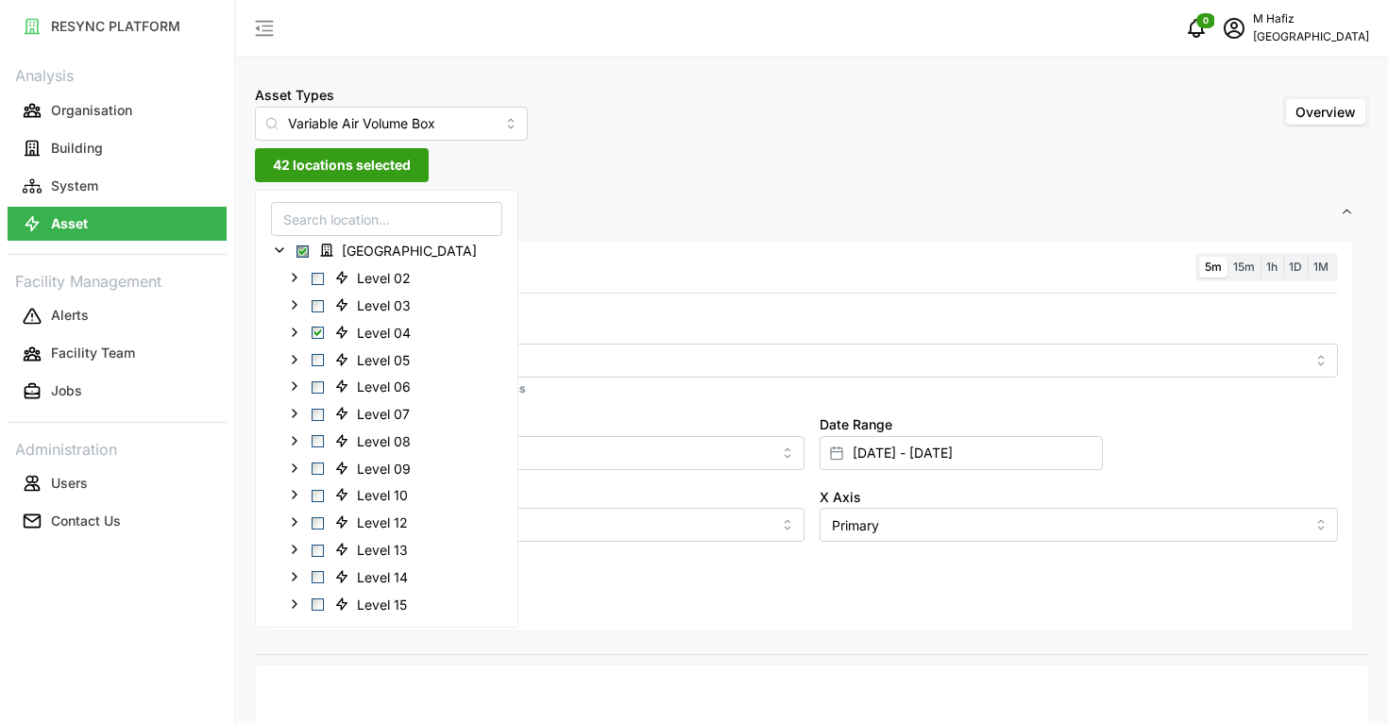
click at [706, 231] on span "Settings" at bounding box center [805, 213] width 1070 height 46
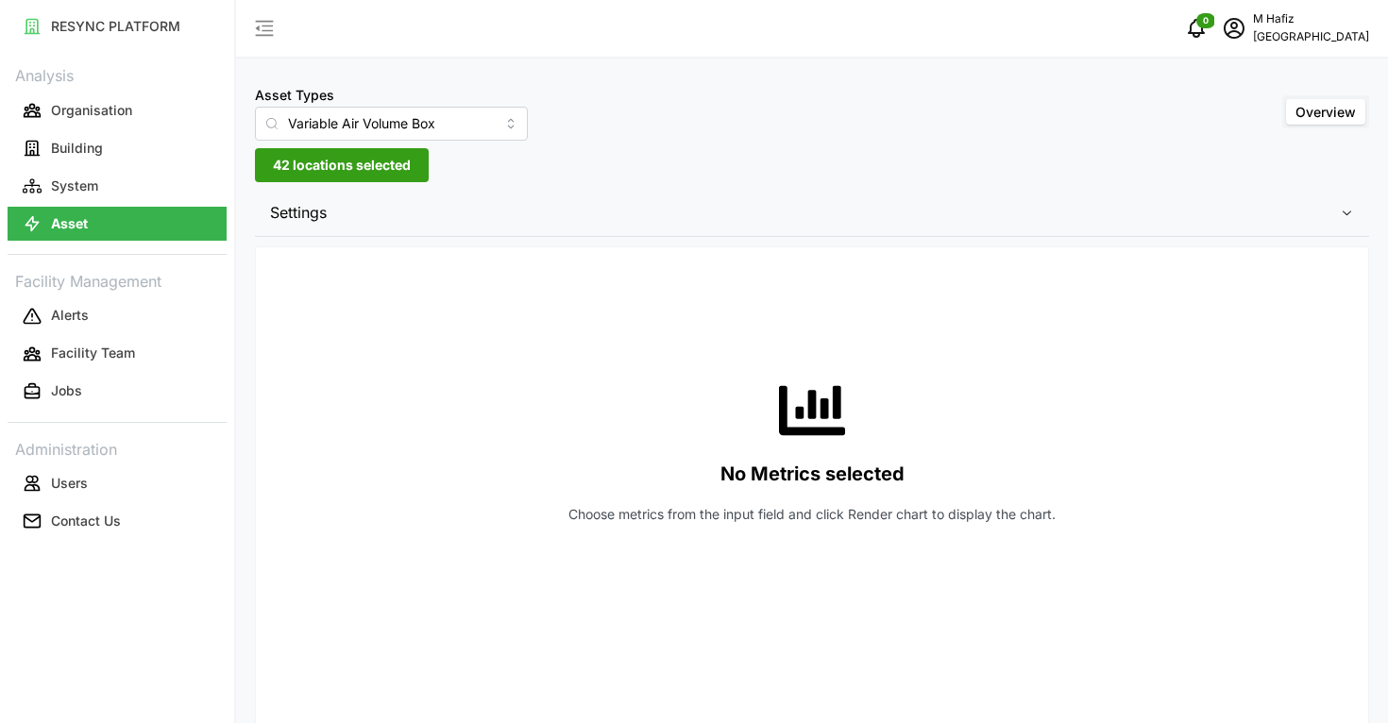
click at [469, 239] on div "Settings Resolution 5m 15m 1h 1D 1M Metric *You can only select a maximum of 5 …" at bounding box center [812, 690] width 1114 height 1001
click at [494, 229] on span "Settings" at bounding box center [805, 213] width 1070 height 46
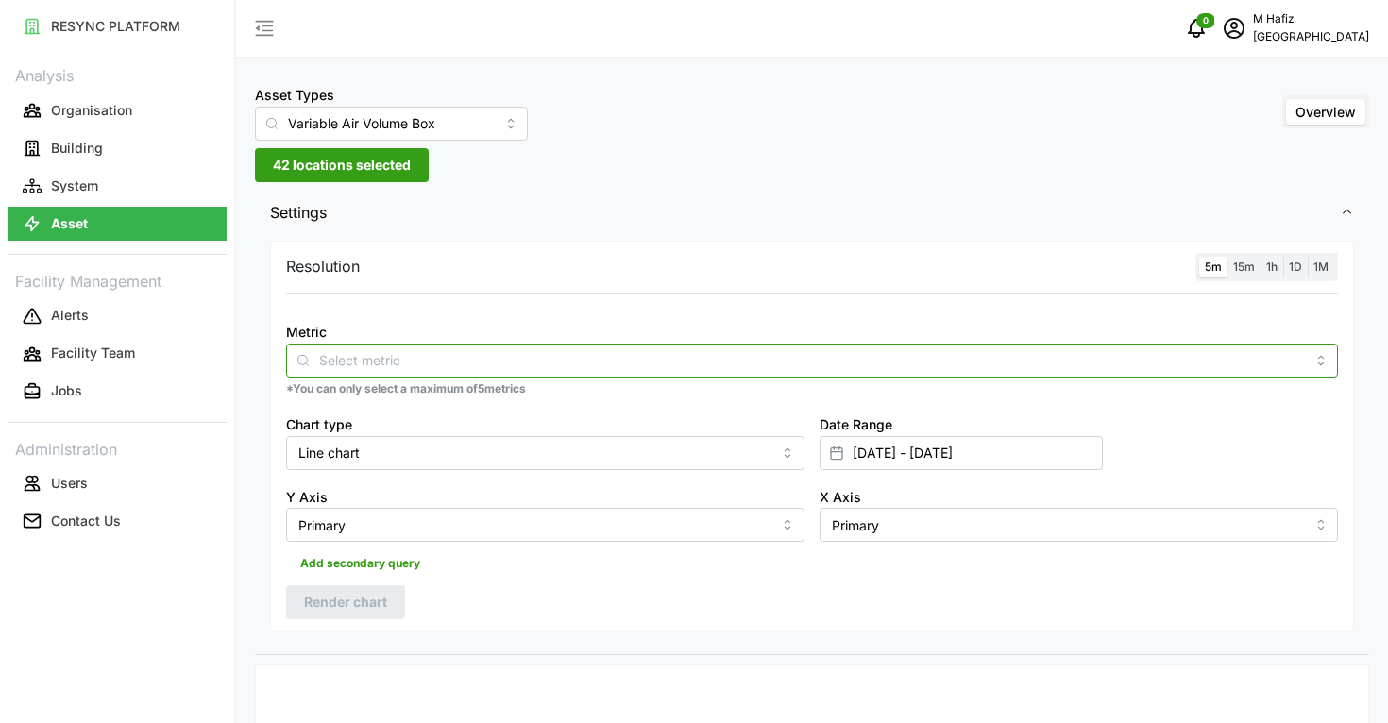
click at [475, 364] on input "Metric" at bounding box center [812, 359] width 986 height 21
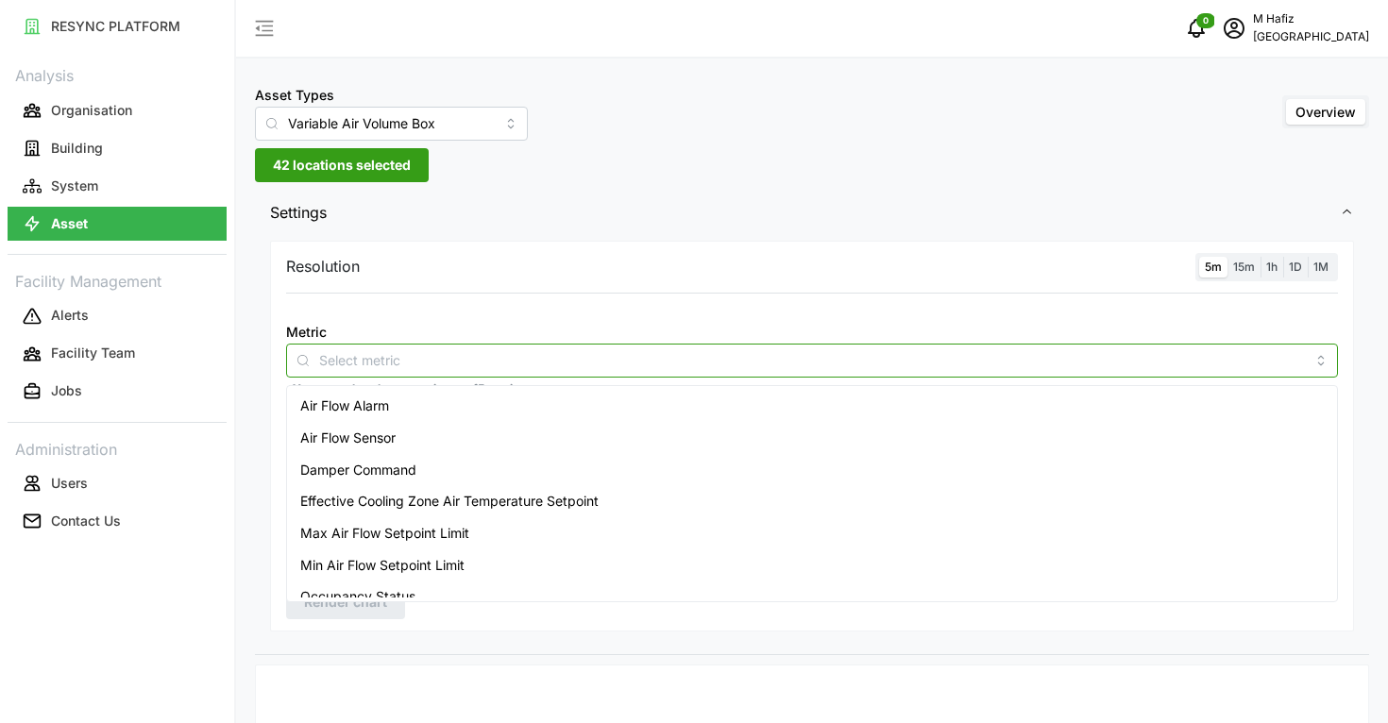
click at [430, 427] on div "Air Flow Sensor" at bounding box center [812, 438] width 1042 height 32
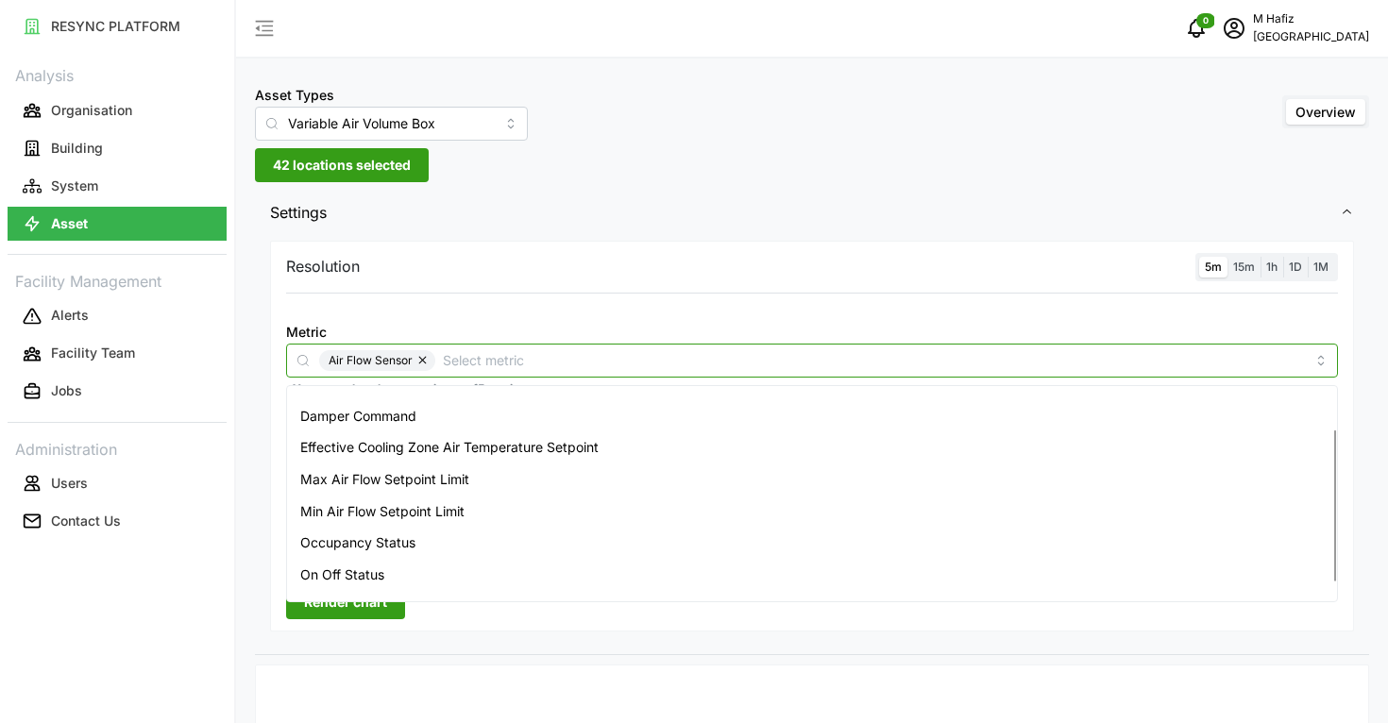
scroll to position [77, 0]
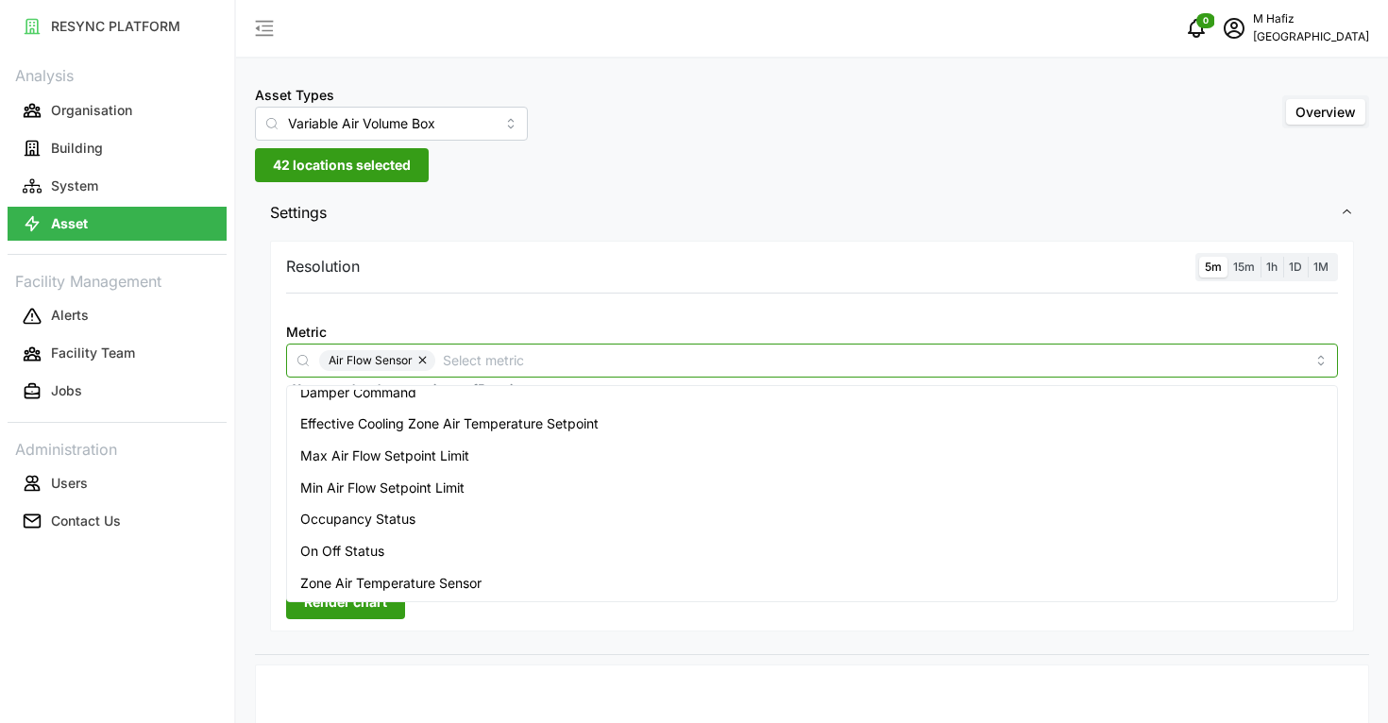
click at [439, 579] on span "Zone Air Temperature Sensor" at bounding box center [390, 583] width 181 height 21
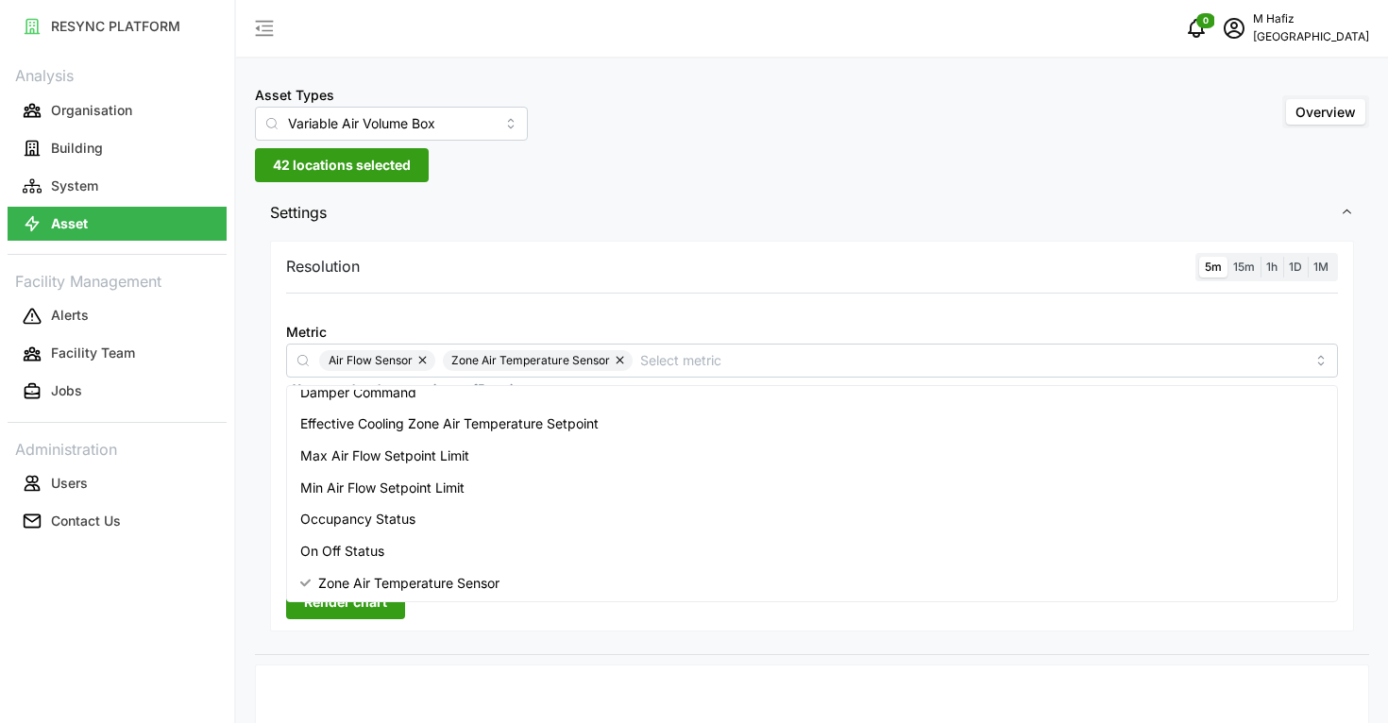
click at [610, 647] on div "Resolution 5m 15m 1h 1D 1M Metric Air Flow Sensor Zone Air Temperature Sensor *…" at bounding box center [812, 445] width 1114 height 419
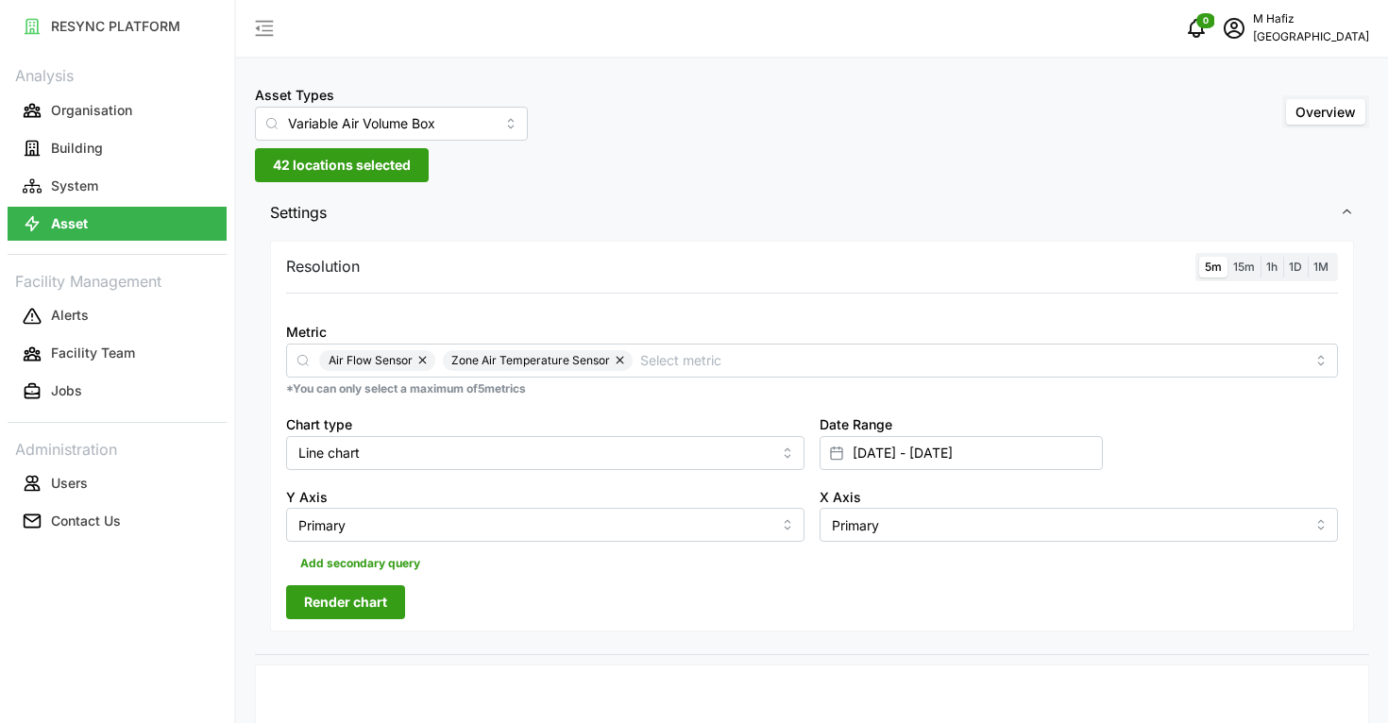
click at [316, 611] on span "Render chart" at bounding box center [345, 602] width 83 height 32
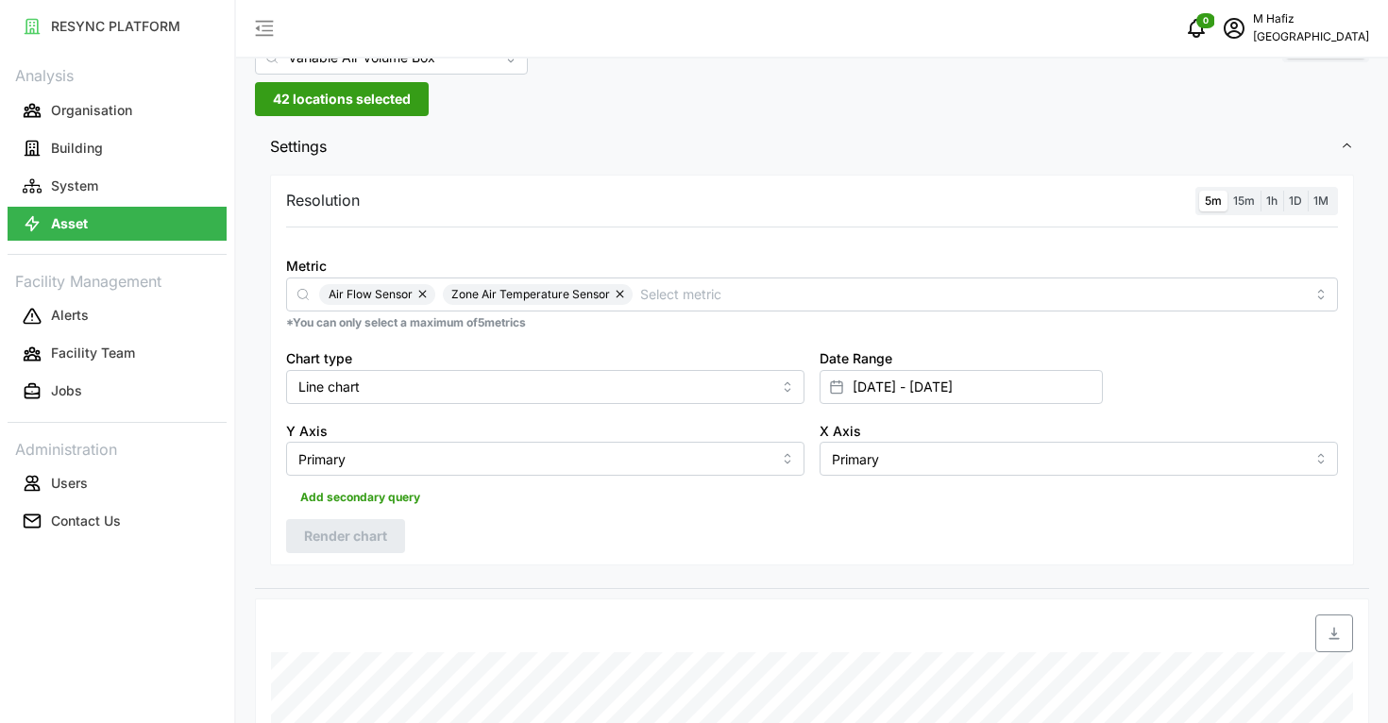
scroll to position [0, 0]
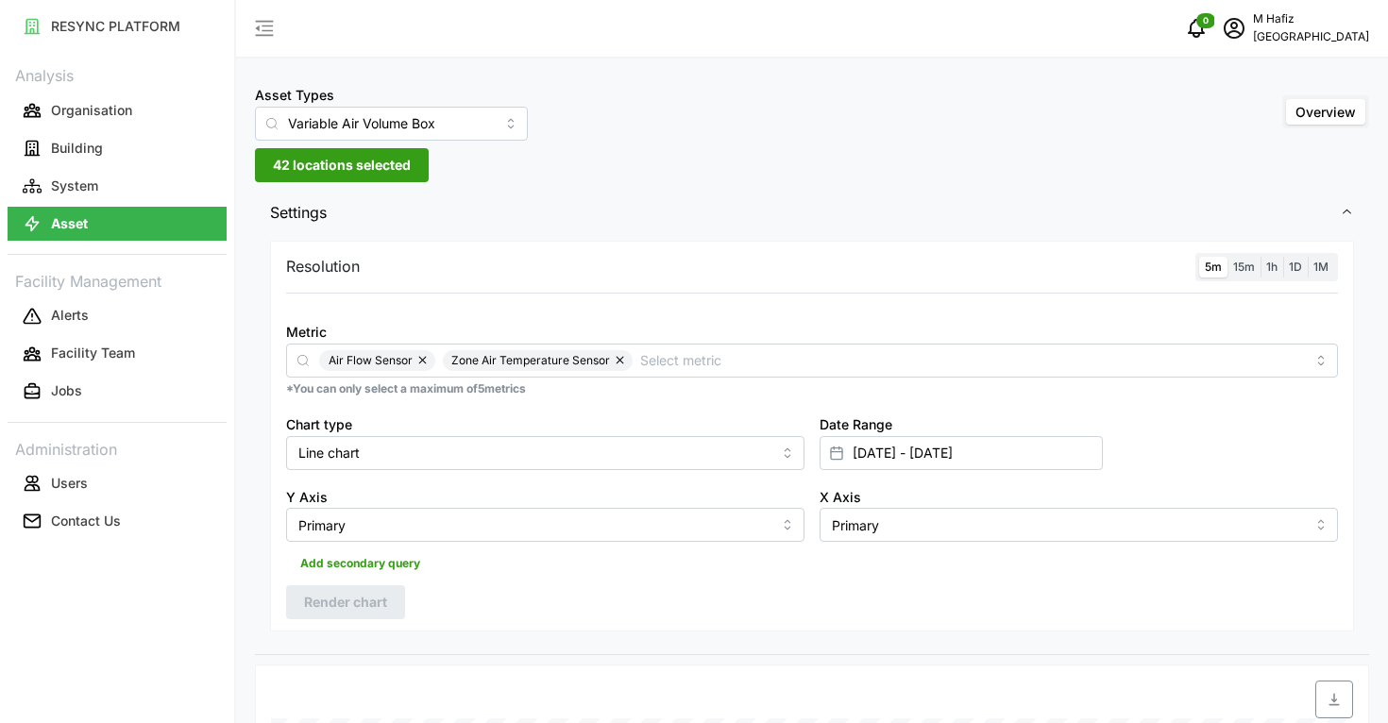
click at [409, 168] on span "42 locations selected" at bounding box center [342, 165] width 138 height 32
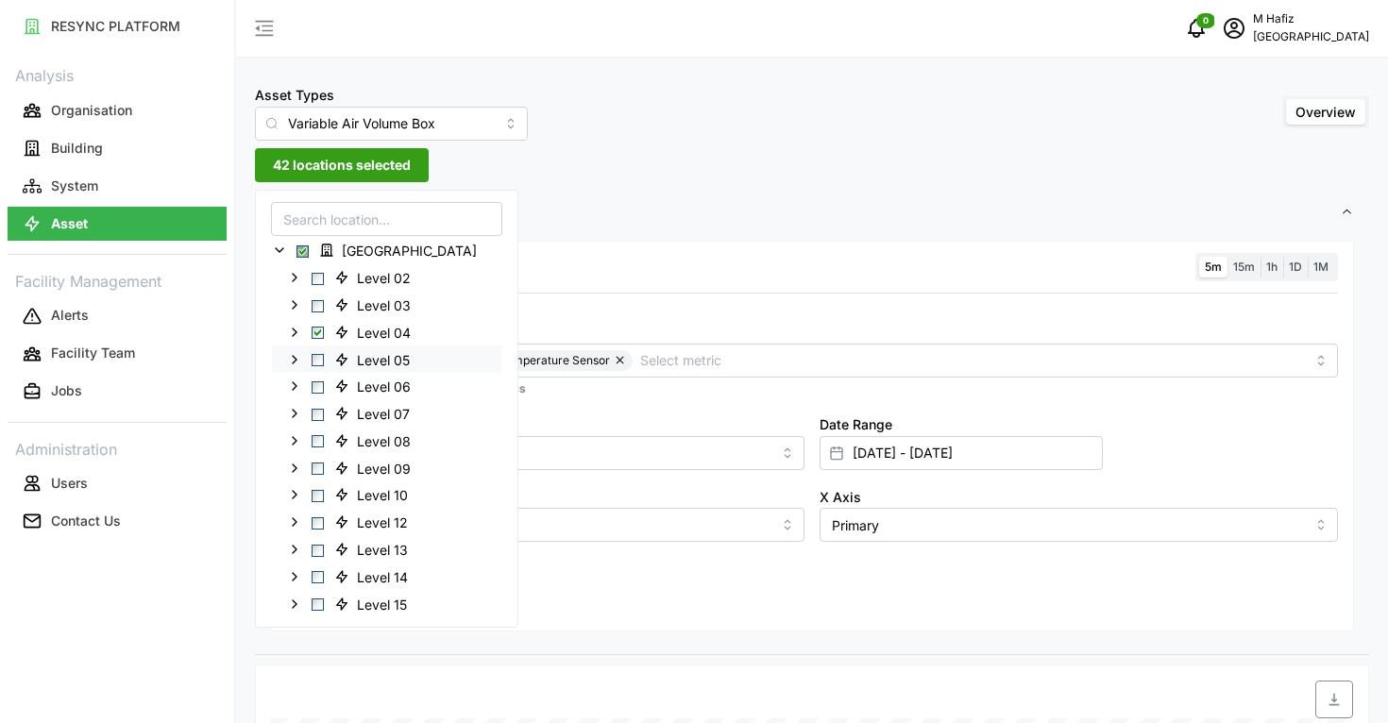
click at [313, 361] on span "Select Level 05" at bounding box center [318, 360] width 12 height 12
click at [321, 329] on span "Select Level 04" at bounding box center [318, 333] width 12 height 12
click at [628, 187] on div "Asset Types Variable Air Volume Box Overview 46 locations selected Settings Res…" at bounding box center [812, 644] width 1152 height 1288
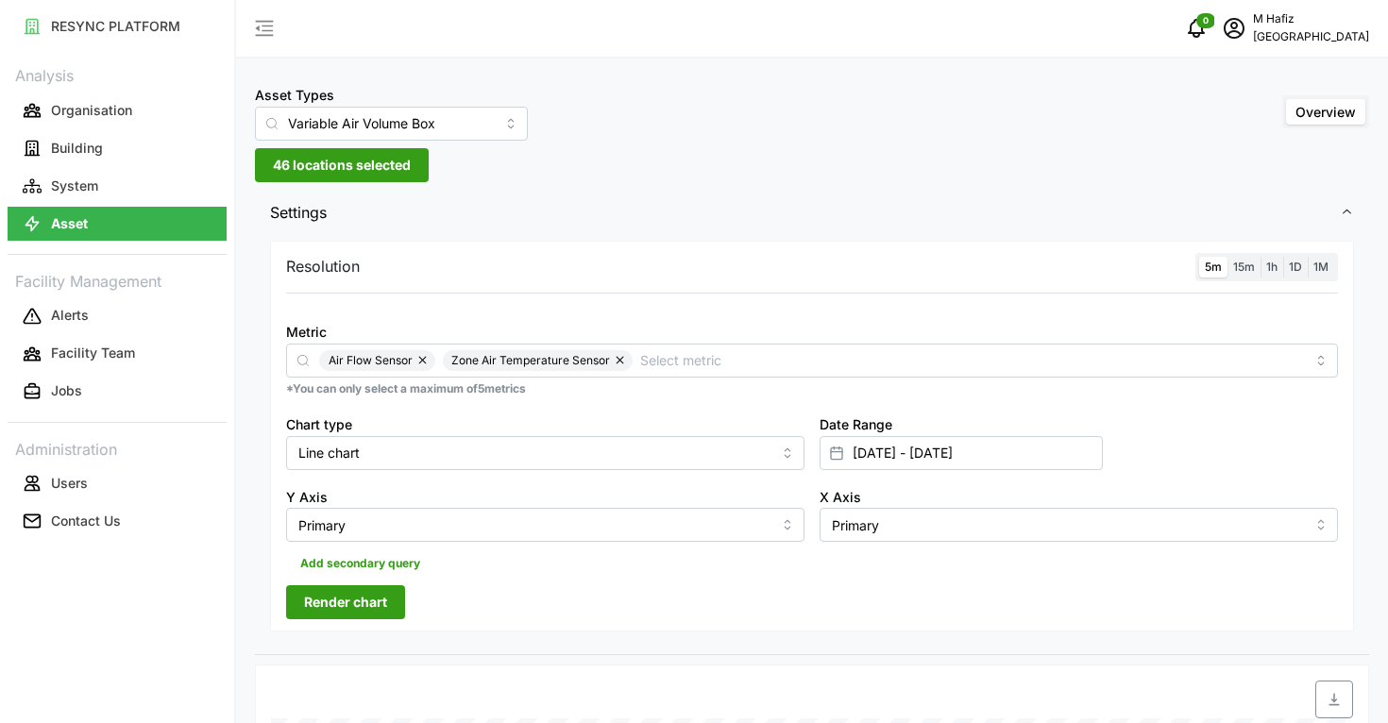
drag, startPoint x: 379, startPoint y: 612, endPoint x: 667, endPoint y: 558, distance: 293.0
click at [378, 612] on span "Render chart" at bounding box center [345, 602] width 83 height 32
click at [355, 170] on span "46 locations selected" at bounding box center [342, 165] width 138 height 32
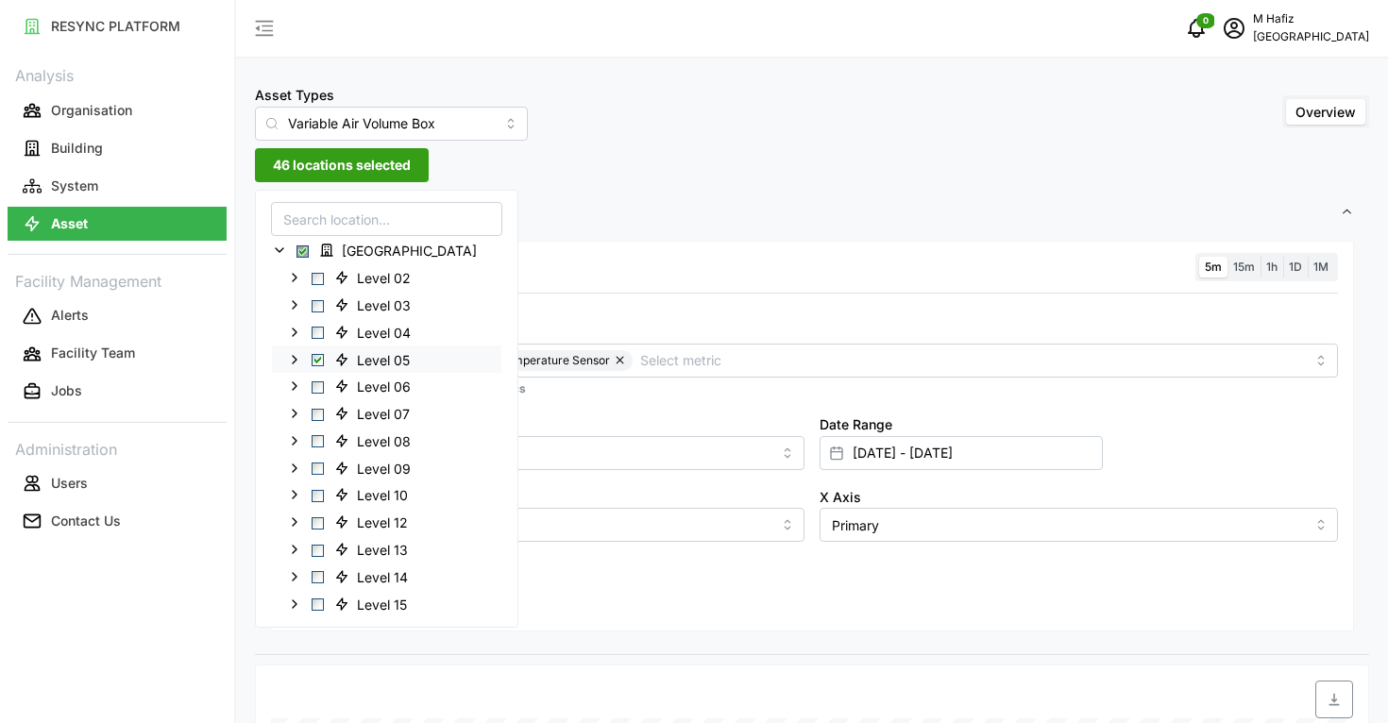
click at [322, 355] on span "Select Level 05" at bounding box center [318, 360] width 12 height 12
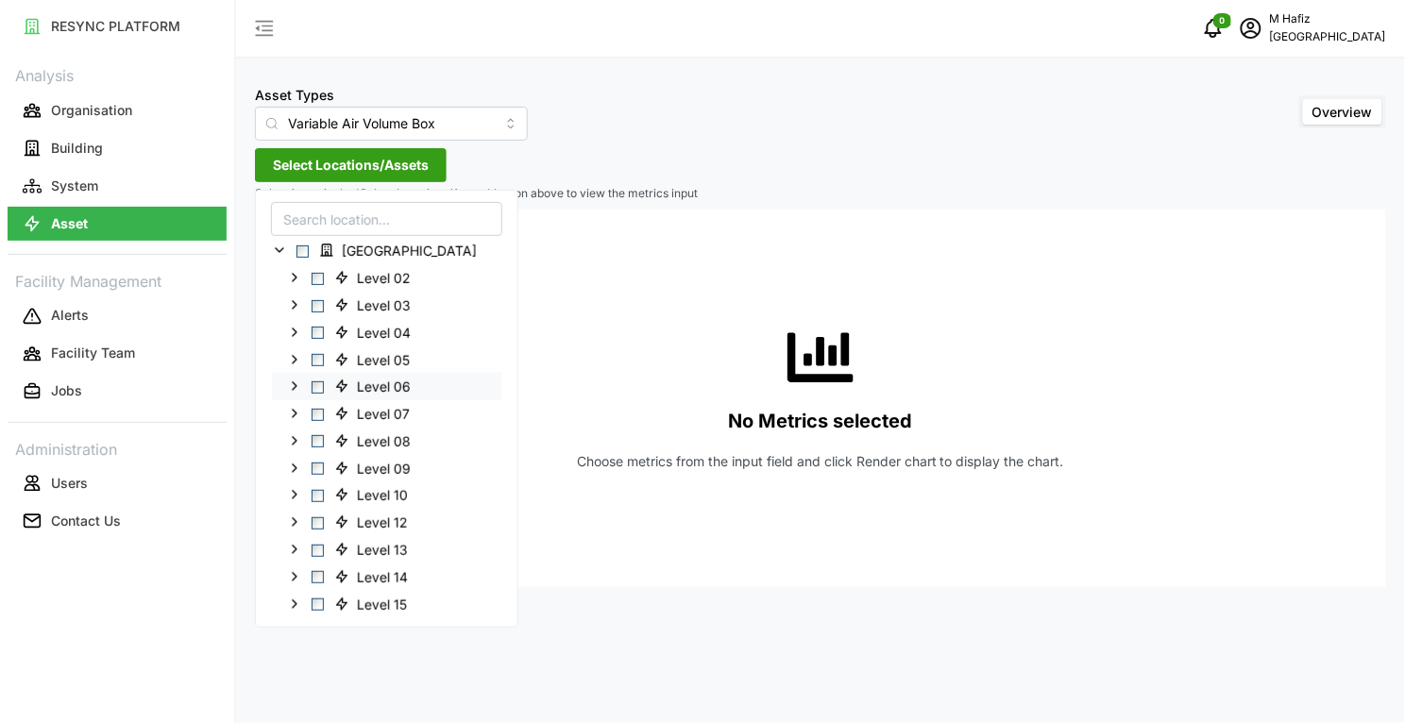
click at [321, 388] on span "Select Level 06" at bounding box center [318, 387] width 12 height 12
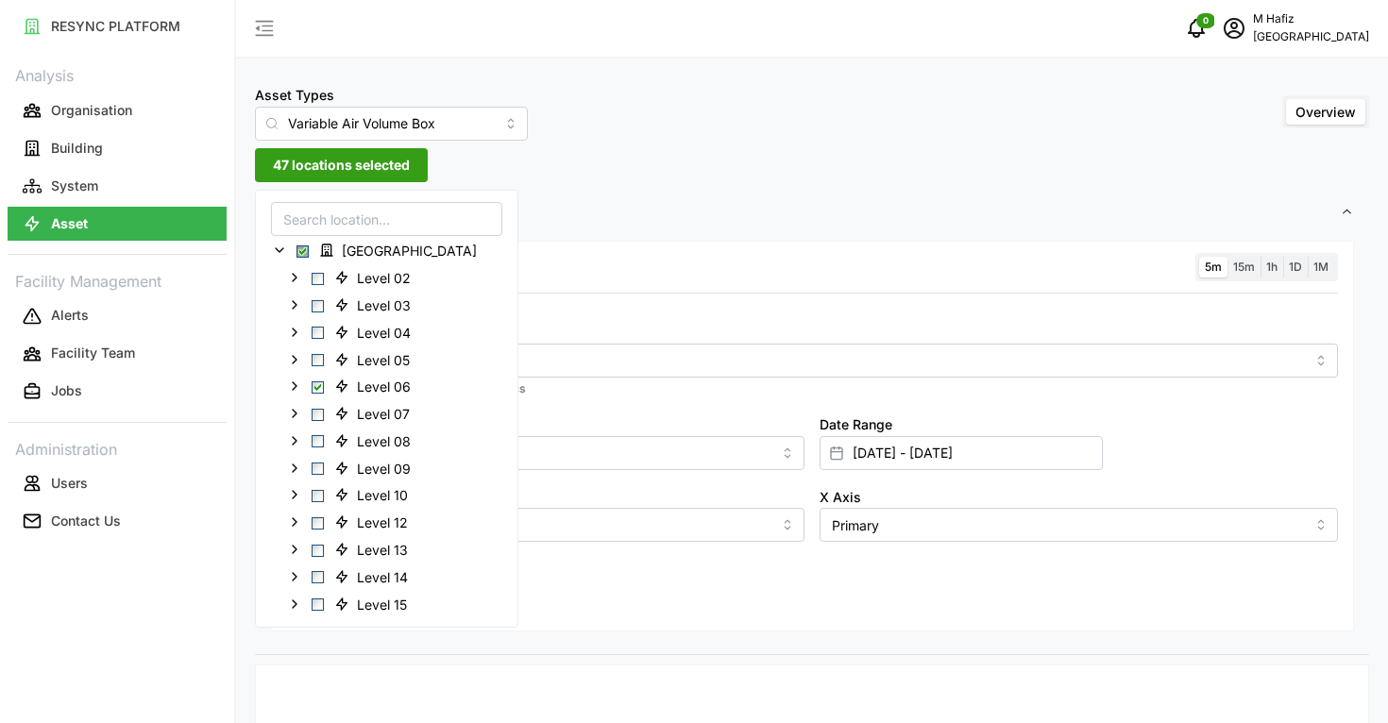
click at [669, 224] on span "Settings" at bounding box center [805, 213] width 1070 height 46
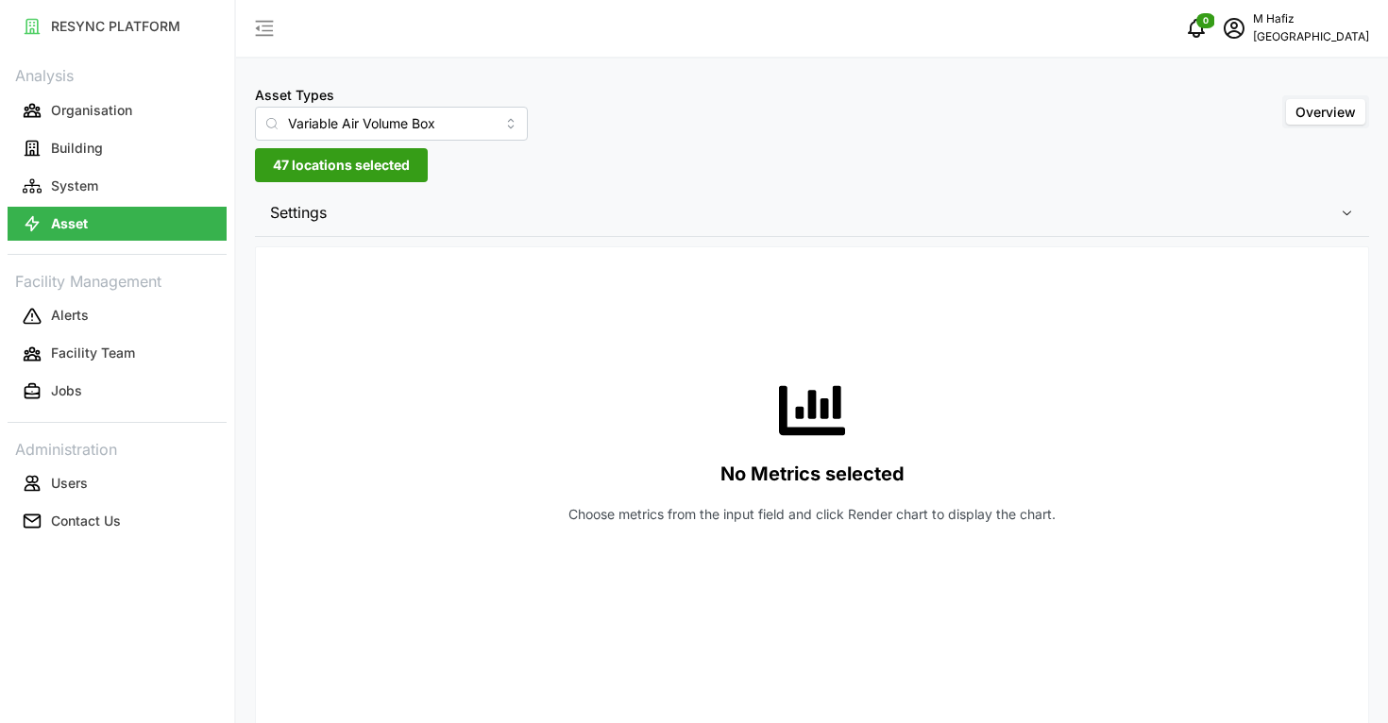
click at [491, 184] on div "Asset Types Variable Air Volume Box Overview 47 locations selected Settings Res…" at bounding box center [812, 605] width 1152 height 1210
click at [491, 225] on span "Settings" at bounding box center [805, 213] width 1070 height 46
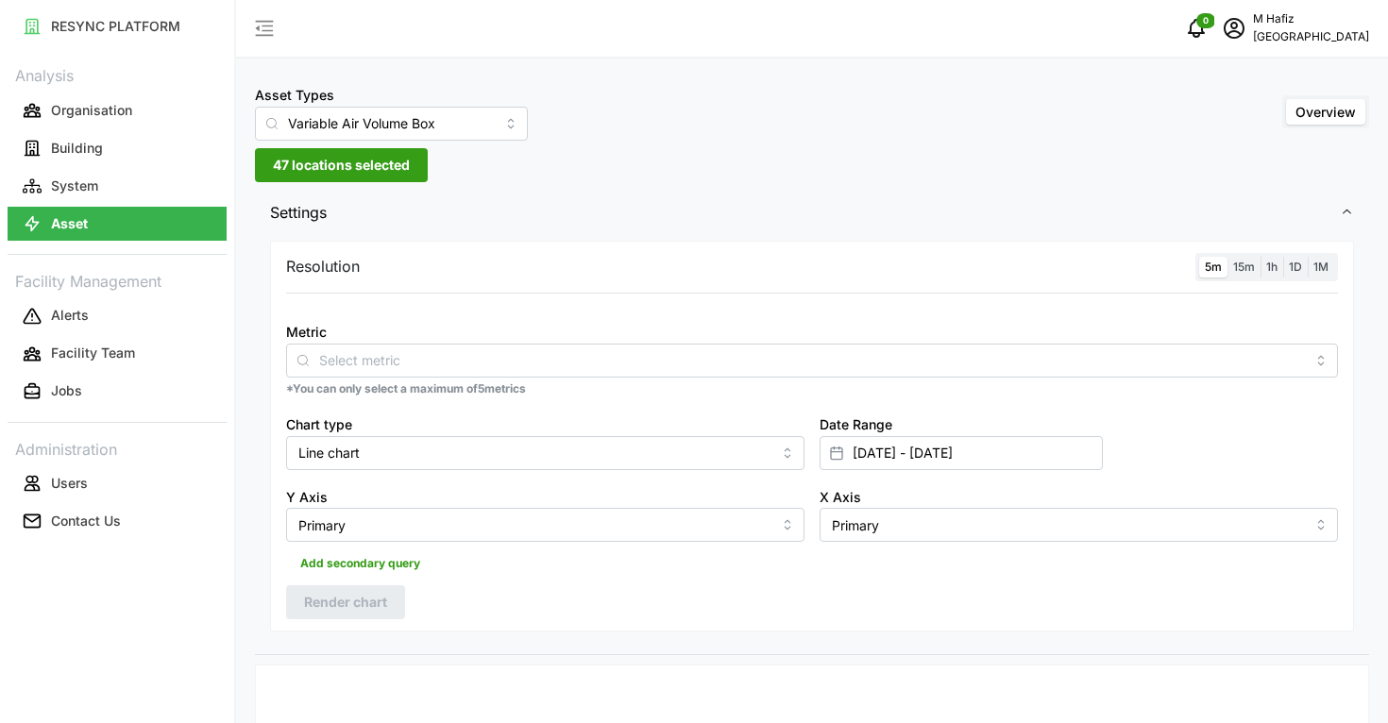
click at [395, 333] on div "Metric" at bounding box center [812, 349] width 1052 height 58
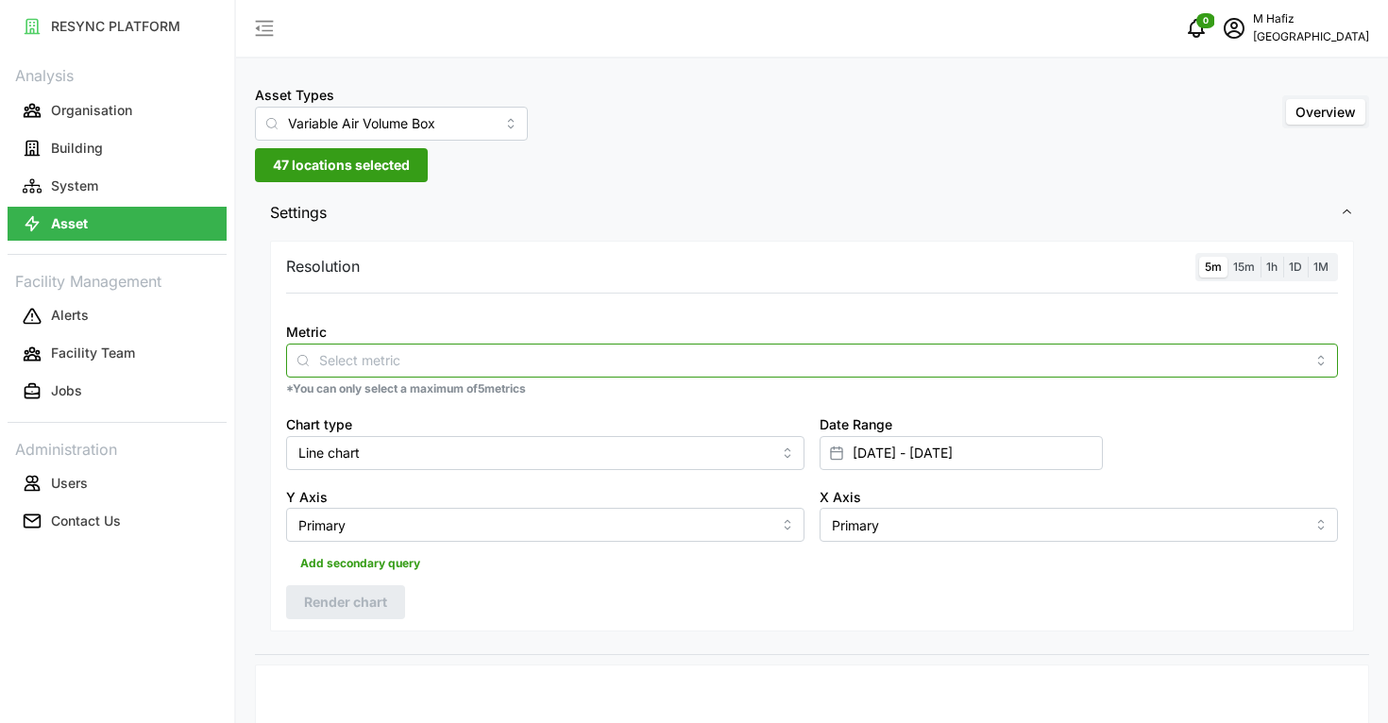
click at [408, 359] on input "Metric" at bounding box center [812, 359] width 986 height 21
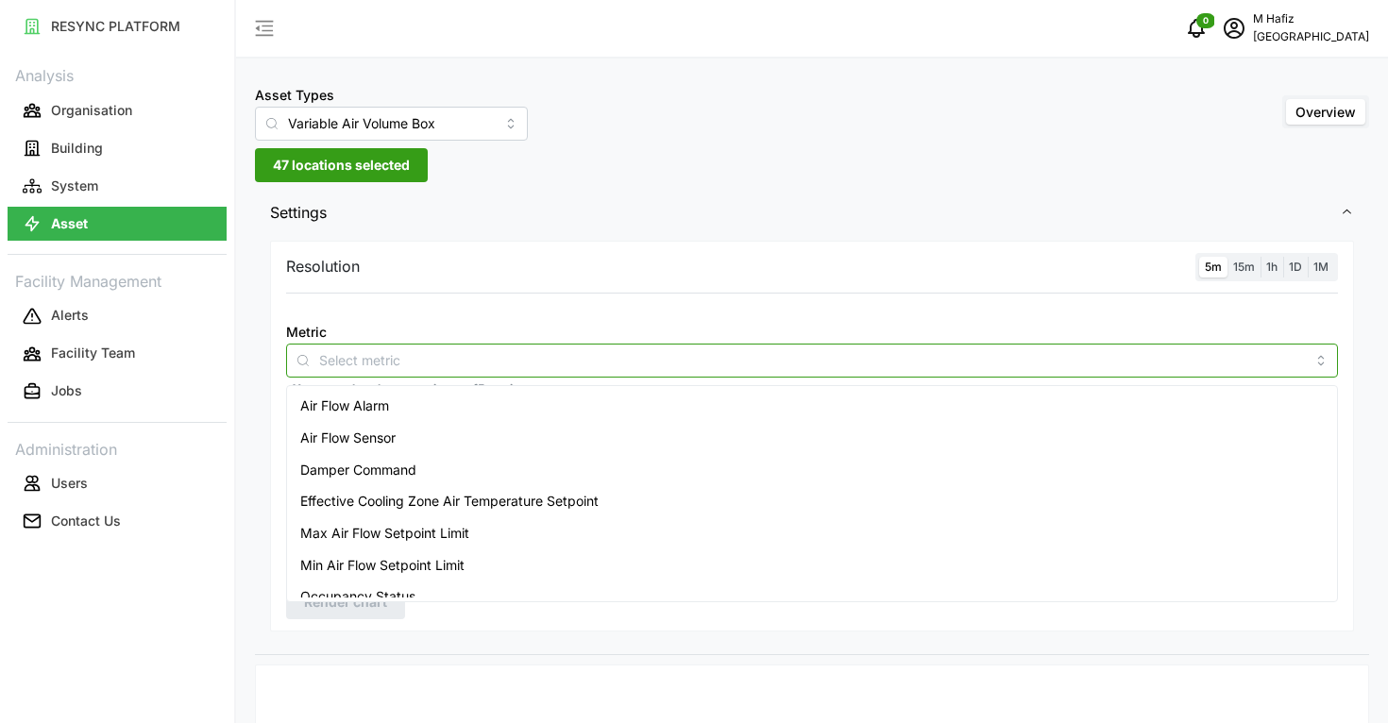
click at [408, 439] on div "Air Flow Sensor" at bounding box center [812, 438] width 1042 height 32
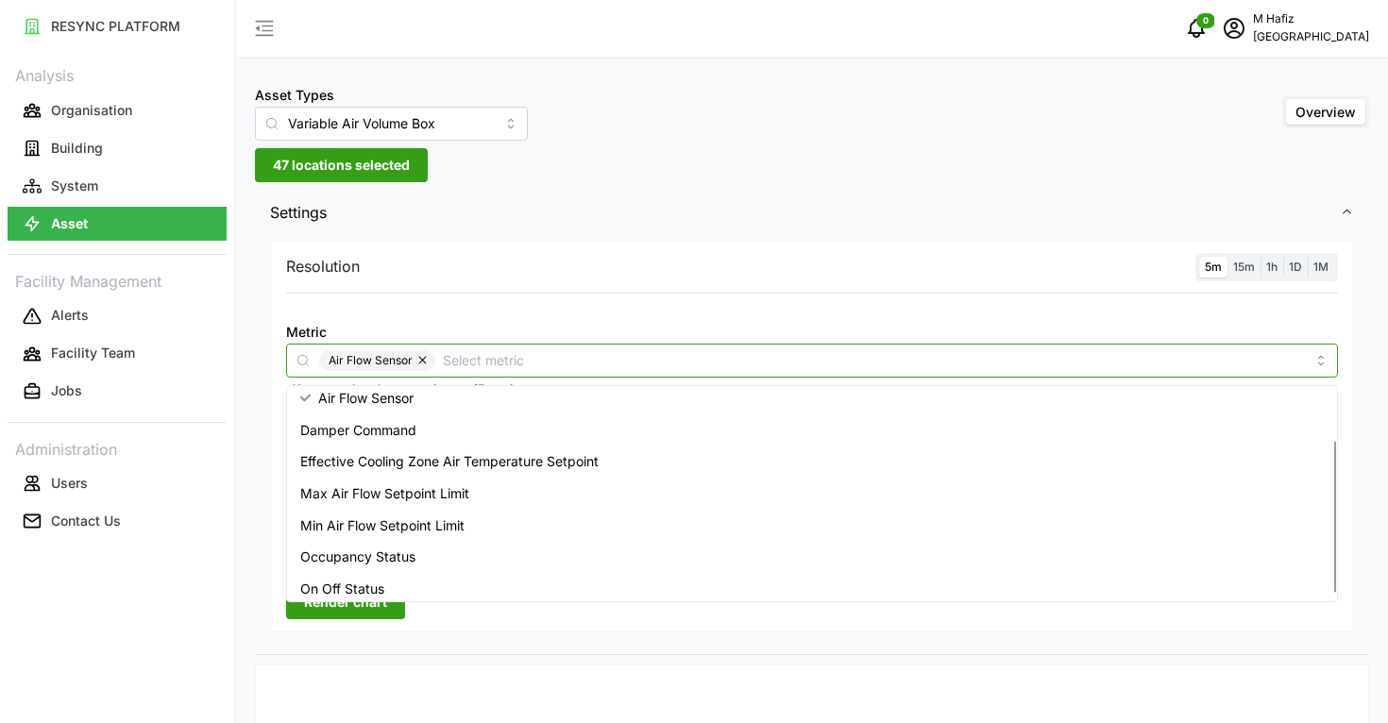
scroll to position [77, 0]
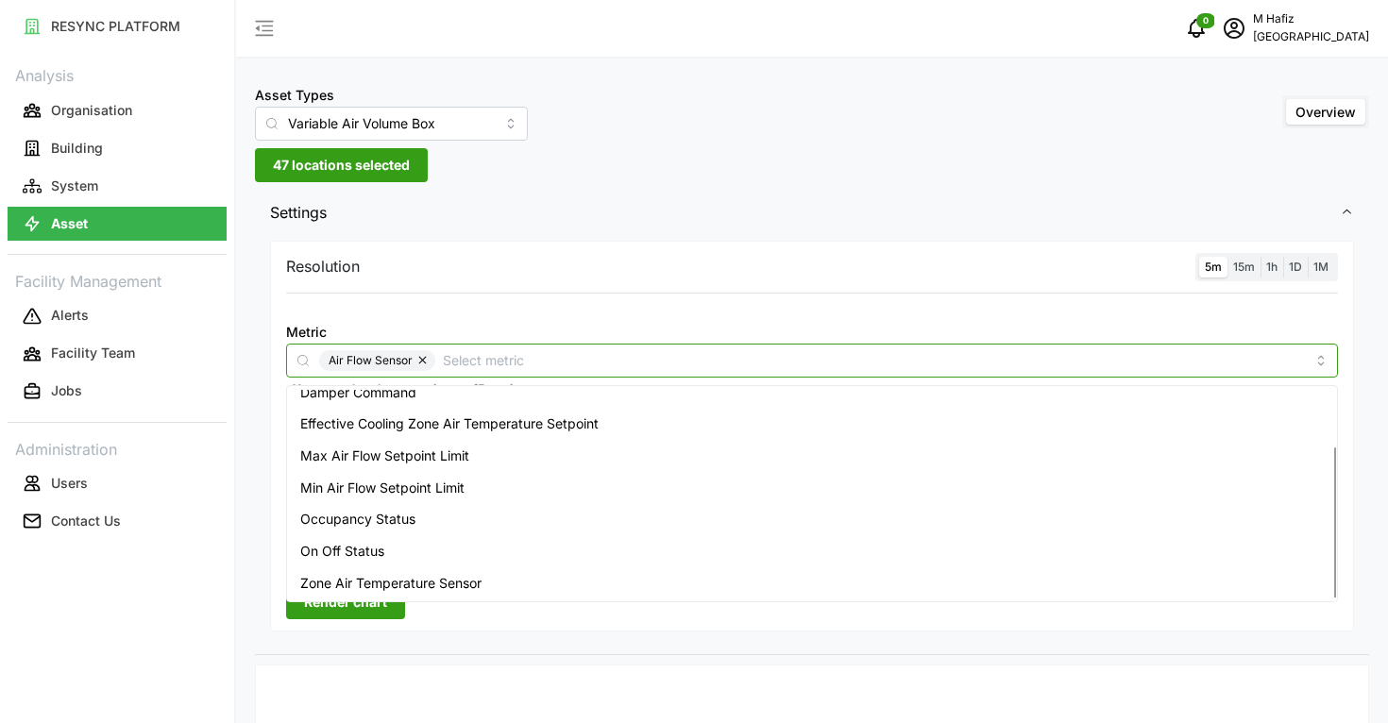
click at [426, 584] on span "Zone Air Temperature Sensor" at bounding box center [390, 583] width 181 height 21
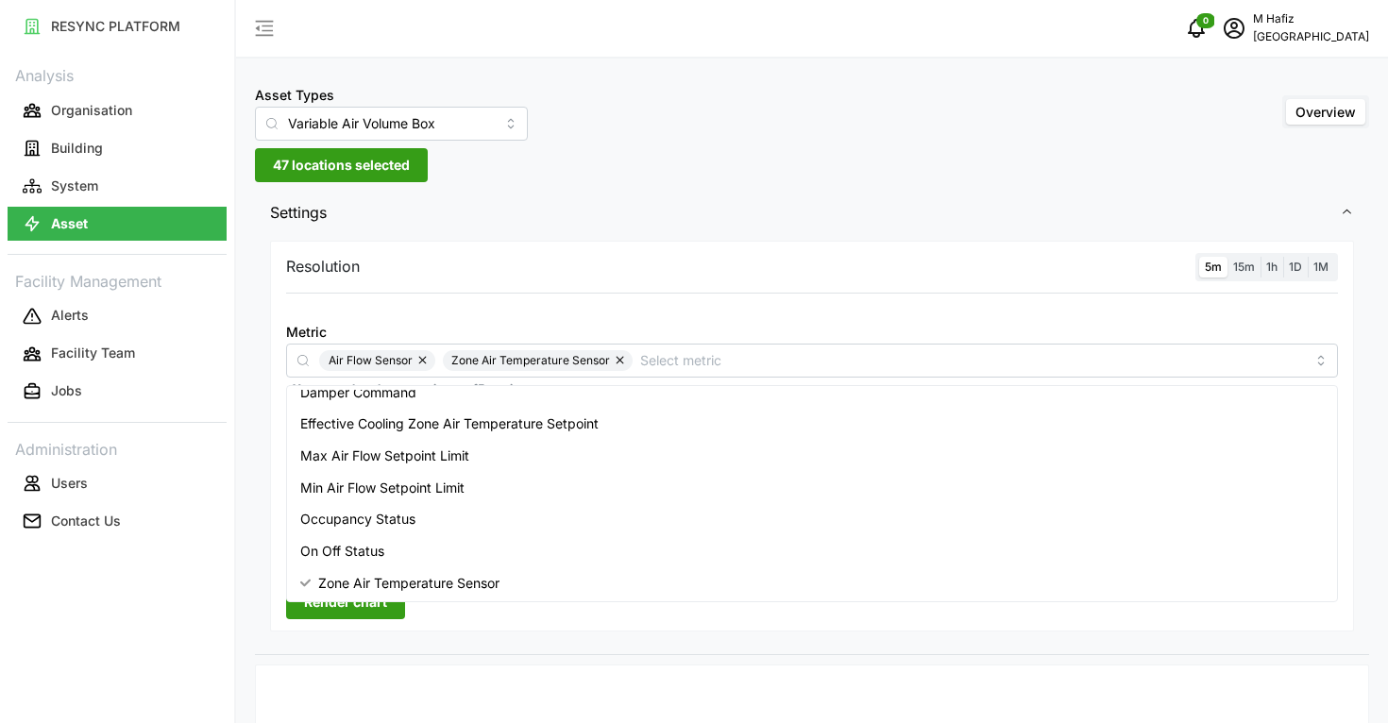
click at [451, 624] on div "Resolution 5m 15m 1h 1D 1M Metric Air Flow Sensor Zone Air Temperature Sensor *…" at bounding box center [812, 437] width 1084 height 392
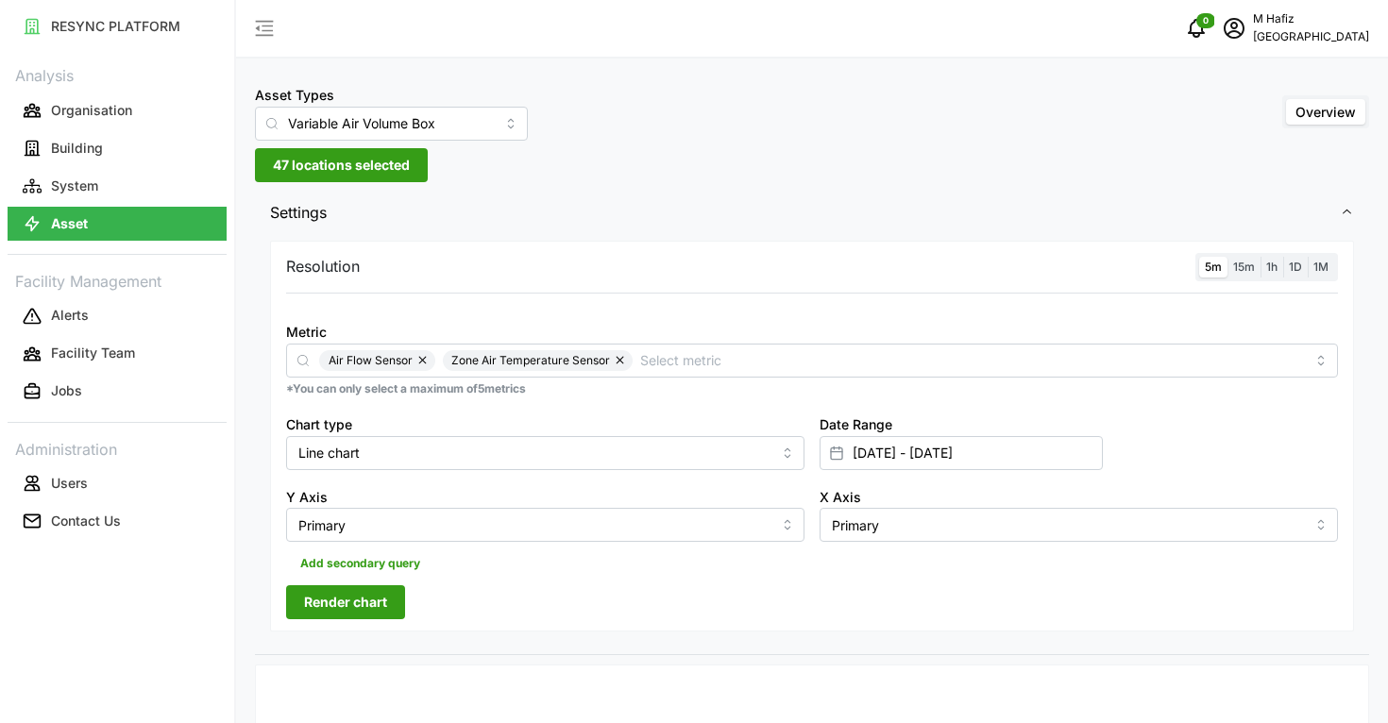
click at [374, 617] on span "Render chart" at bounding box center [345, 602] width 83 height 32
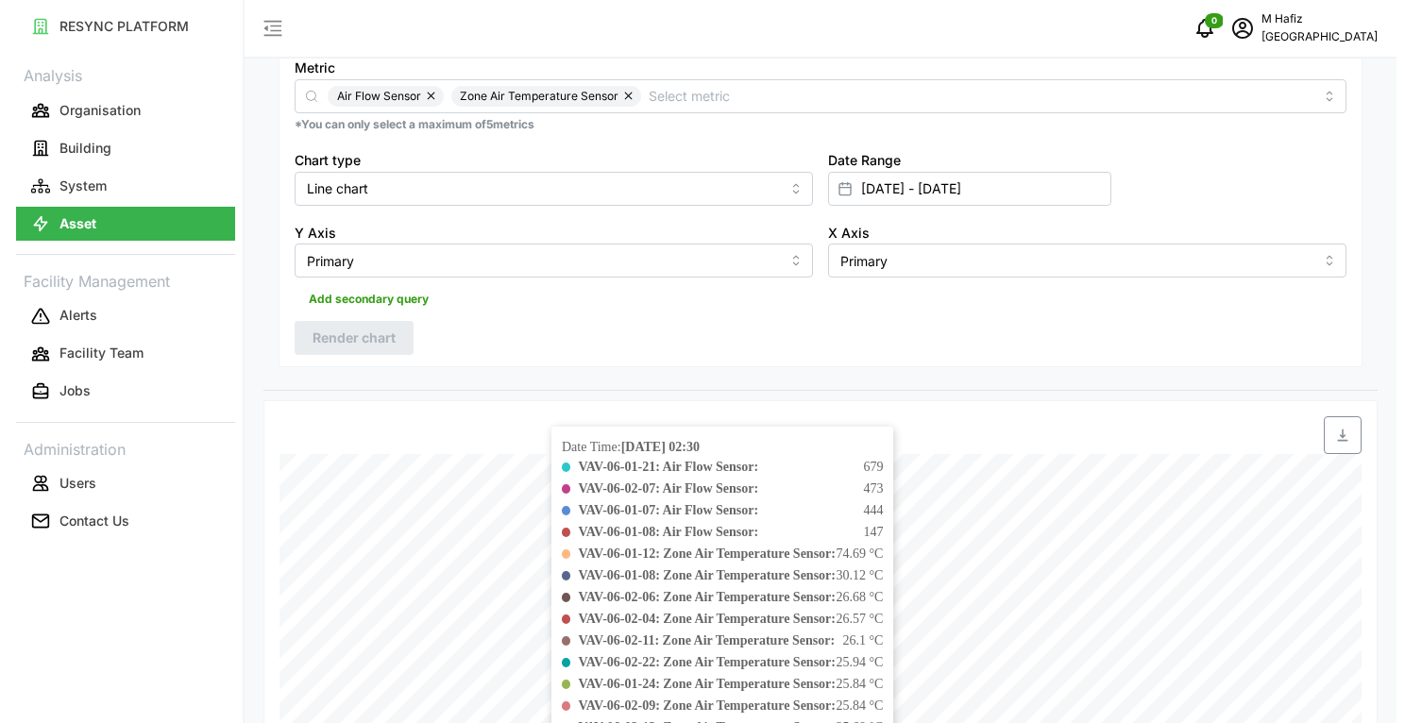
scroll to position [0, 0]
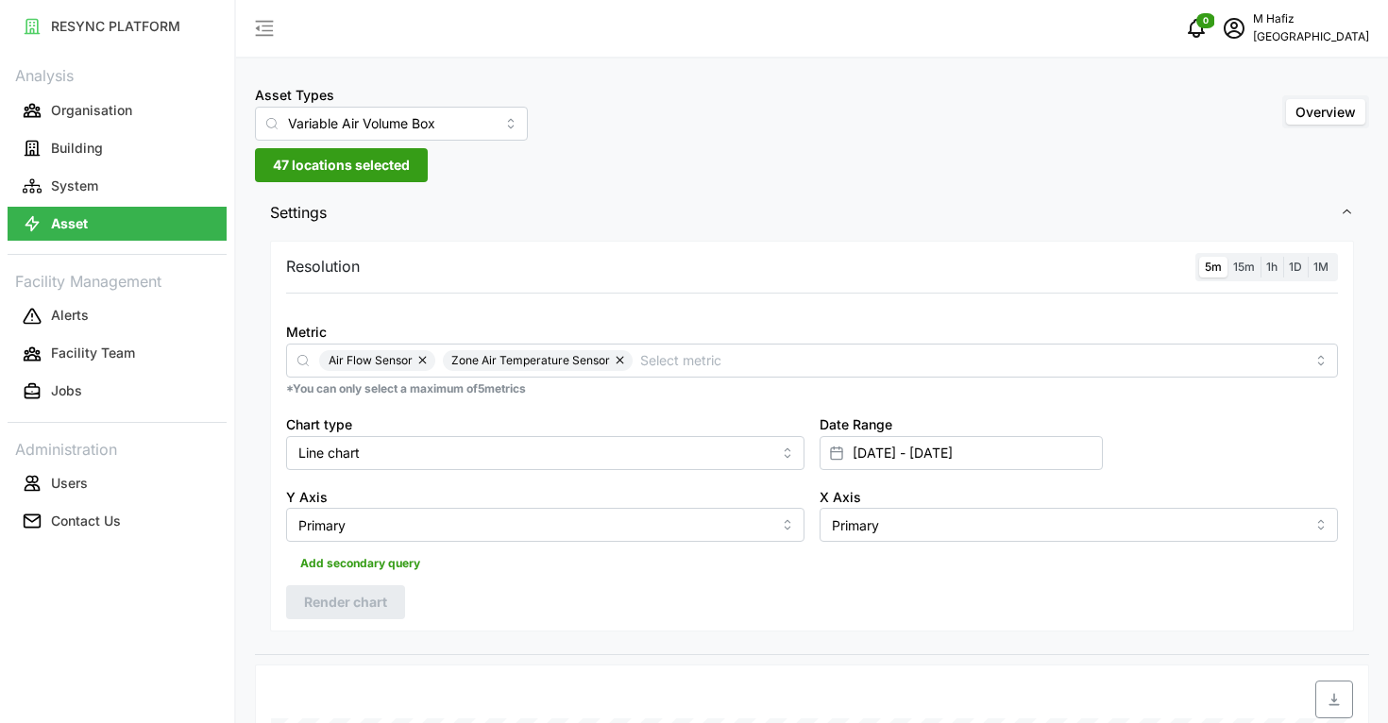
click at [352, 171] on span "47 locations selected" at bounding box center [341, 165] width 137 height 32
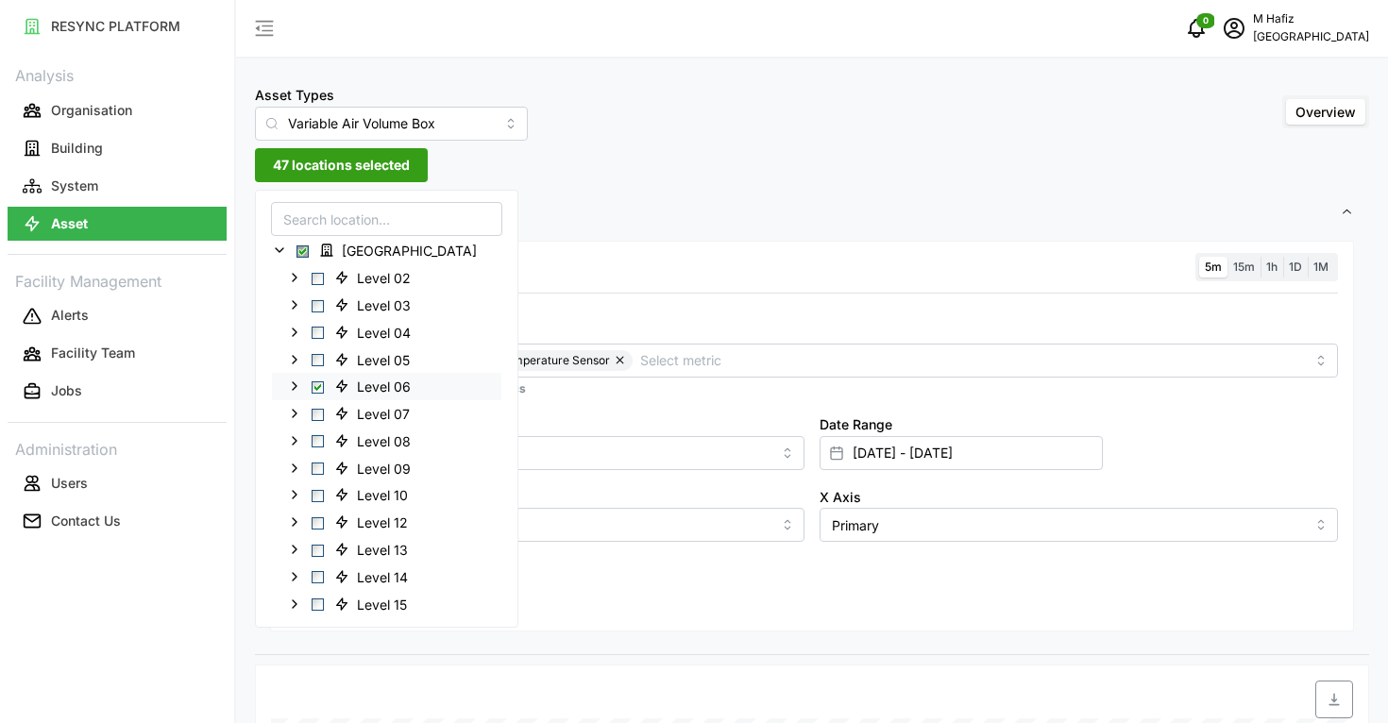
click at [317, 382] on span "Select Level 06" at bounding box center [318, 387] width 12 height 12
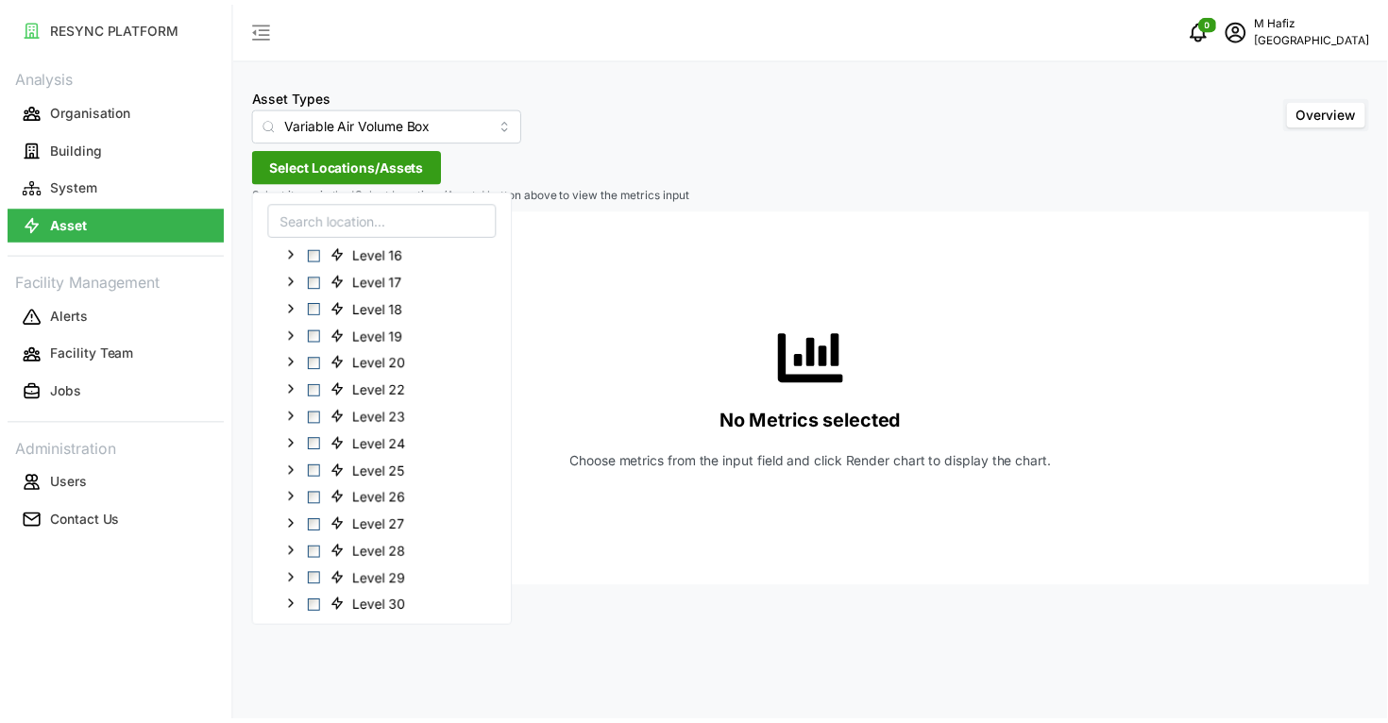
scroll to position [512, 0]
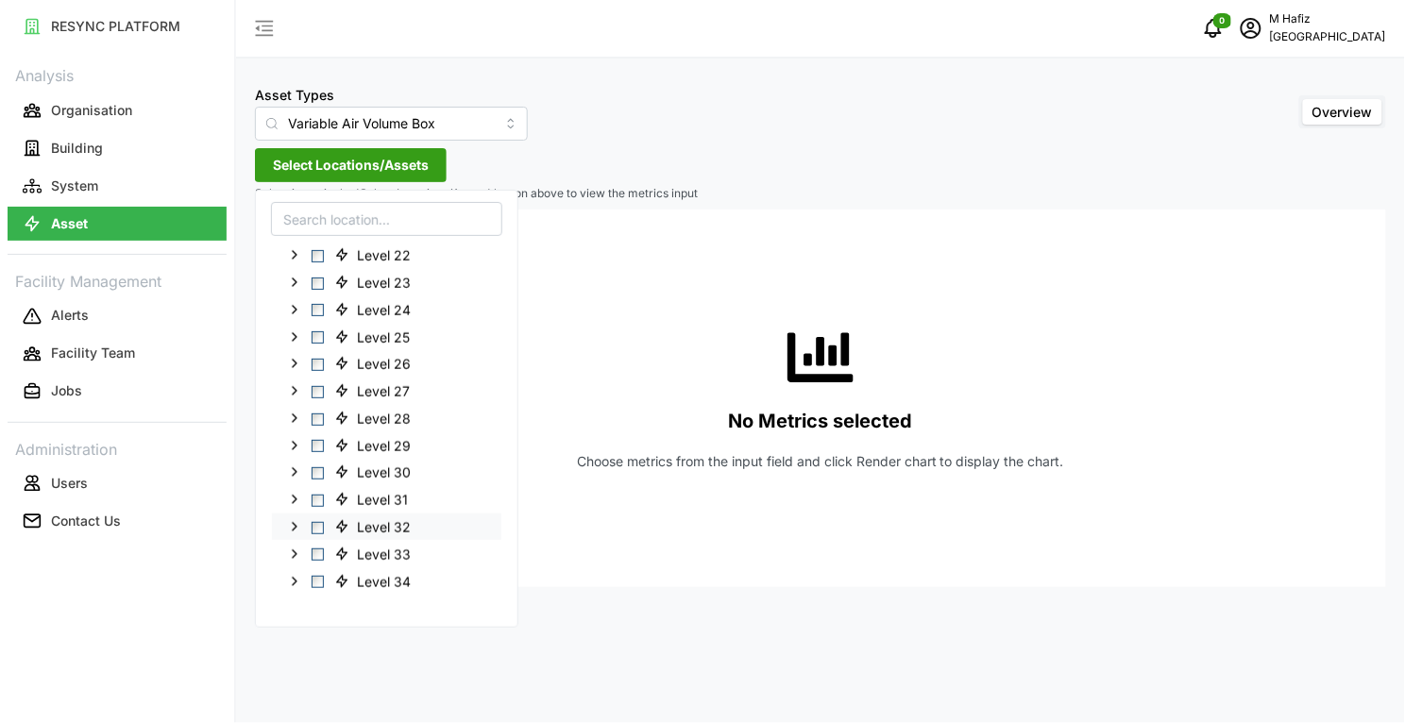
click at [317, 526] on span "Select Level 32" at bounding box center [318, 527] width 12 height 12
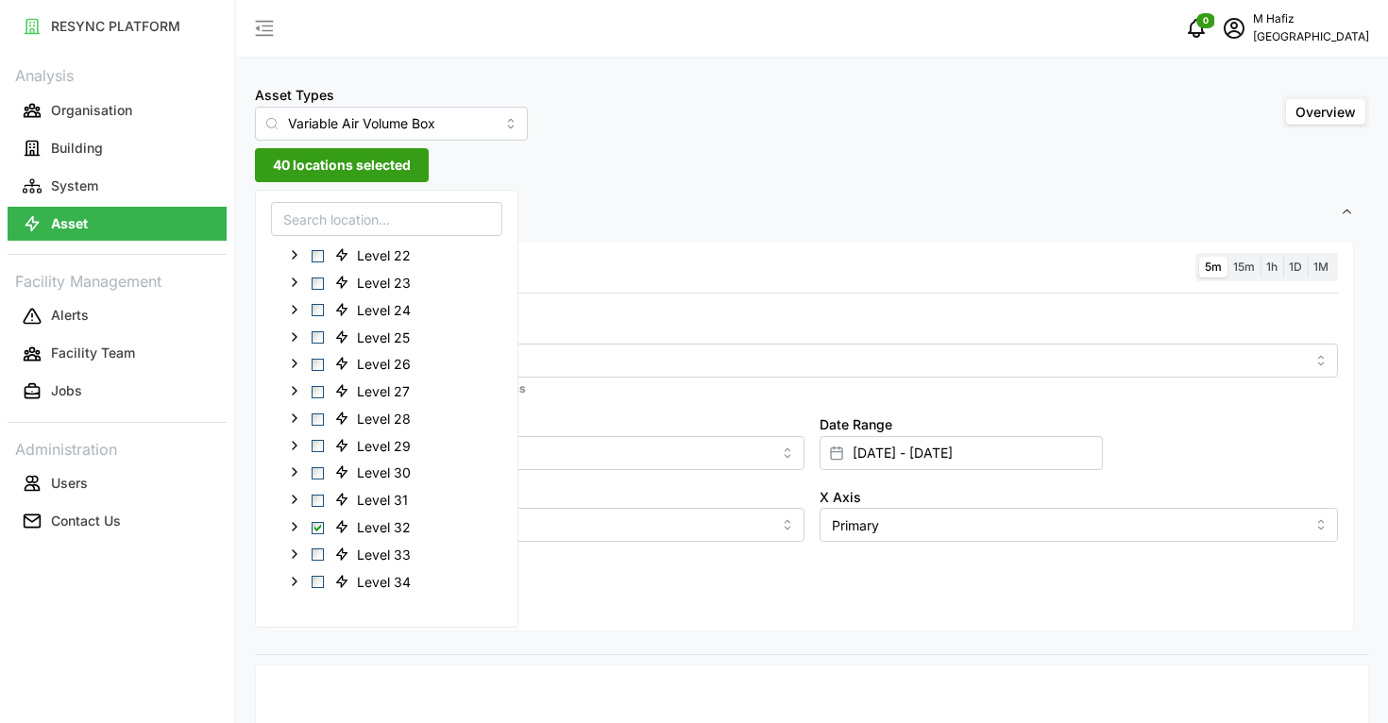
click at [398, 161] on span "40 locations selected" at bounding box center [342, 165] width 138 height 32
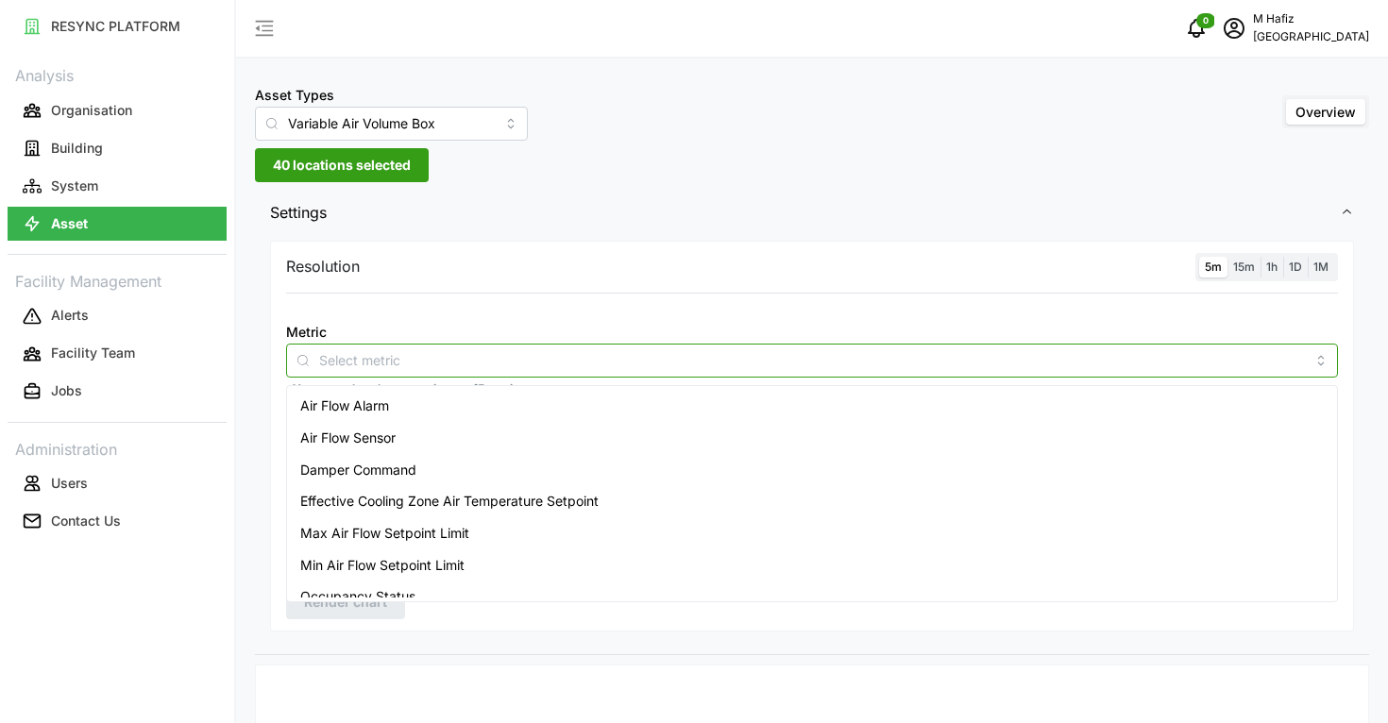
click at [389, 362] on input "Metric" at bounding box center [812, 359] width 986 height 21
click at [420, 435] on div "Air Flow Sensor" at bounding box center [812, 438] width 1042 height 32
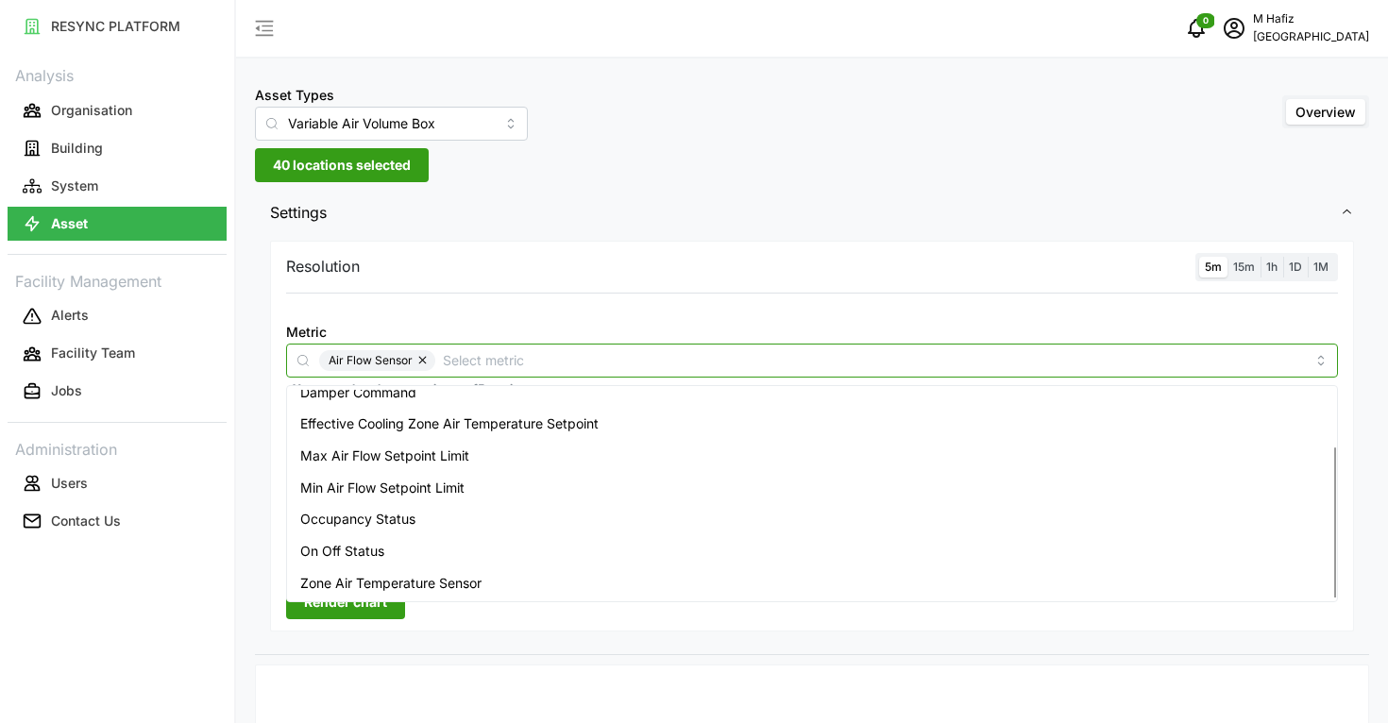
drag, startPoint x: 459, startPoint y: 586, endPoint x: 463, endPoint y: 597, distance: 11.1
click at [459, 587] on span "Zone Air Temperature Sensor" at bounding box center [390, 583] width 181 height 21
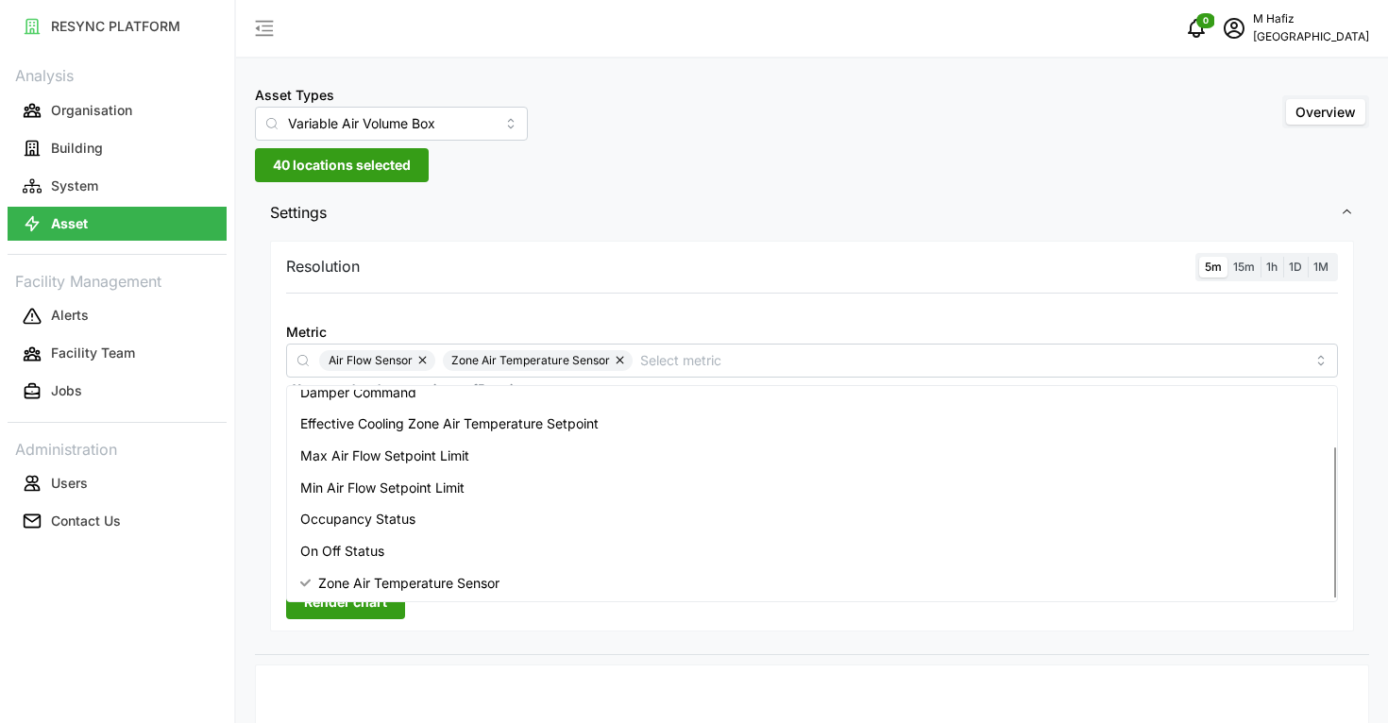
drag, startPoint x: 502, startPoint y: 639, endPoint x: 478, endPoint y: 630, distance: 26.3
click at [502, 638] on div "Resolution 5m 15m 1h 1D 1M Metric Air Flow Sensor Zone Air Temperature Sensor *…" at bounding box center [812, 445] width 1114 height 419
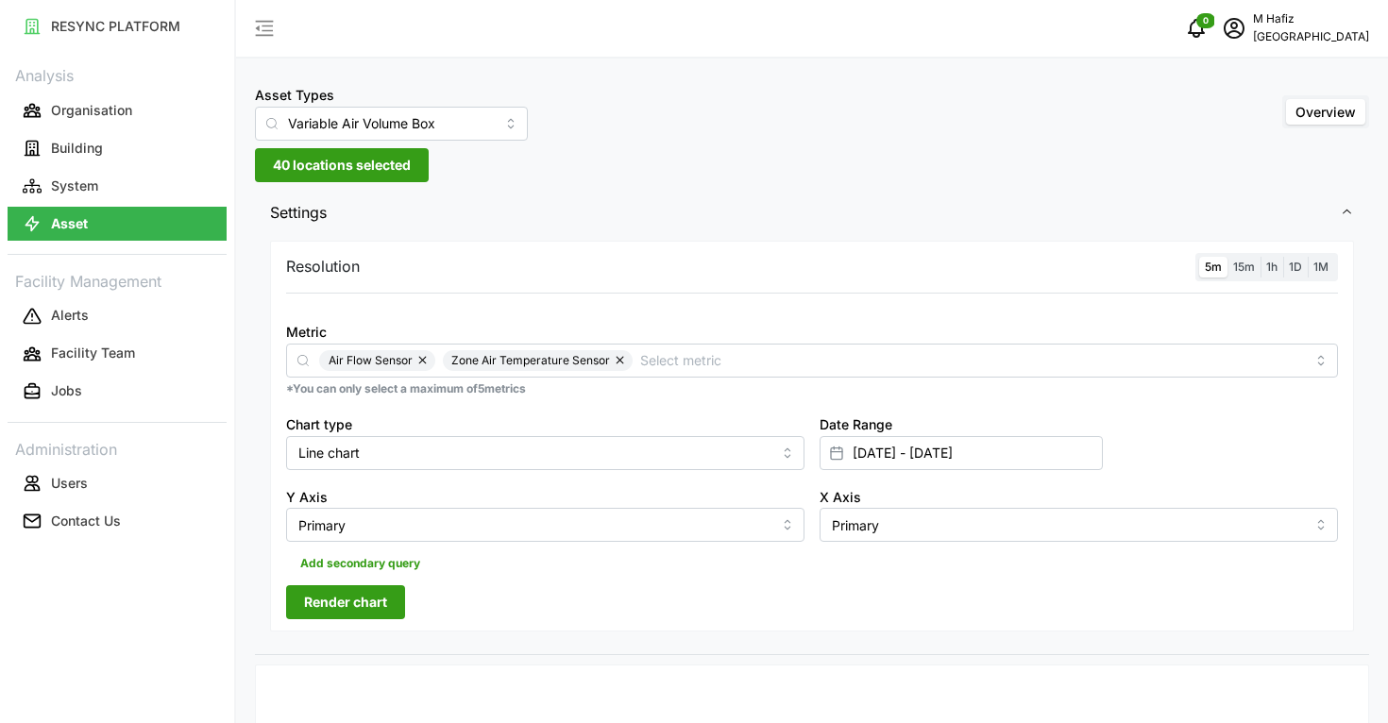
click at [370, 611] on span "Render chart" at bounding box center [345, 602] width 83 height 32
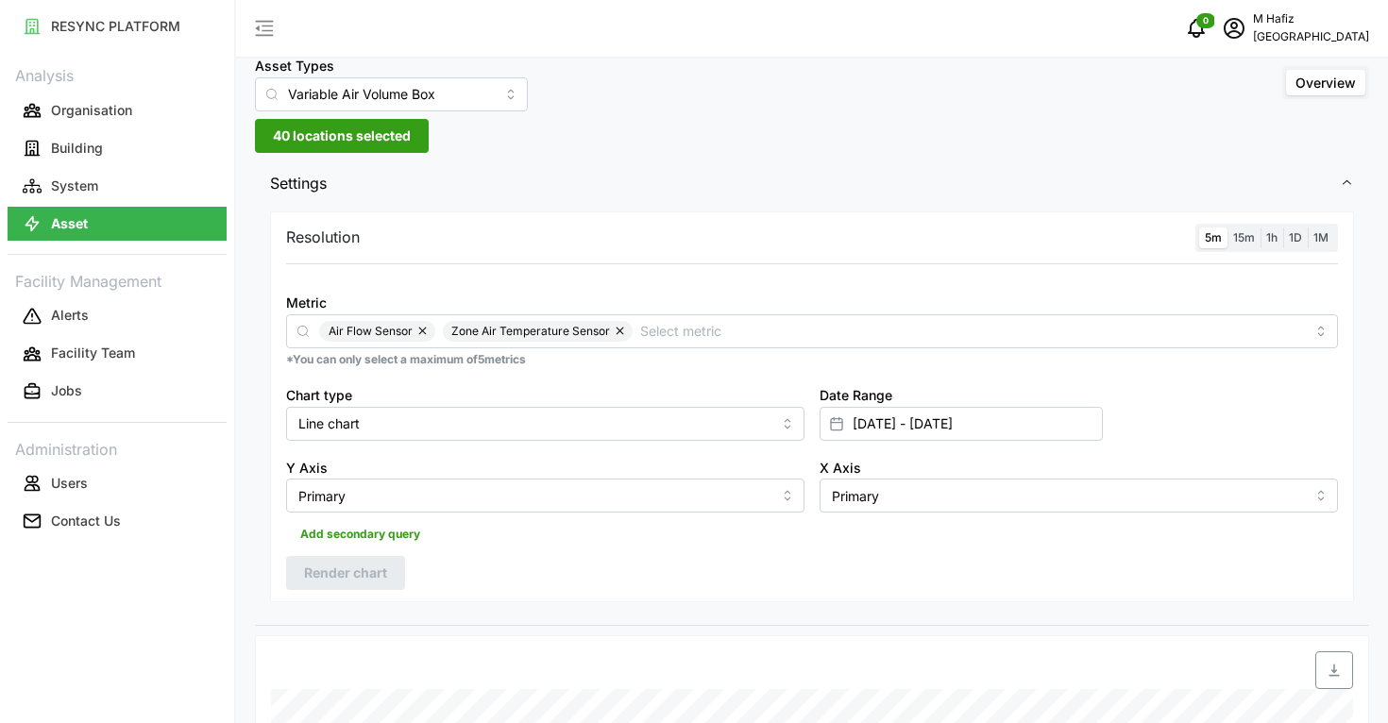
scroll to position [0, 0]
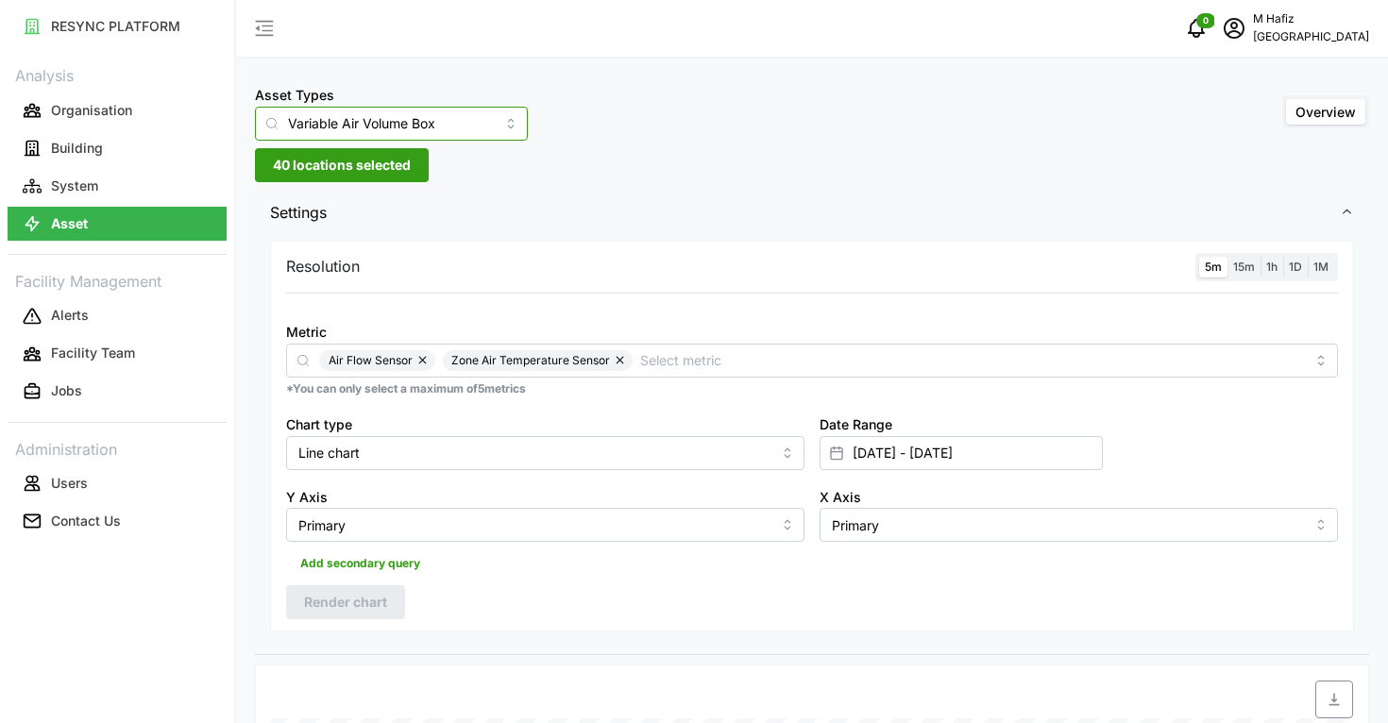
click at [427, 120] on input "Variable Air Volume Box" at bounding box center [391, 124] width 273 height 34
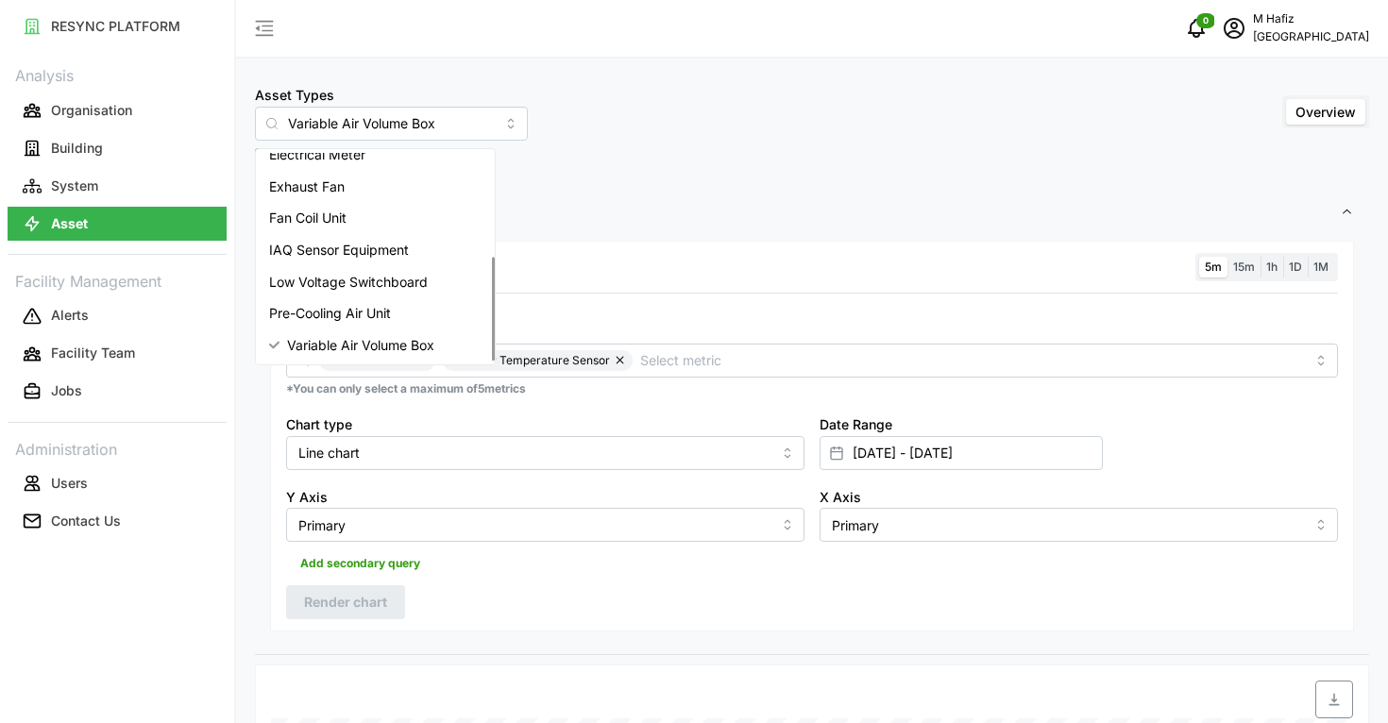
click at [610, 130] on div "Asset Types Variable Air Volume Box Overview" at bounding box center [812, 112] width 1114 height 58
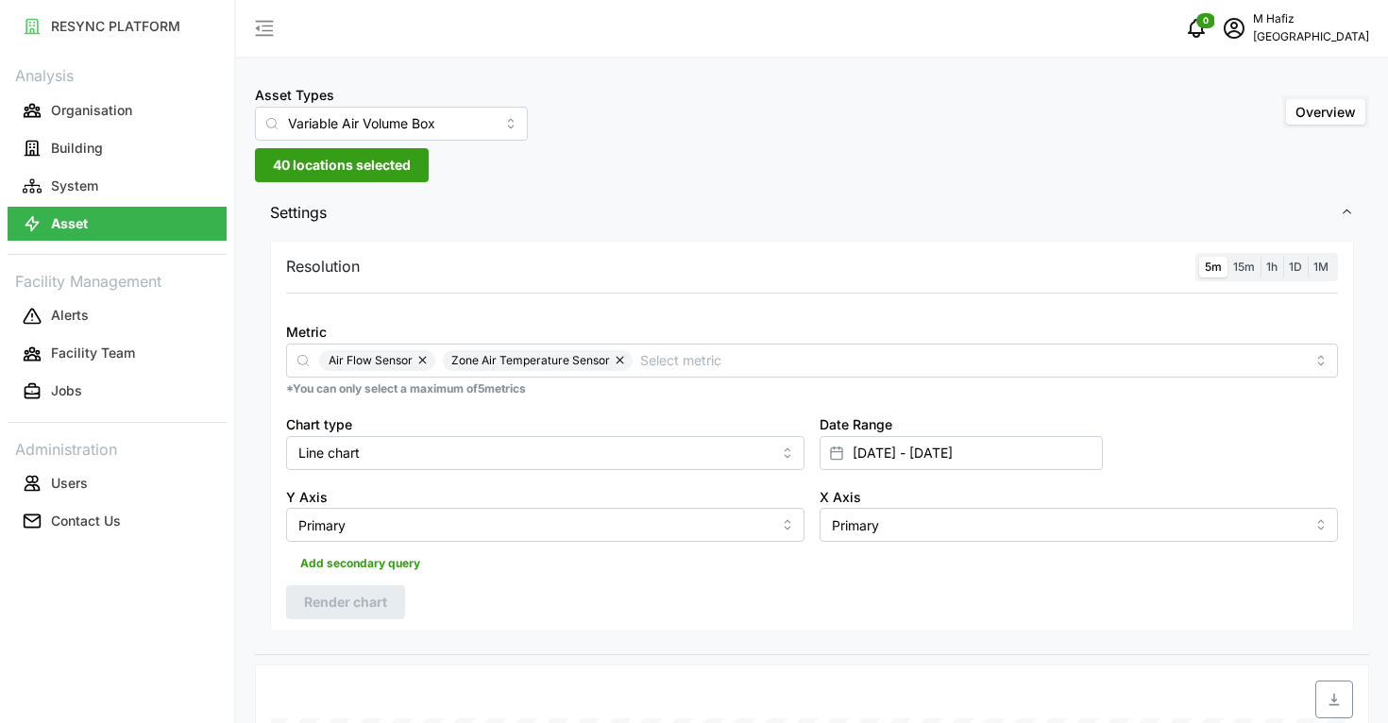
click at [385, 165] on span "40 locations selected" at bounding box center [342, 165] width 138 height 32
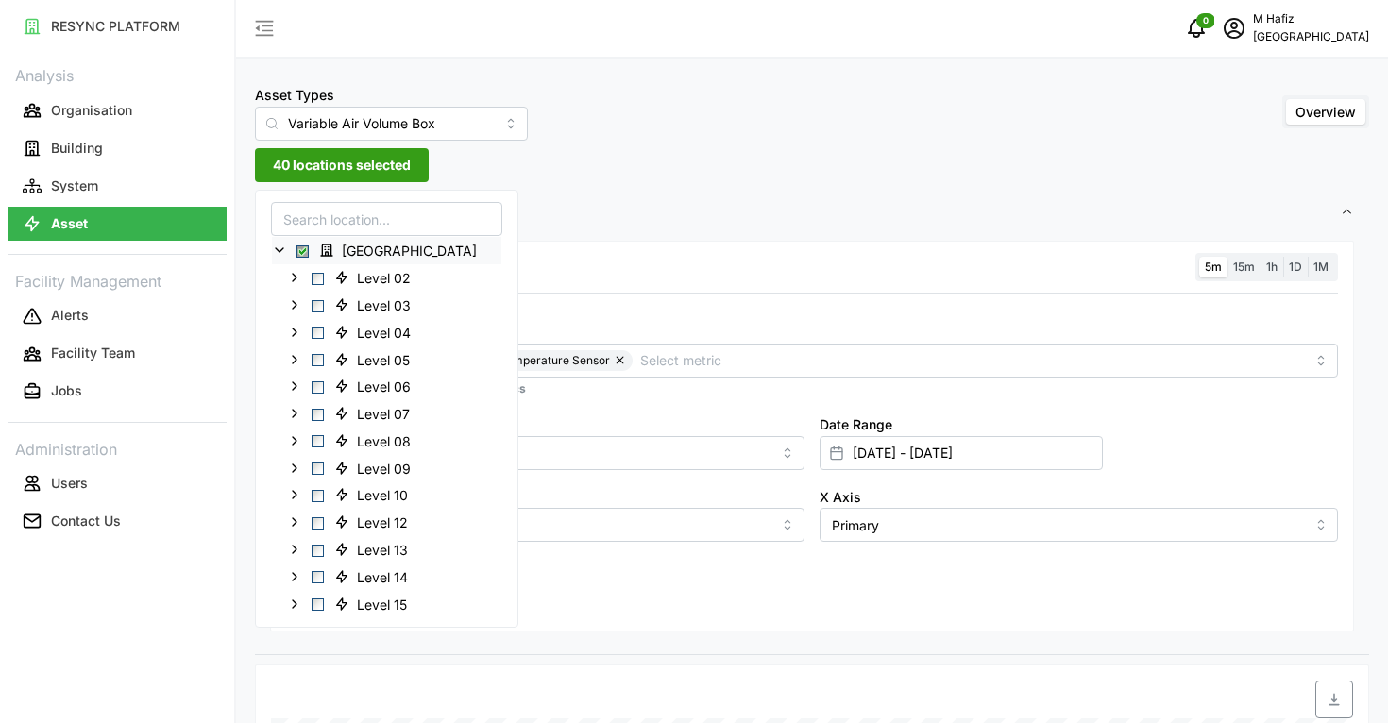
click at [300, 247] on span "Select Office Tower" at bounding box center [302, 252] width 12 height 12
click at [303, 248] on span "Select Office Tower" at bounding box center [302, 252] width 12 height 12
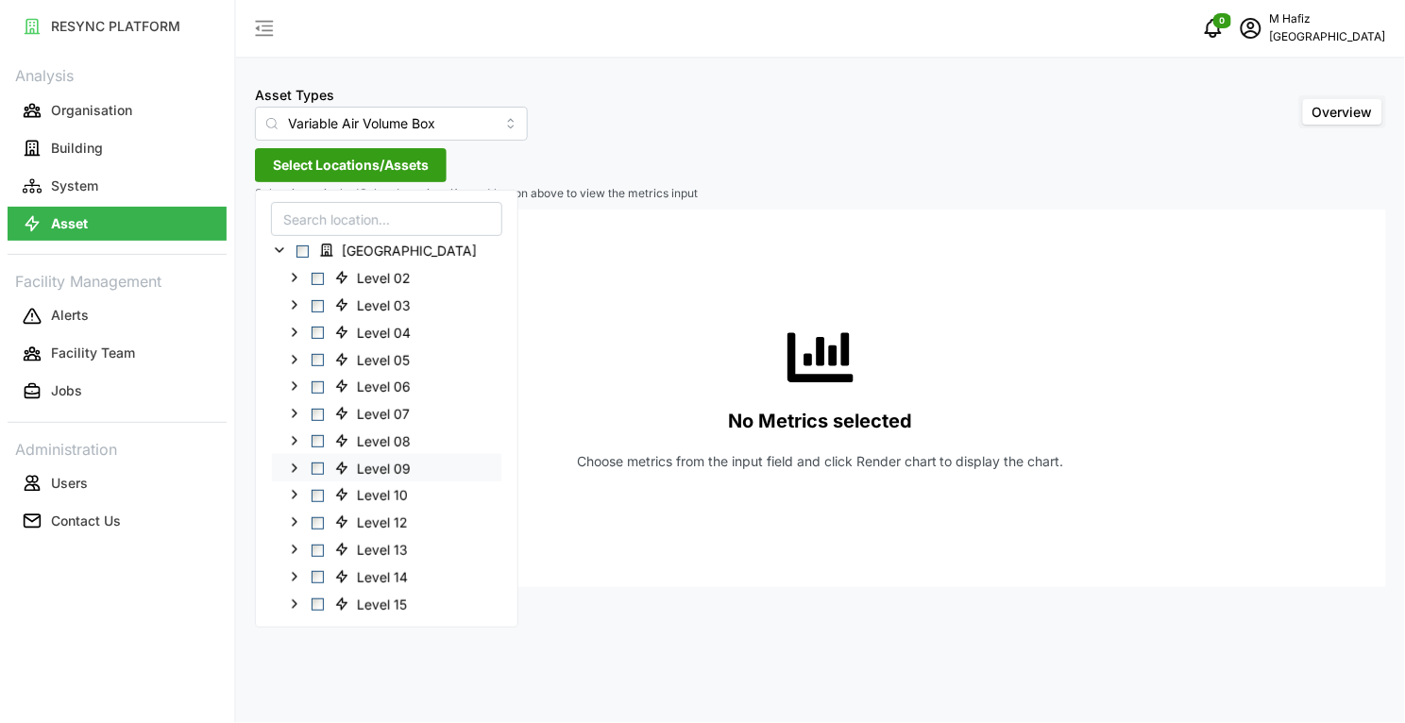
click at [321, 464] on span "Select Level 09" at bounding box center [318, 469] width 12 height 12
